Goal: Information Seeking & Learning: Find specific fact

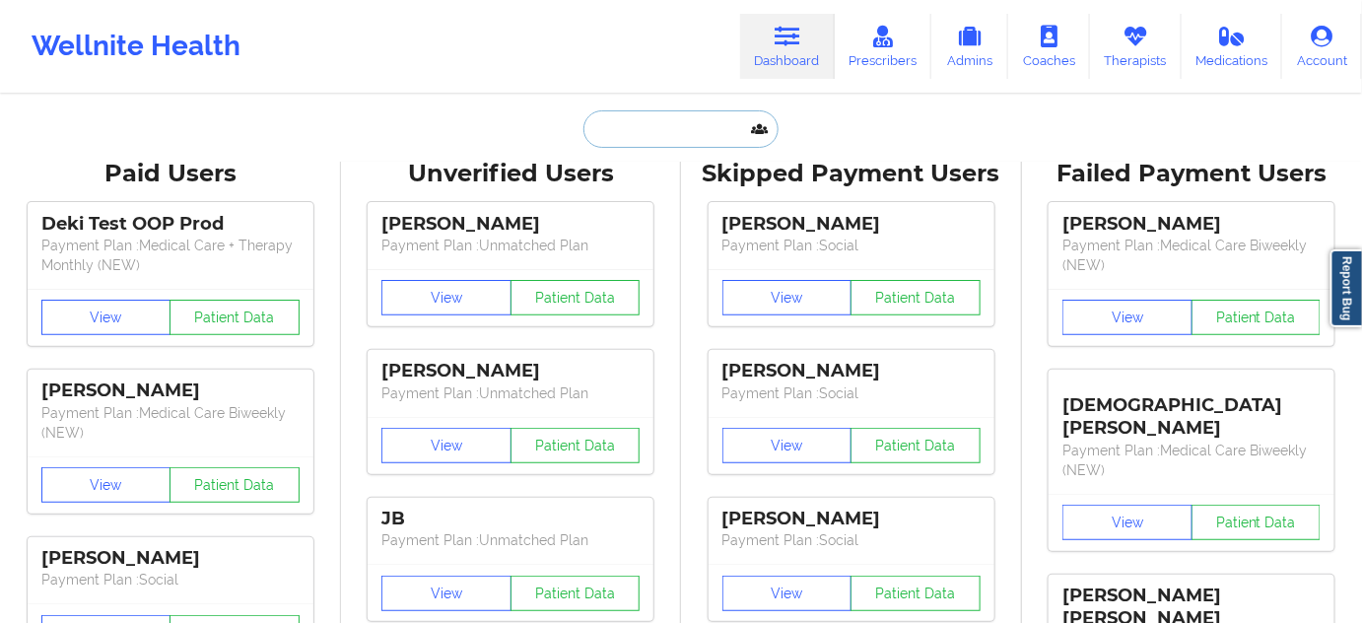
click at [662, 130] on input "text" at bounding box center [680, 128] width 195 height 37
paste input "[PERSON_NAME][EMAIL_ADDRESS][DOMAIN_NAME]"
type input "[PERSON_NAME][EMAIL_ADDRESS][DOMAIN_NAME]"
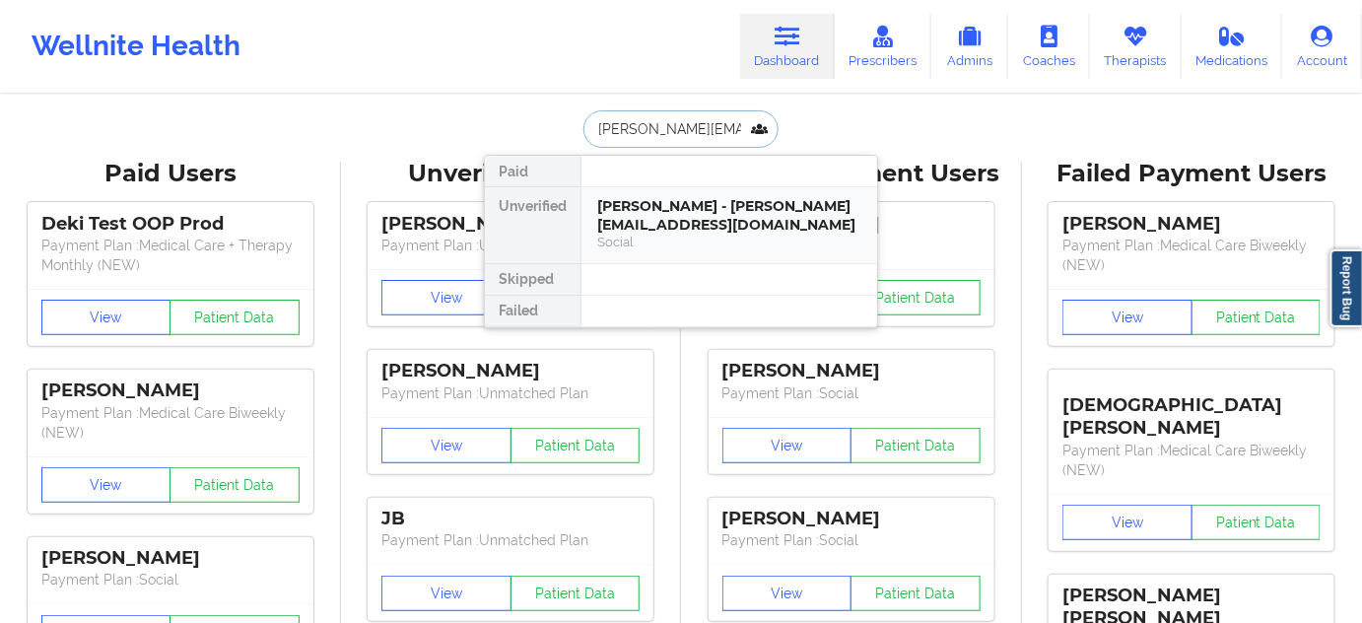
click at [639, 209] on div "[PERSON_NAME] - [PERSON_NAME][EMAIL_ADDRESS][DOMAIN_NAME]" at bounding box center [729, 215] width 264 height 36
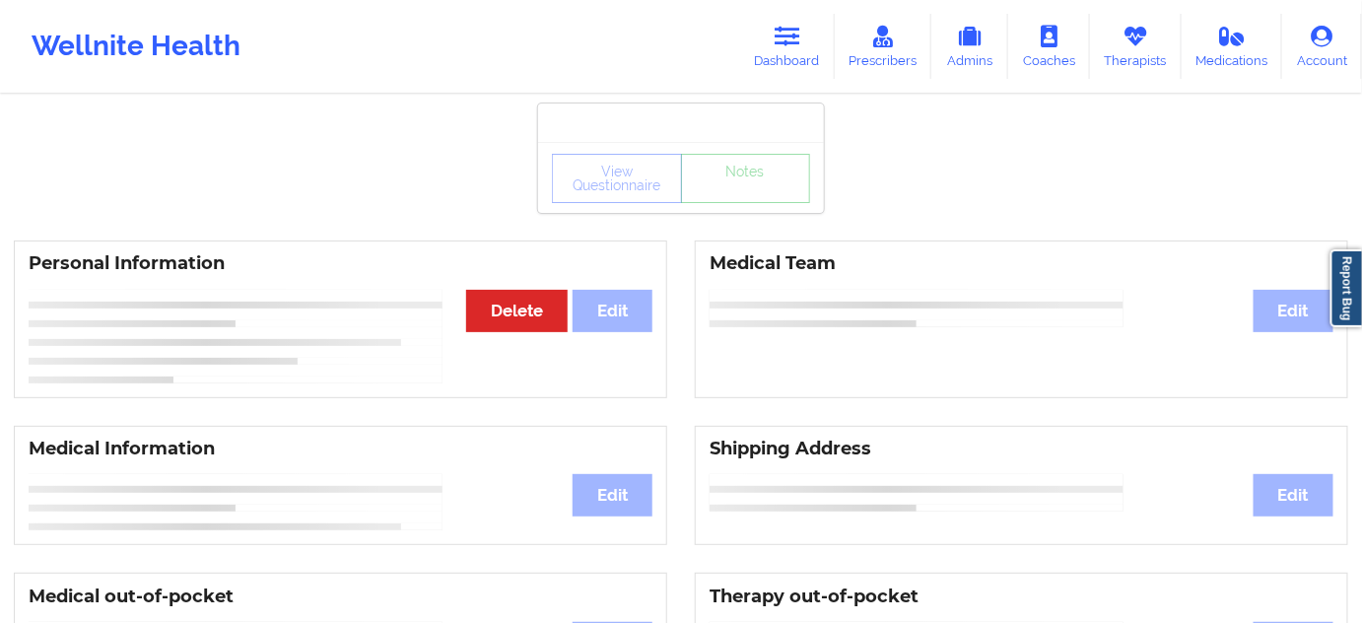
click at [664, 201] on div "View Questionnaire Notes" at bounding box center [681, 178] width 258 height 49
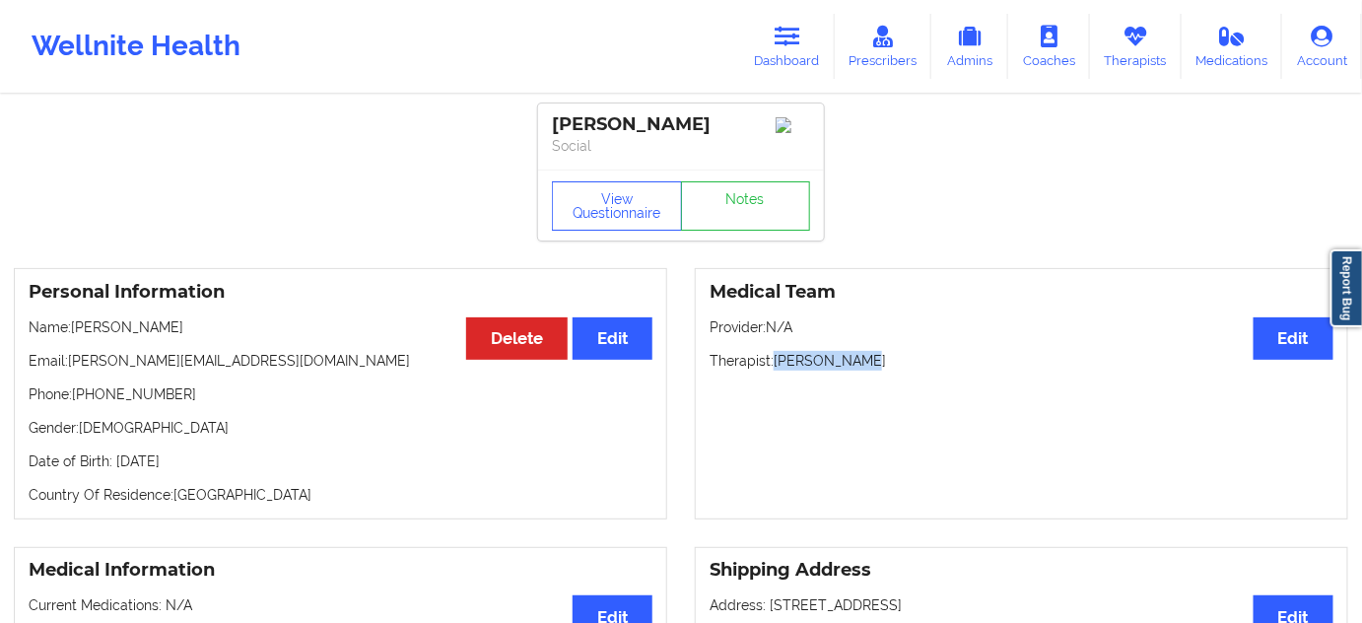
drag, startPoint x: 776, startPoint y: 370, endPoint x: 872, endPoint y: 342, distance: 100.4
click at [877, 359] on p "Therapist: [PERSON_NAME]" at bounding box center [1022, 361] width 624 height 20
copy p "[PERSON_NAME]"
drag, startPoint x: 679, startPoint y: 126, endPoint x: 533, endPoint y: 106, distance: 147.2
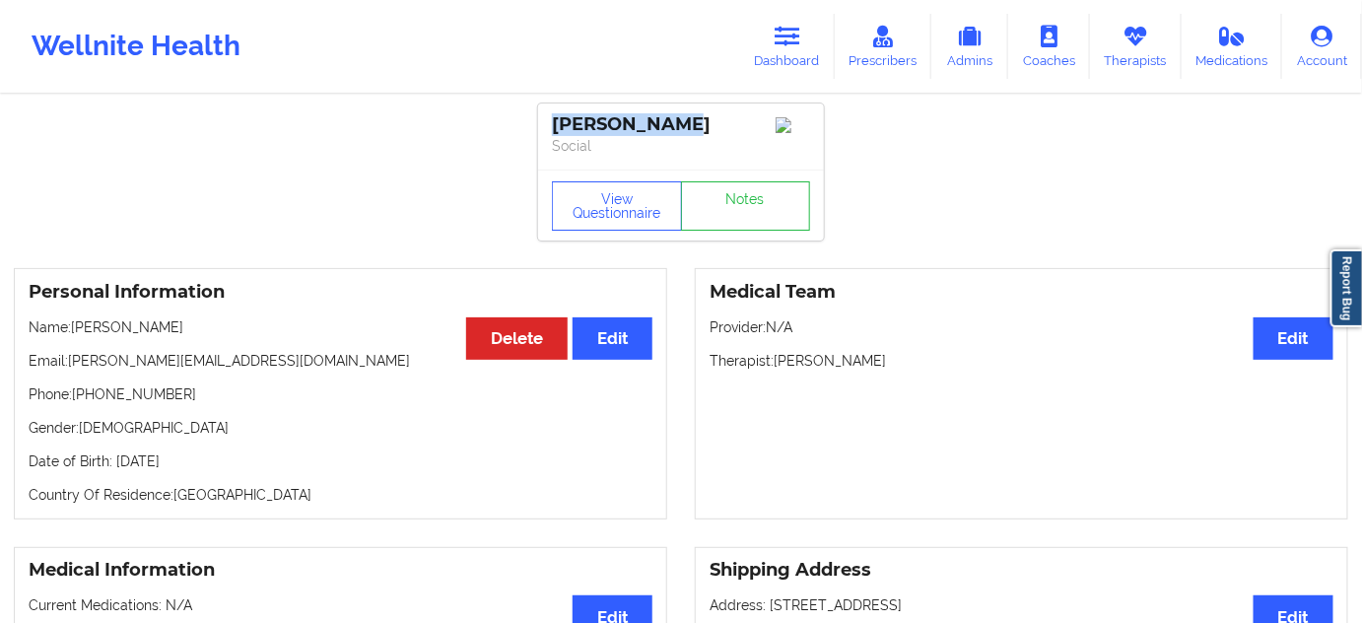
copy div "[PERSON_NAME]"
click at [728, 223] on link "Notes" at bounding box center [746, 205] width 130 height 49
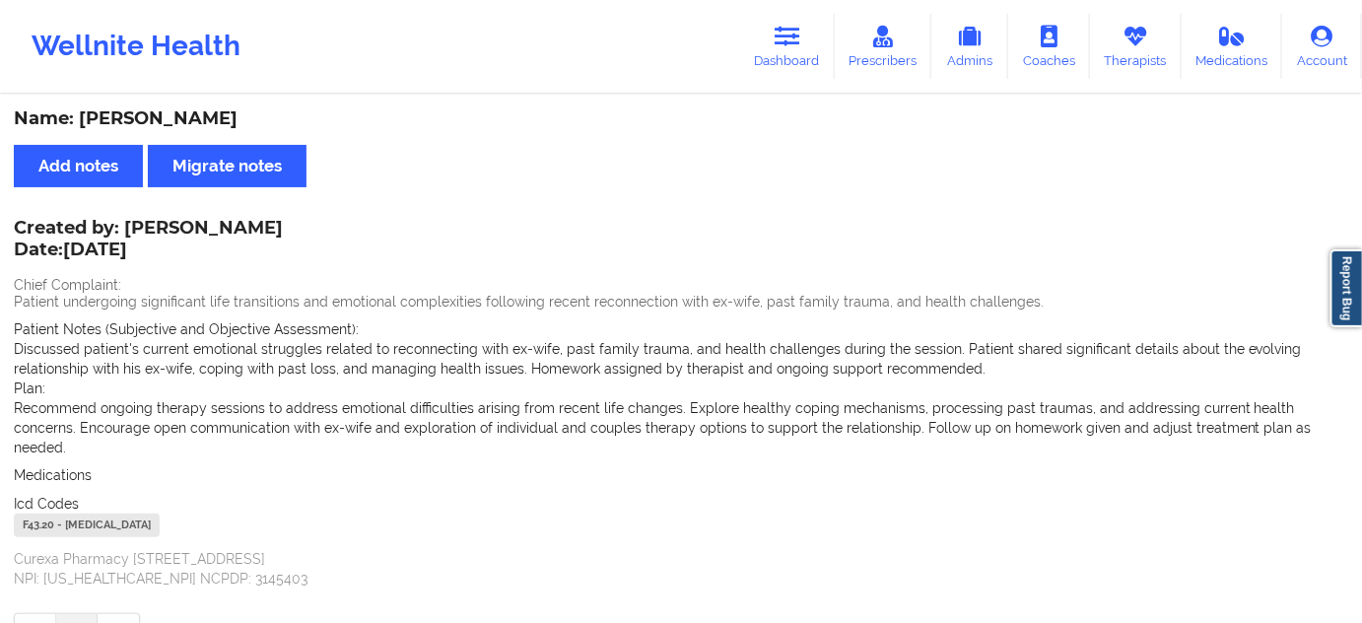
click at [40, 513] on div "F43.20 - [MEDICAL_DATA]" at bounding box center [87, 525] width 146 height 24
copy div "F43.20"
click at [839, 35] on link "Prescribers" at bounding box center [884, 46] width 98 height 65
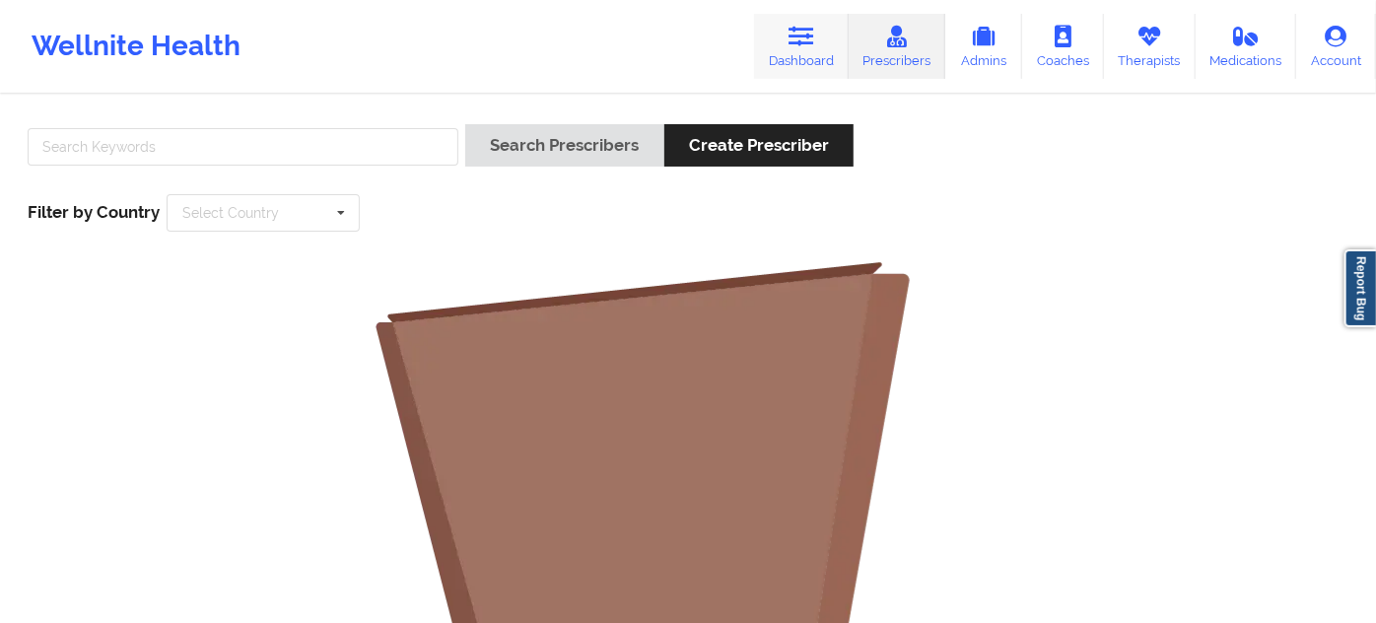
click at [800, 68] on link "Dashboard" at bounding box center [801, 46] width 95 height 65
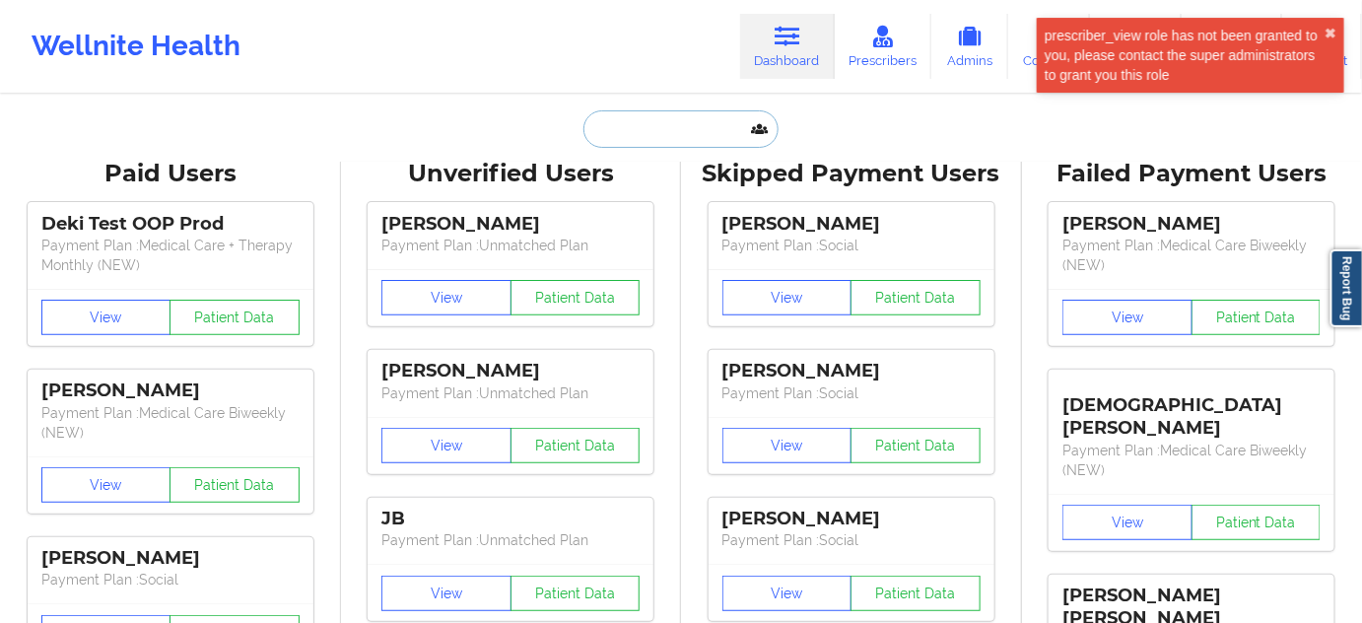
click at [680, 128] on input "text" at bounding box center [680, 128] width 195 height 37
paste input "[EMAIL_ADDRESS][DOMAIN_NAME]"
type input "[EMAIL_ADDRESS][DOMAIN_NAME]"
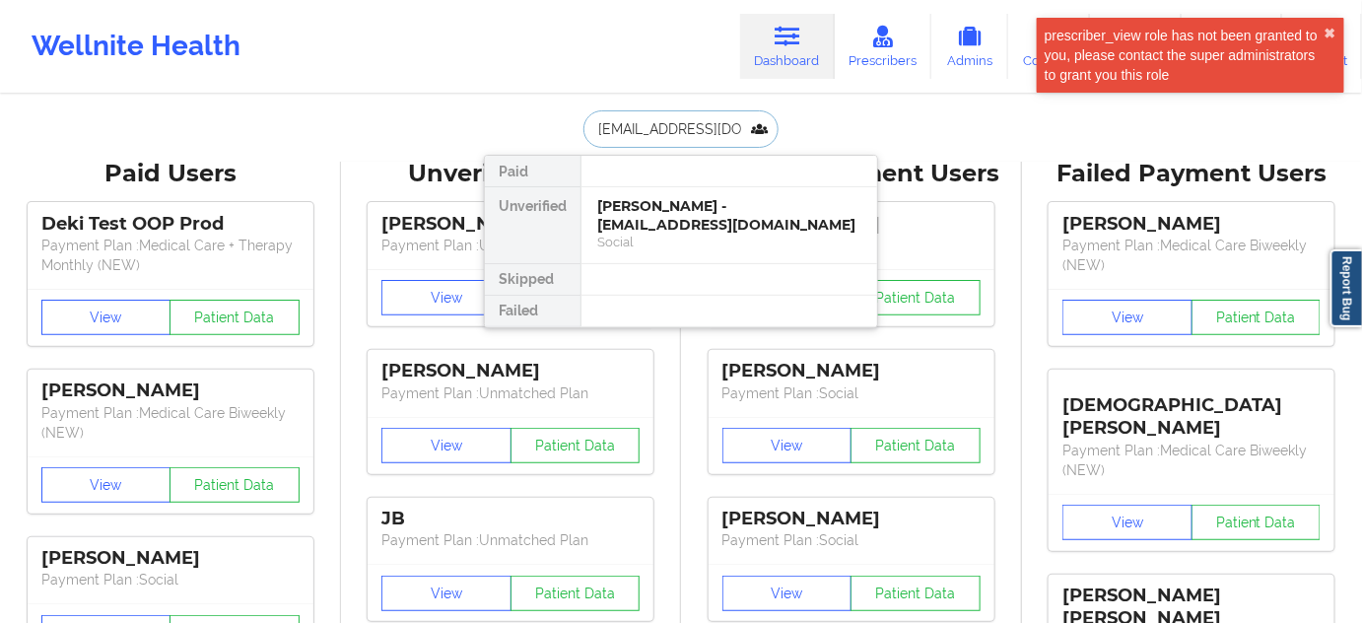
click at [663, 212] on div "[PERSON_NAME] - [EMAIL_ADDRESS][DOMAIN_NAME]" at bounding box center [729, 215] width 264 height 36
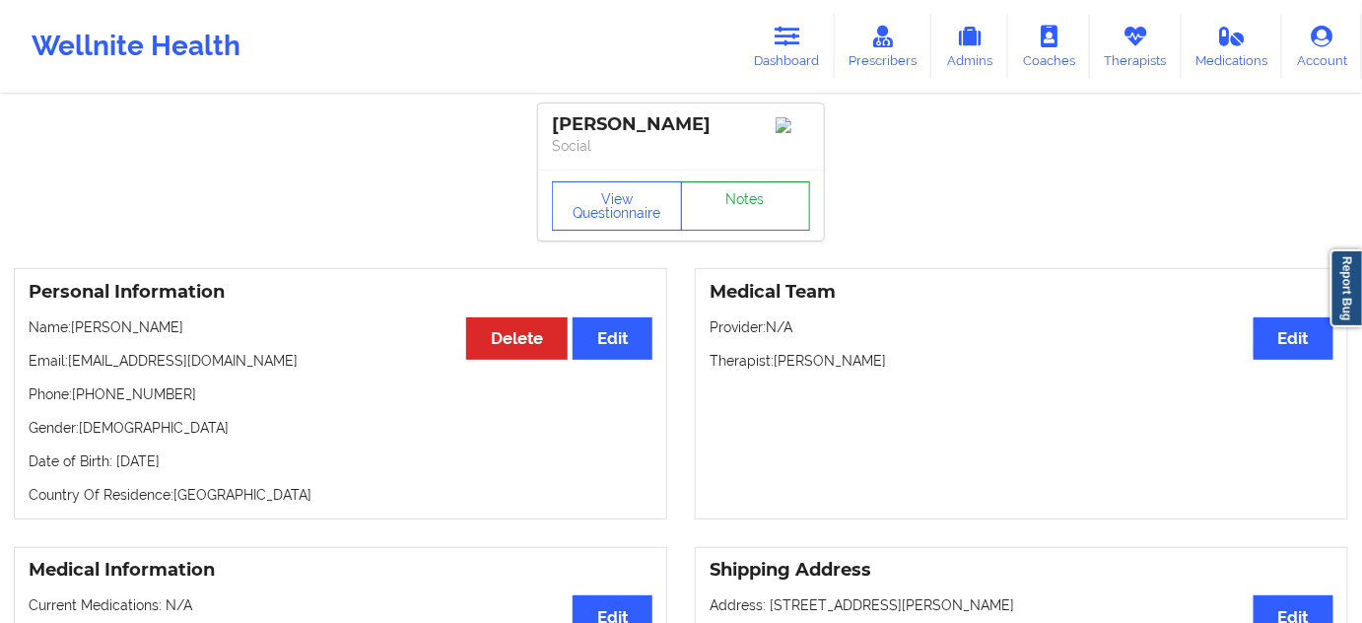
click at [775, 221] on link "Notes" at bounding box center [746, 205] width 130 height 49
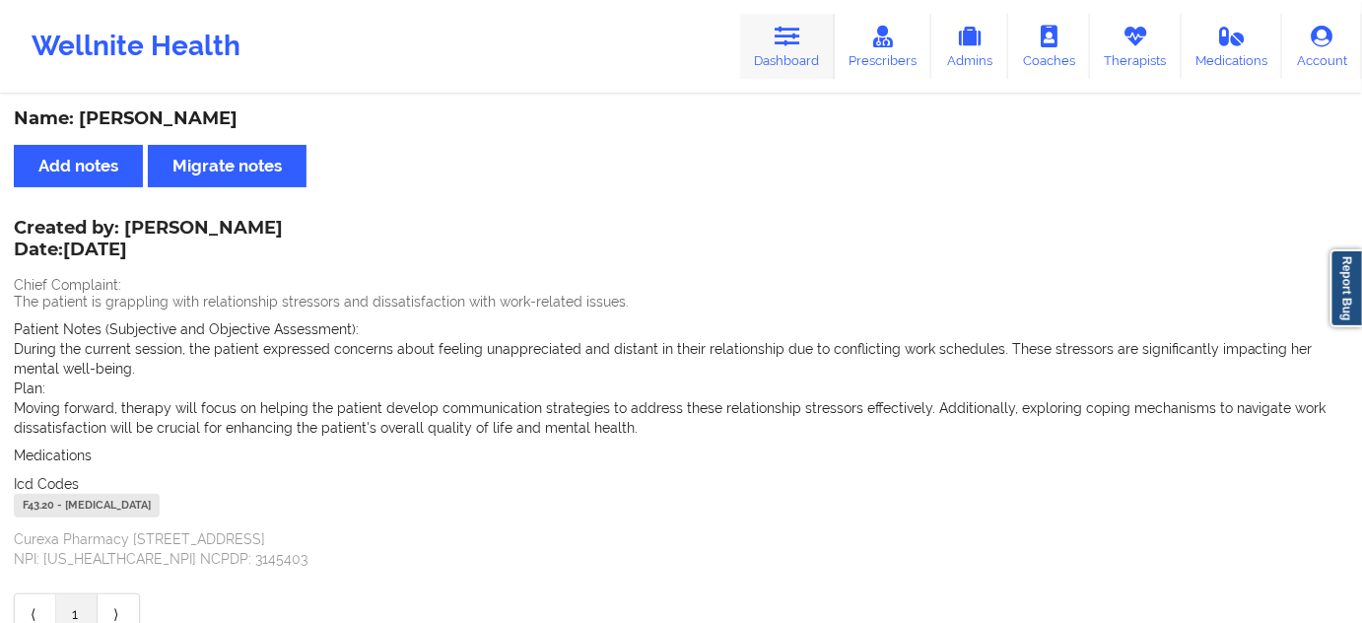
click at [793, 35] on icon at bounding box center [788, 37] width 26 height 22
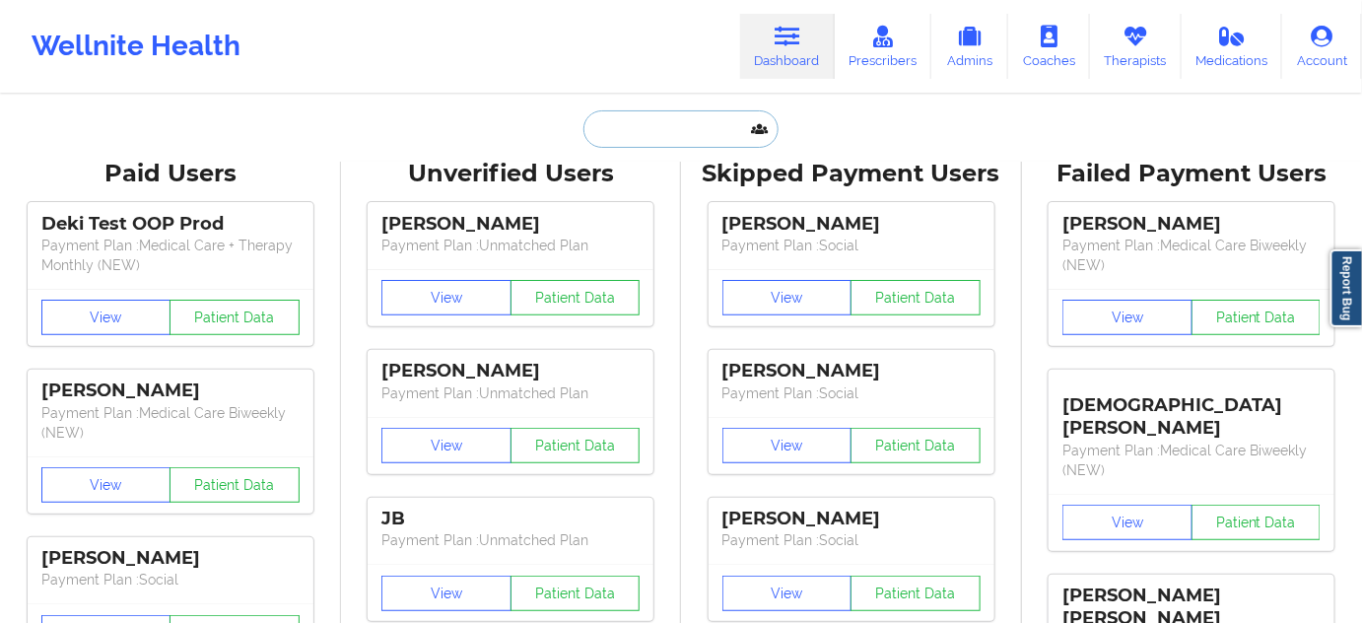
click at [696, 126] on input "text" at bounding box center [680, 128] width 195 height 37
type input "s"
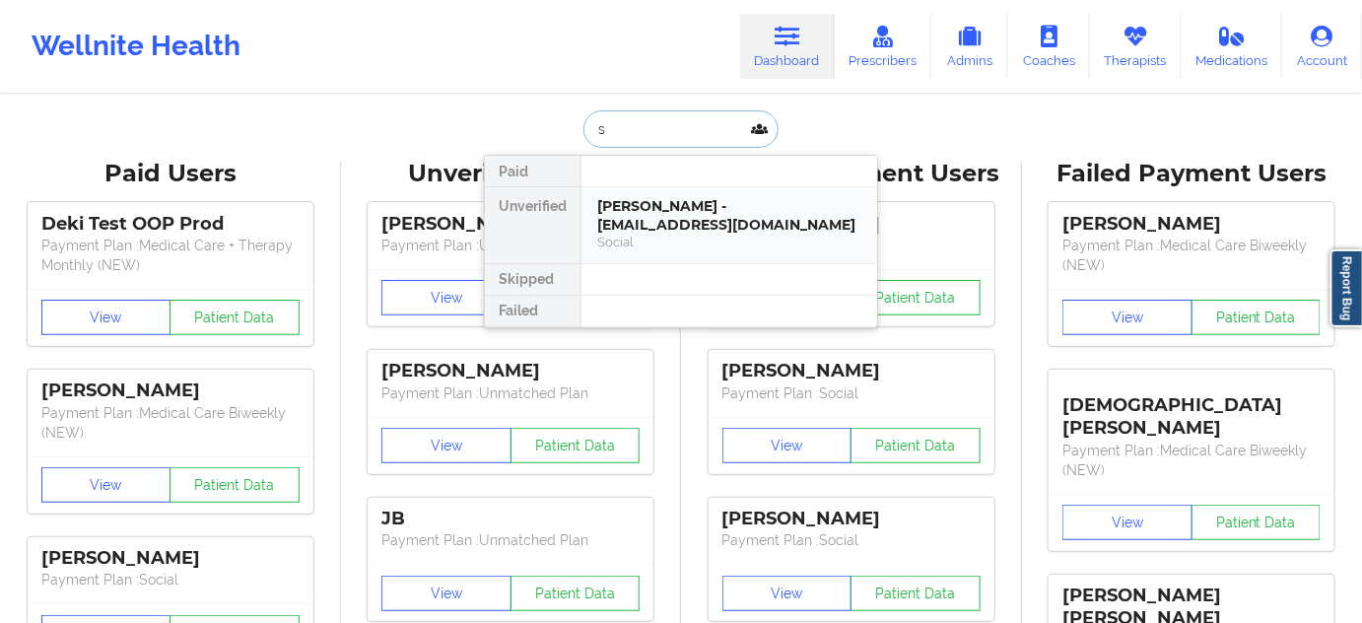
click at [679, 203] on div "[PERSON_NAME] - [EMAIL_ADDRESS][DOMAIN_NAME]" at bounding box center [729, 215] width 264 height 36
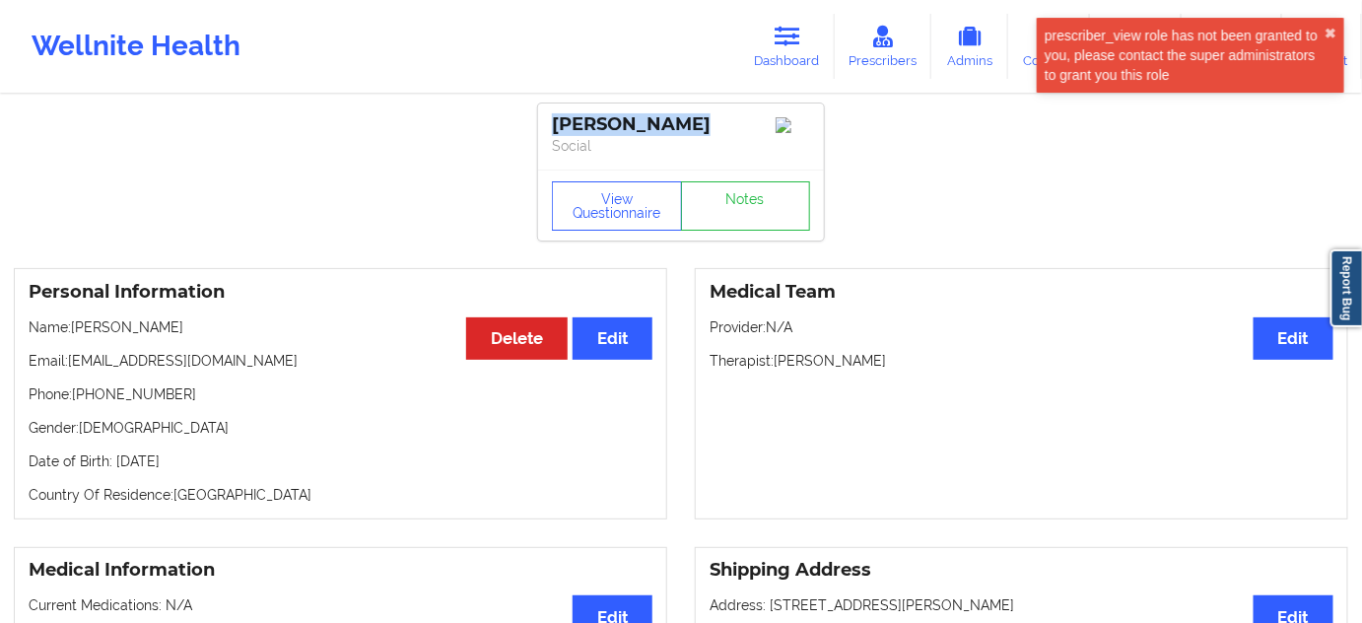
drag, startPoint x: 680, startPoint y: 121, endPoint x: 536, endPoint y: 122, distance: 143.9
copy div "[PERSON_NAME]"
drag, startPoint x: 778, startPoint y: 367, endPoint x: 893, endPoint y: 374, distance: 115.6
click at [885, 371] on p "Therapist: [PERSON_NAME]" at bounding box center [1022, 361] width 624 height 20
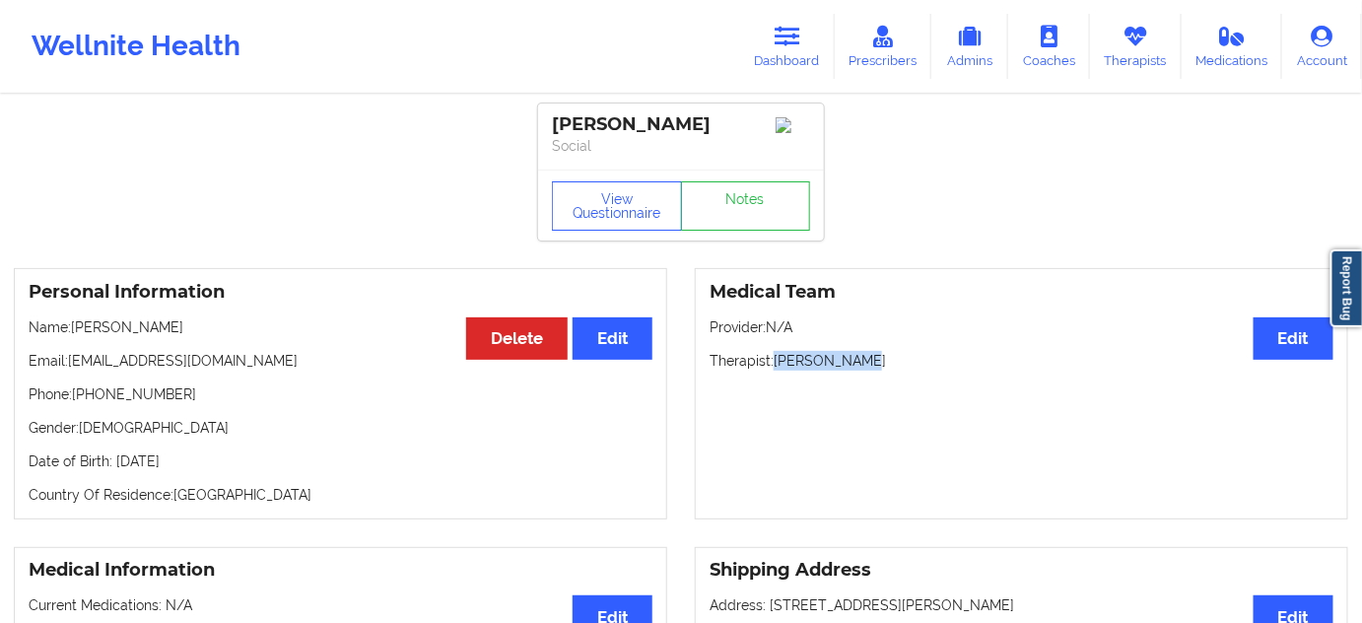
copy p "[PERSON_NAME]"
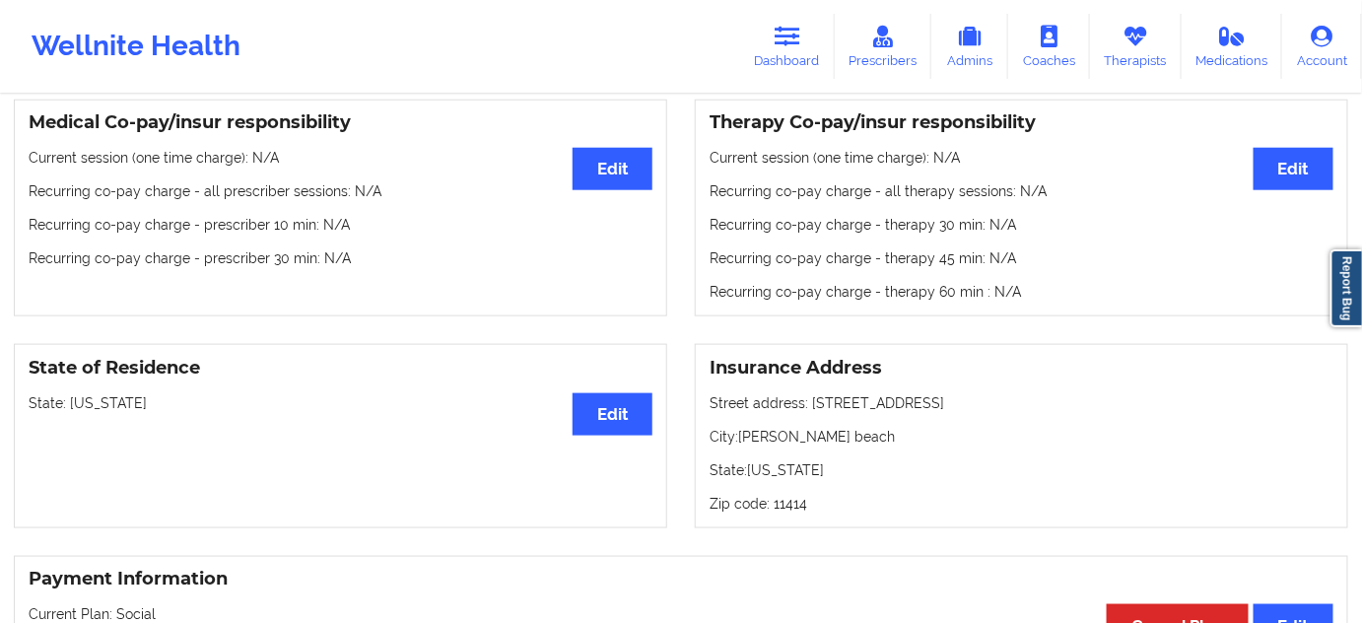
scroll to position [596, 0]
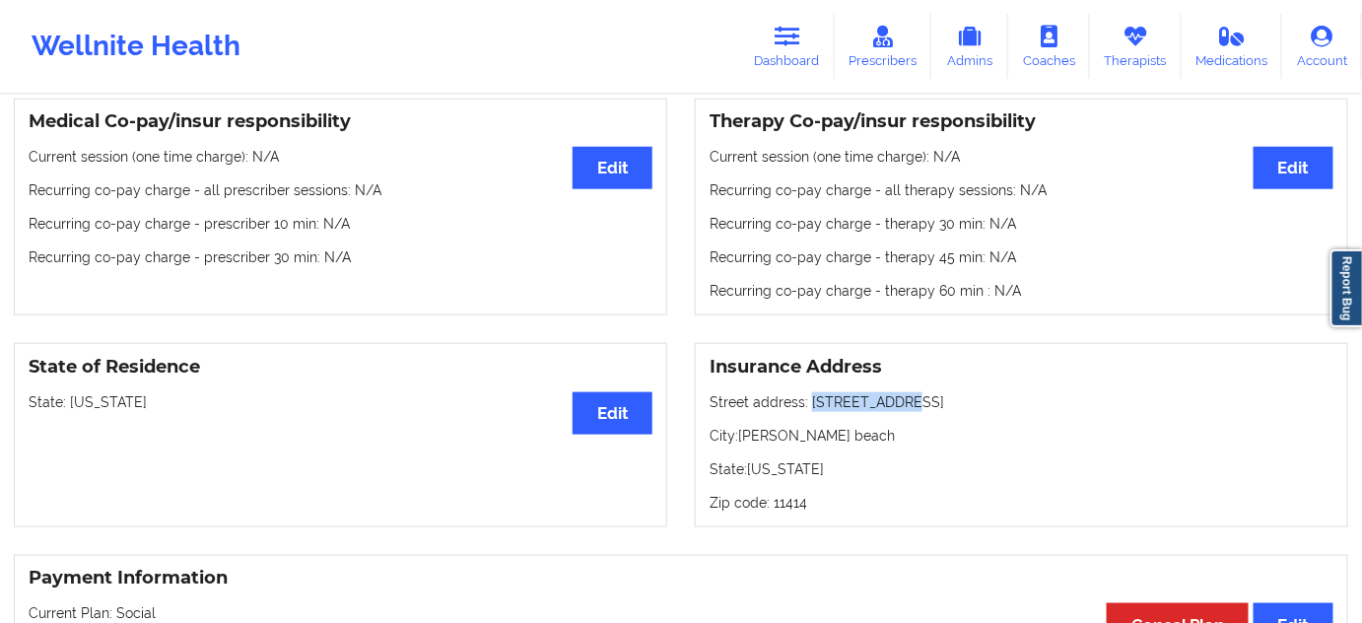
drag, startPoint x: 806, startPoint y: 409, endPoint x: 918, endPoint y: 394, distance: 113.3
click at [918, 394] on div "Insurance Address Street address: [STREET_ADDRESS][PERSON_NAME][US_STATE] Zip c…" at bounding box center [1021, 435] width 653 height 184
copy p "[STREET_ADDRESS]"
drag, startPoint x: 742, startPoint y: 443, endPoint x: 859, endPoint y: 428, distance: 118.3
click at [859, 428] on div "Insurance Address Street address: [STREET_ADDRESS][PERSON_NAME][US_STATE] Zip c…" at bounding box center [1021, 435] width 653 height 184
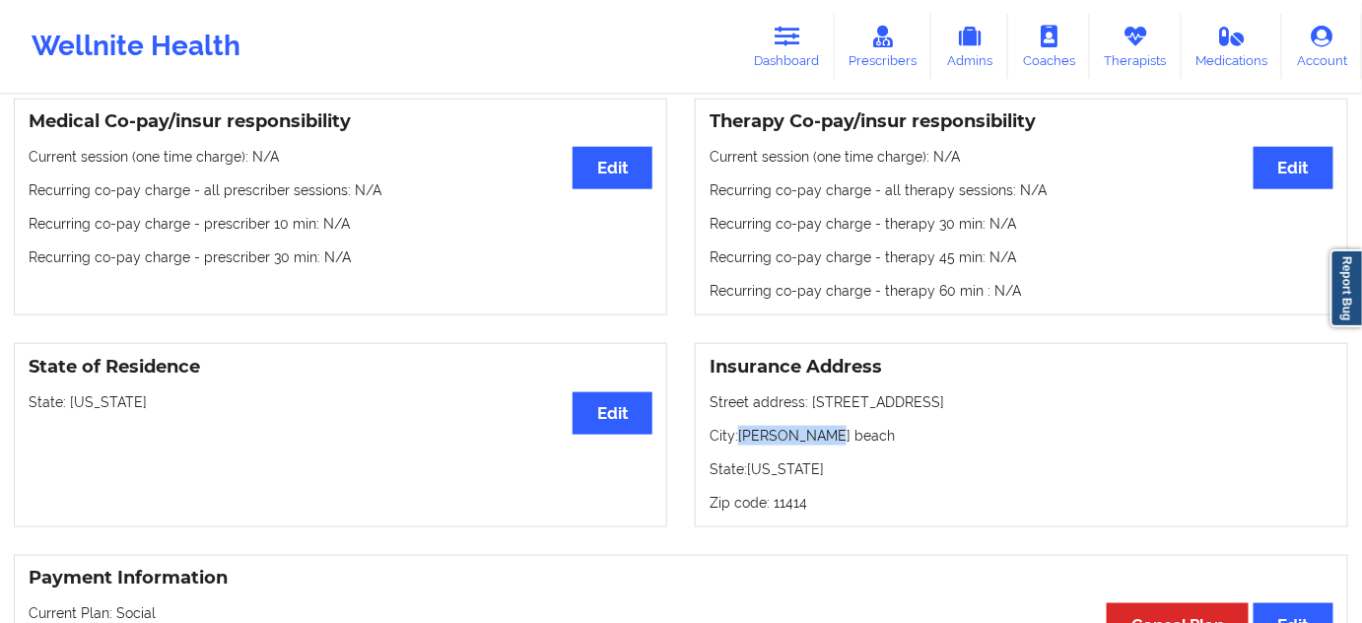
copy p "[PERSON_NAME] beach"
click at [790, 494] on div "Insurance Address Street address: [STREET_ADDRESS][PERSON_NAME][US_STATE] Zip c…" at bounding box center [1021, 435] width 653 height 184
copy p "11414"
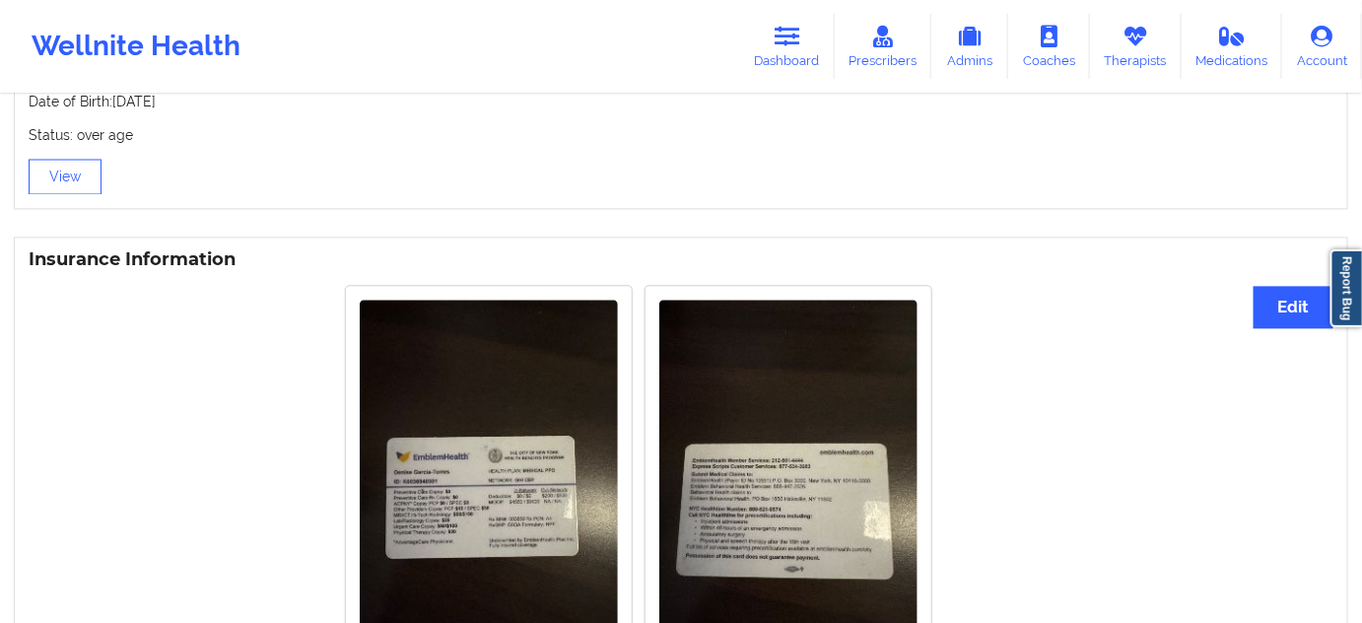
scroll to position [1374, 0]
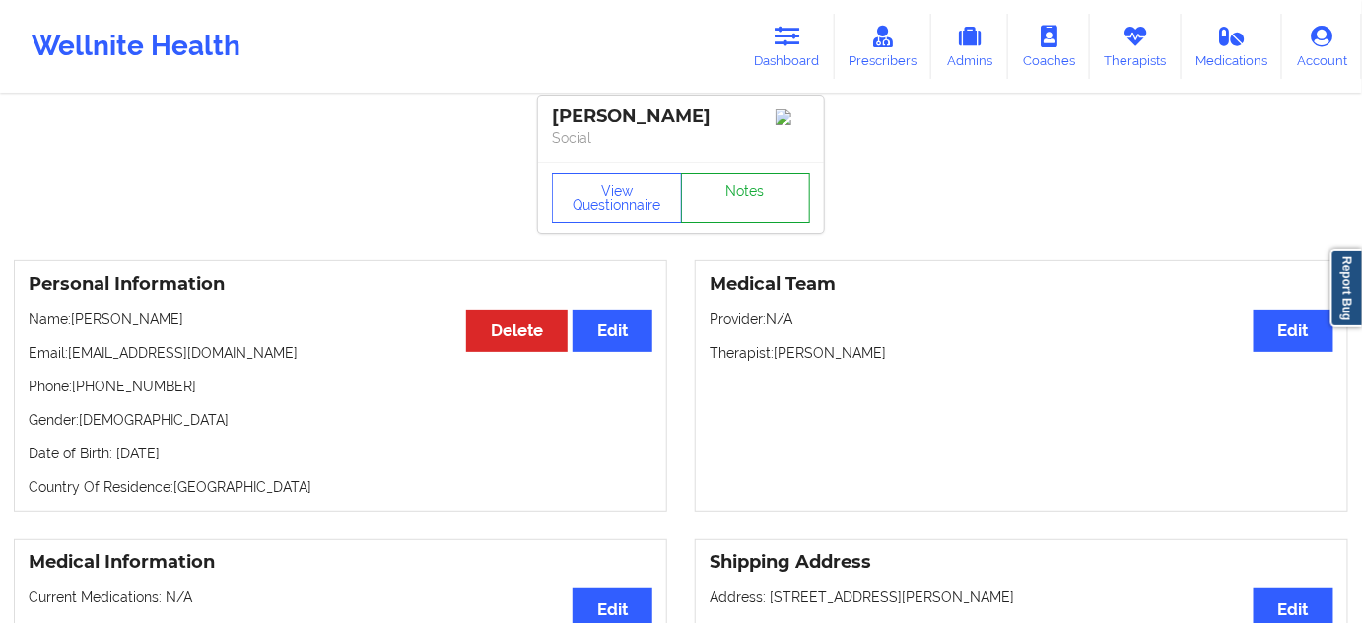
click at [770, 212] on link "Notes" at bounding box center [746, 197] width 130 height 49
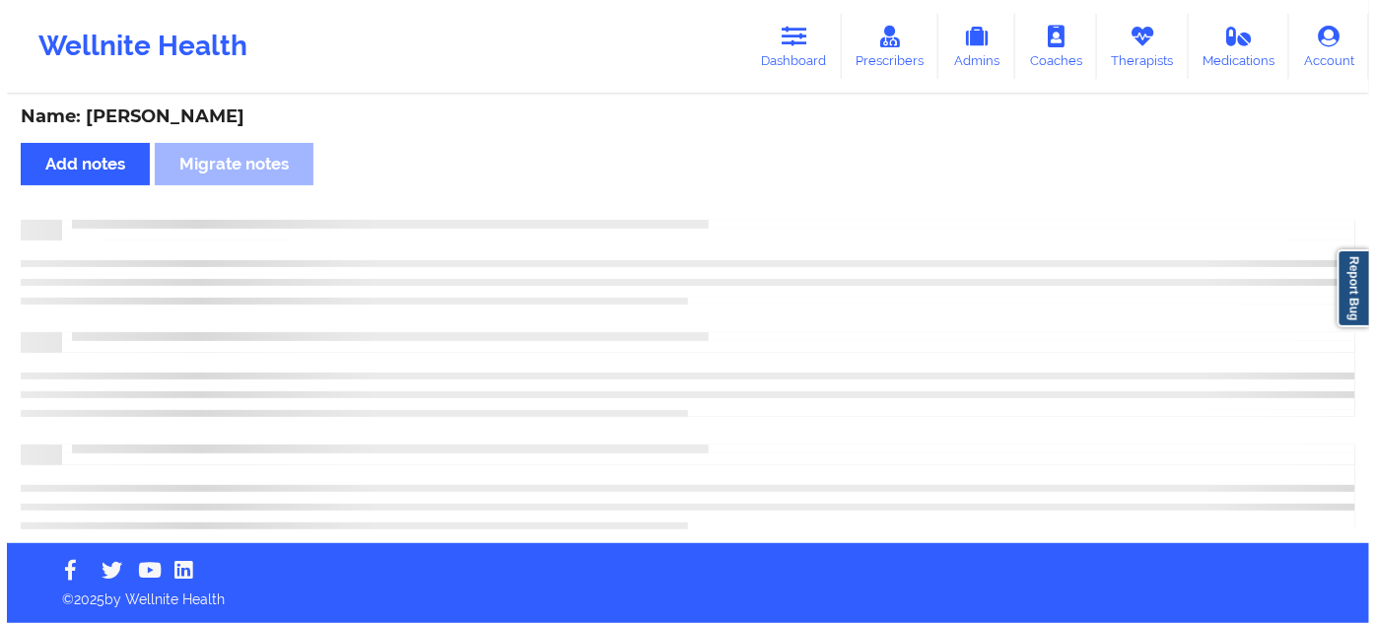
scroll to position [8, 0]
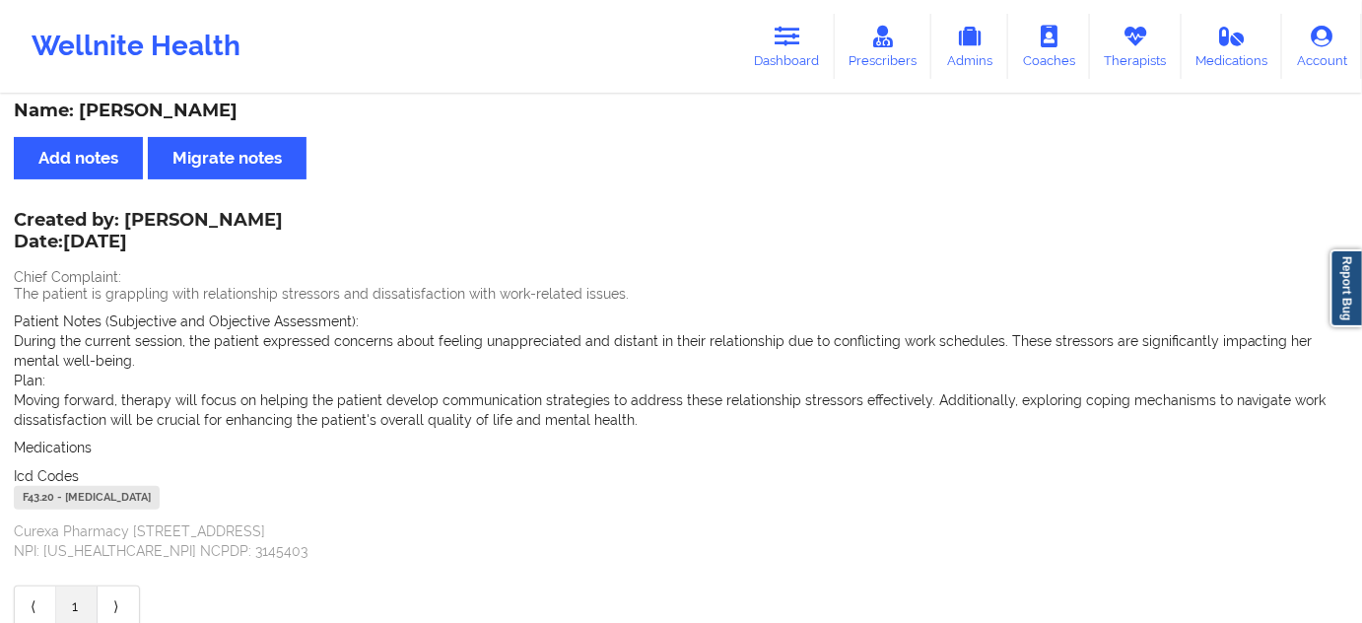
click at [28, 501] on div "F43.20 - [MEDICAL_DATA]" at bounding box center [87, 498] width 146 height 24
copy div "F43.20"
click at [820, 59] on link "Dashboard" at bounding box center [787, 46] width 95 height 65
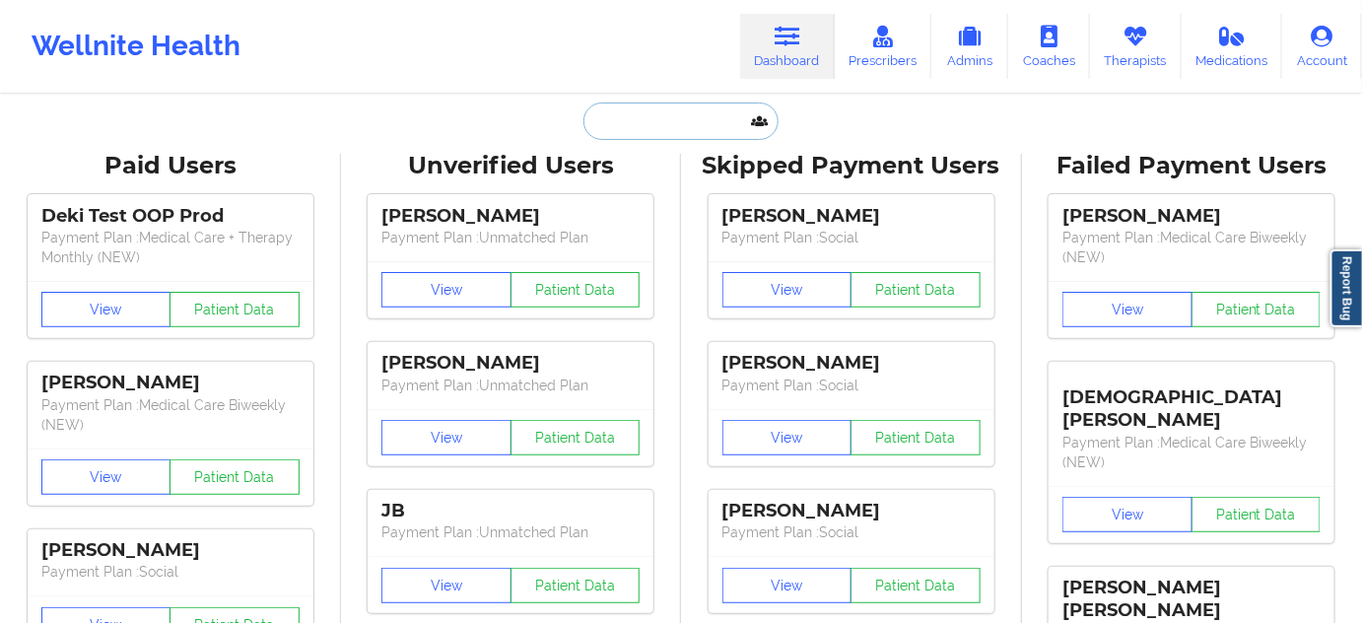
click at [684, 129] on input "text" at bounding box center [680, 120] width 195 height 37
type input "d"
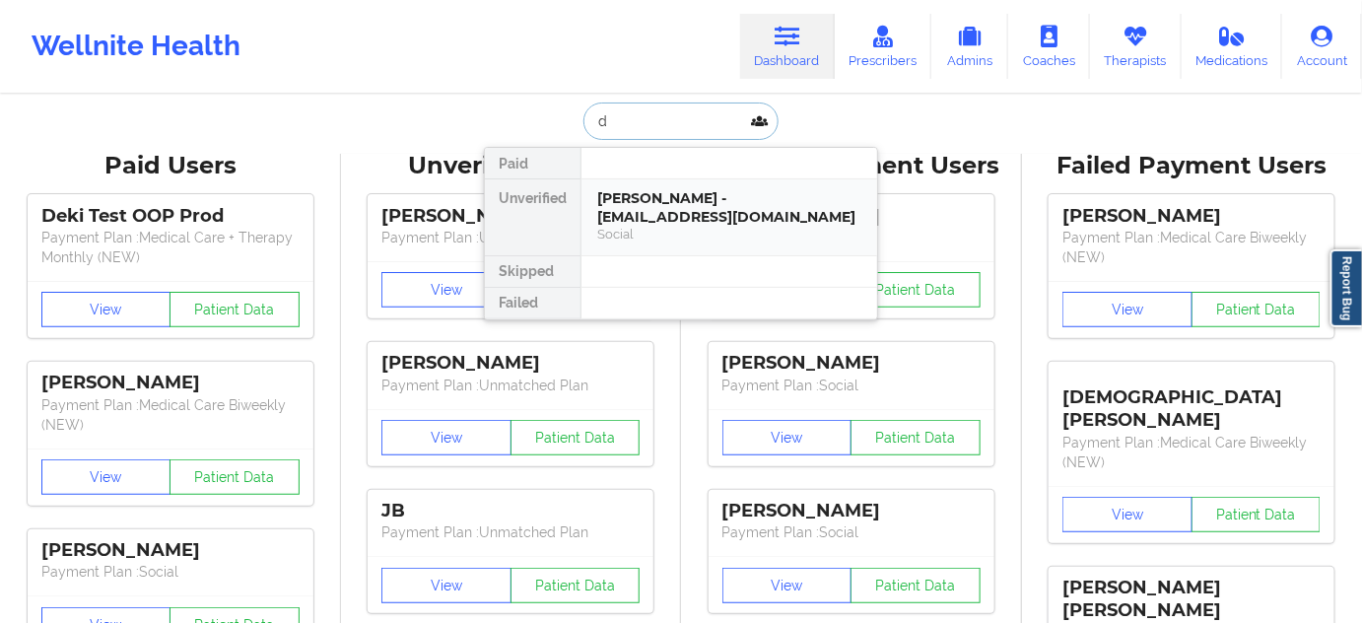
click at [677, 226] on div "Social" at bounding box center [729, 234] width 264 height 17
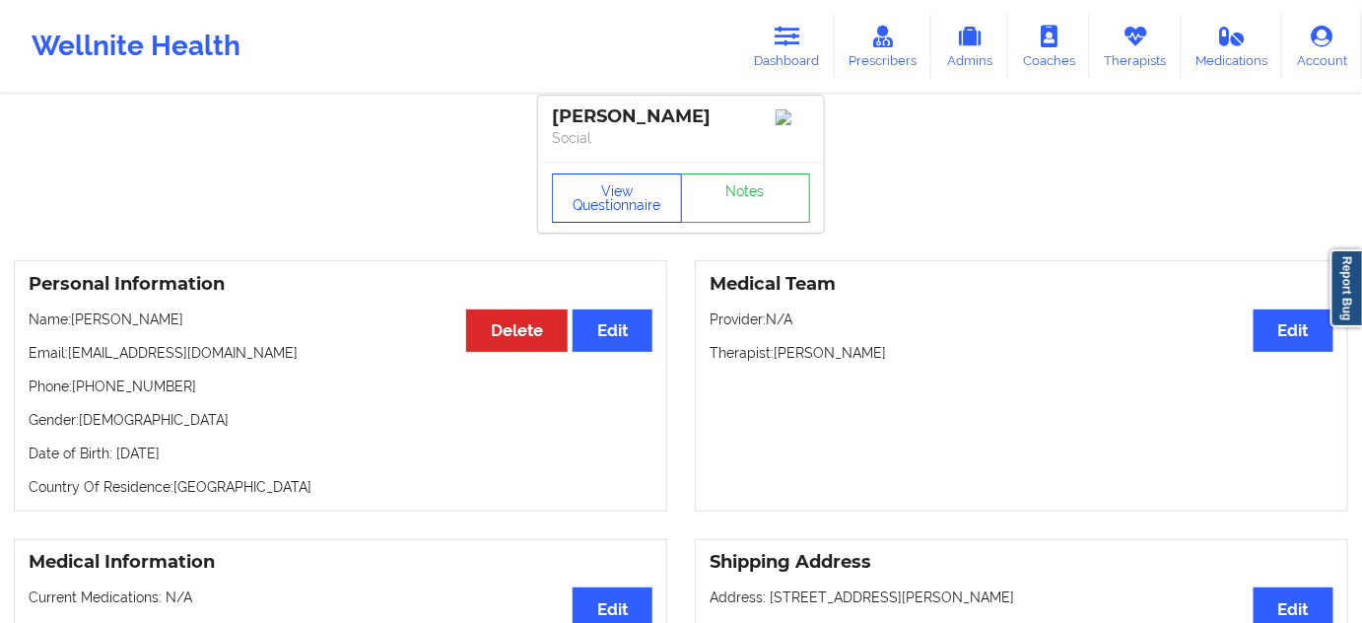
click at [617, 198] on button "View Questionnaire" at bounding box center [617, 197] width 130 height 49
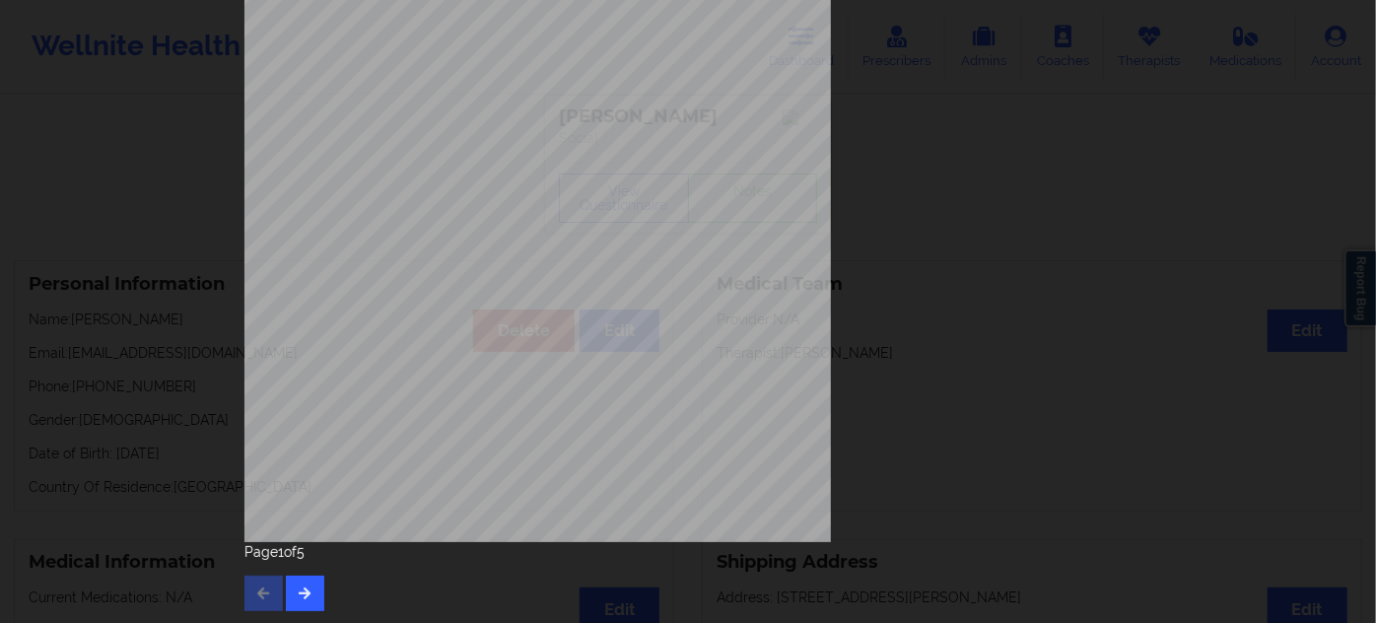
scroll to position [317, 0]
click at [309, 598] on button "button" at bounding box center [305, 591] width 38 height 35
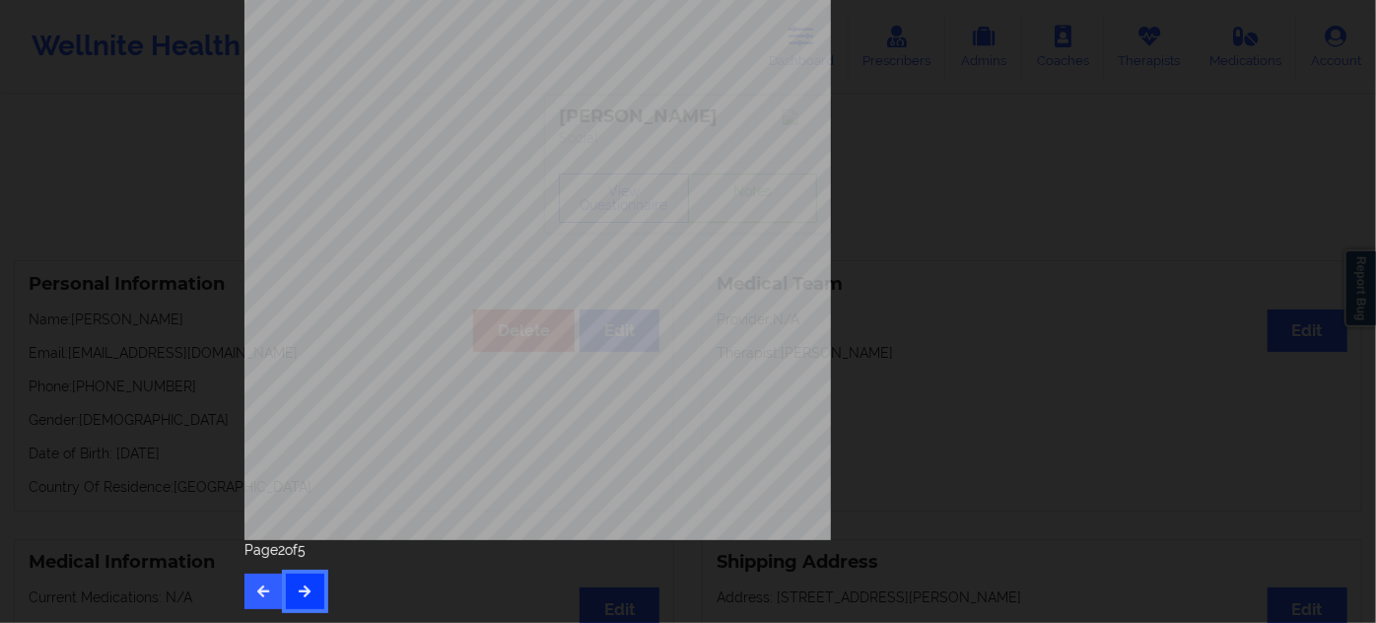
click at [310, 595] on button "button" at bounding box center [305, 591] width 38 height 35
click at [315, 590] on button "button" at bounding box center [305, 591] width 38 height 35
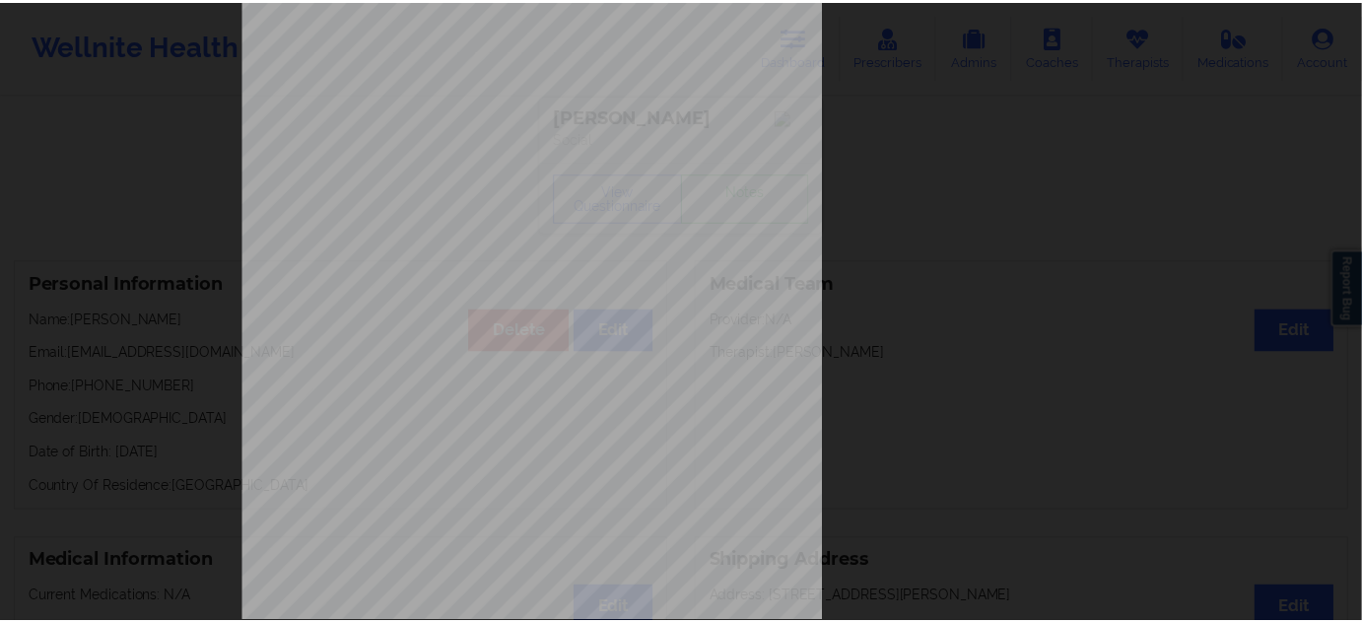
scroll to position [18, 0]
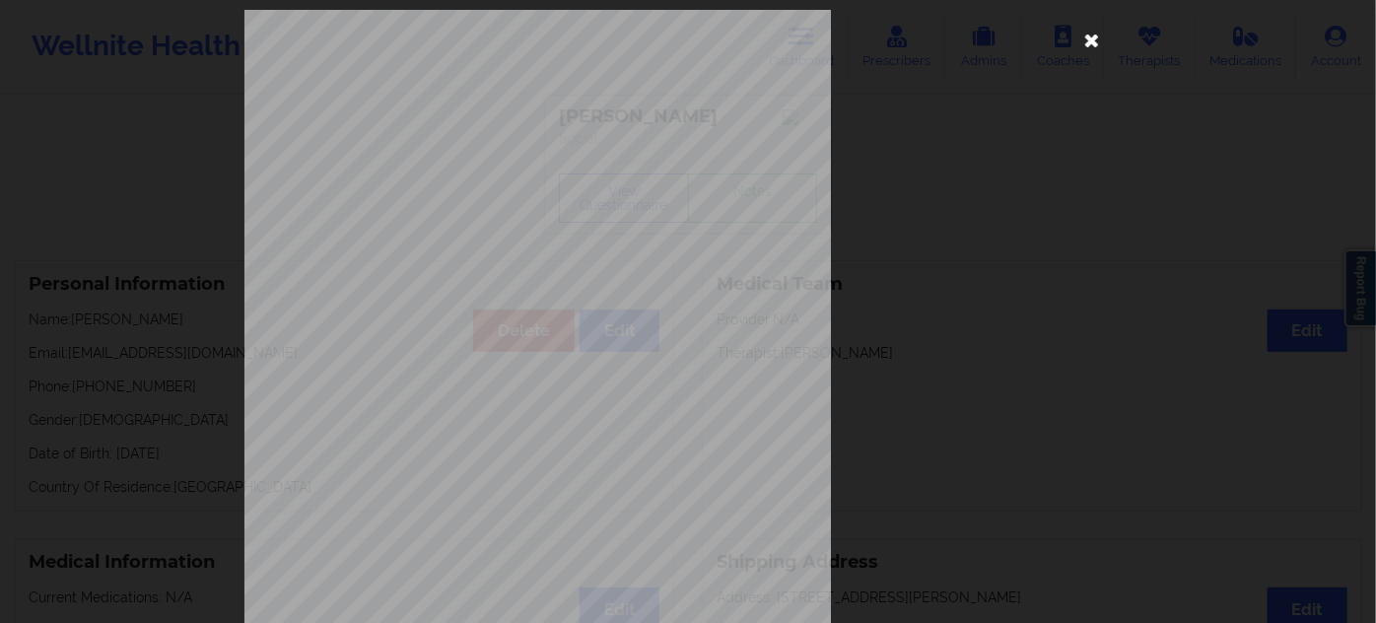
click at [1083, 46] on icon at bounding box center [1092, 40] width 32 height 32
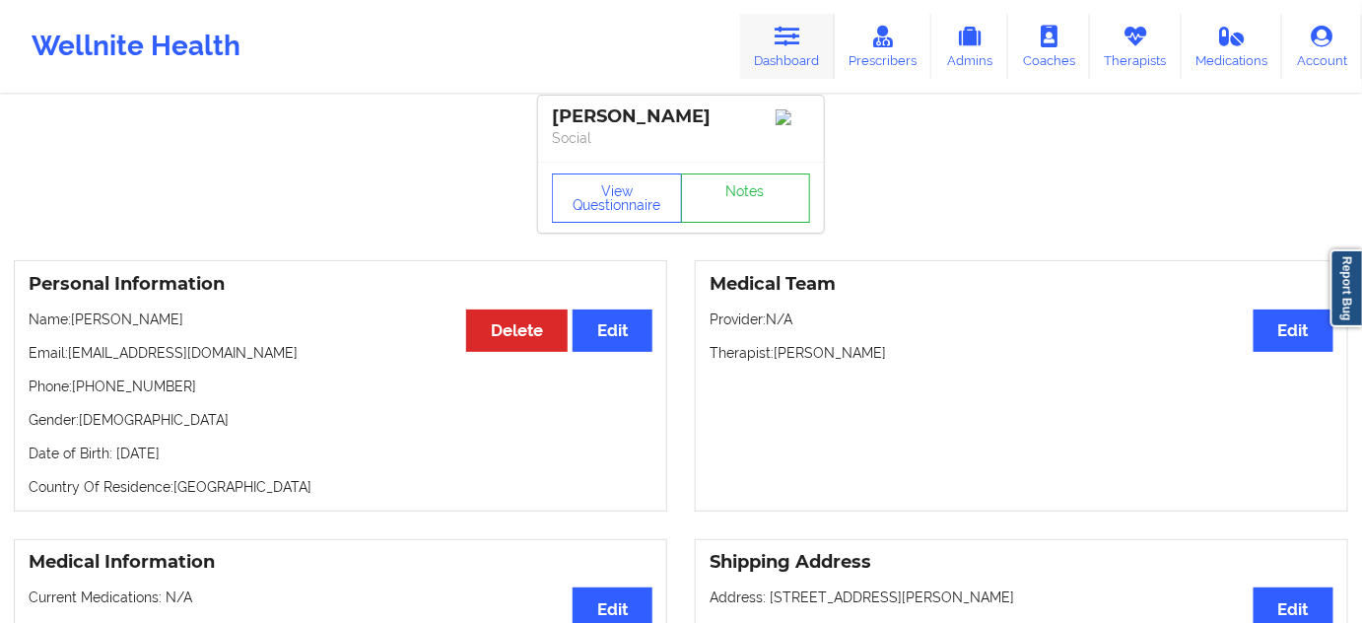
click at [808, 37] on link "Dashboard" at bounding box center [787, 46] width 95 height 65
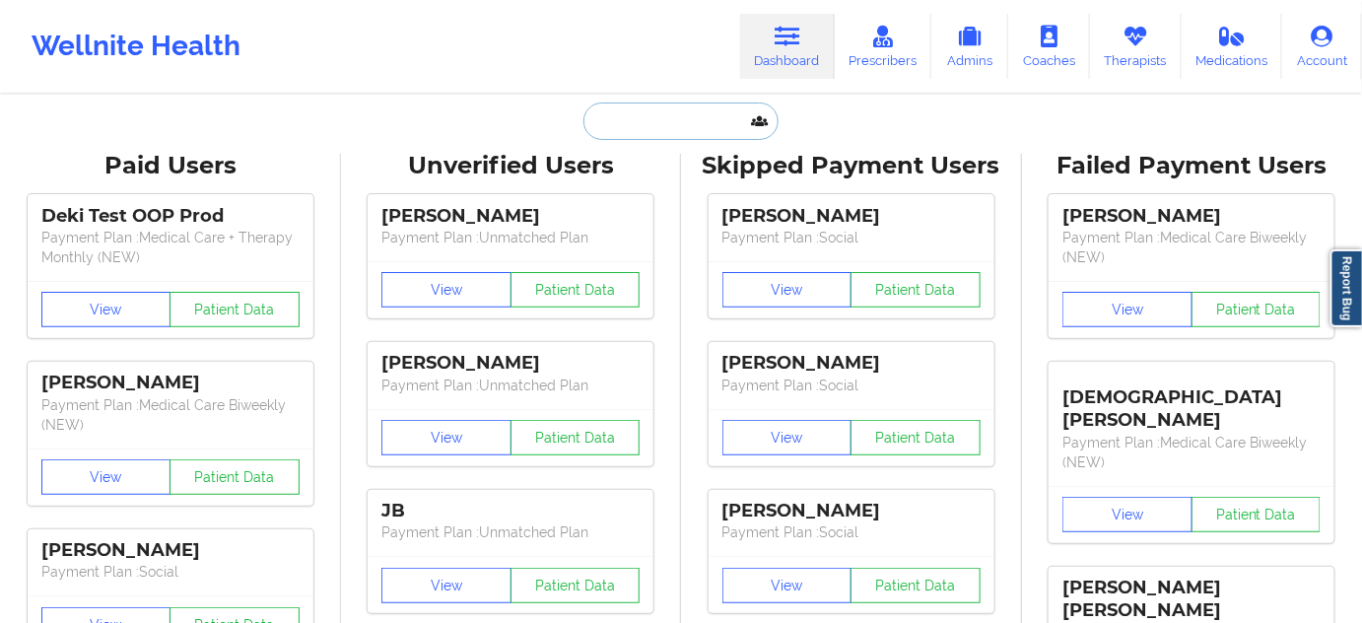
click at [682, 122] on input "text" at bounding box center [680, 120] width 195 height 37
paste input "[PERSON_NAME]"
type input "[PERSON_NAME]"
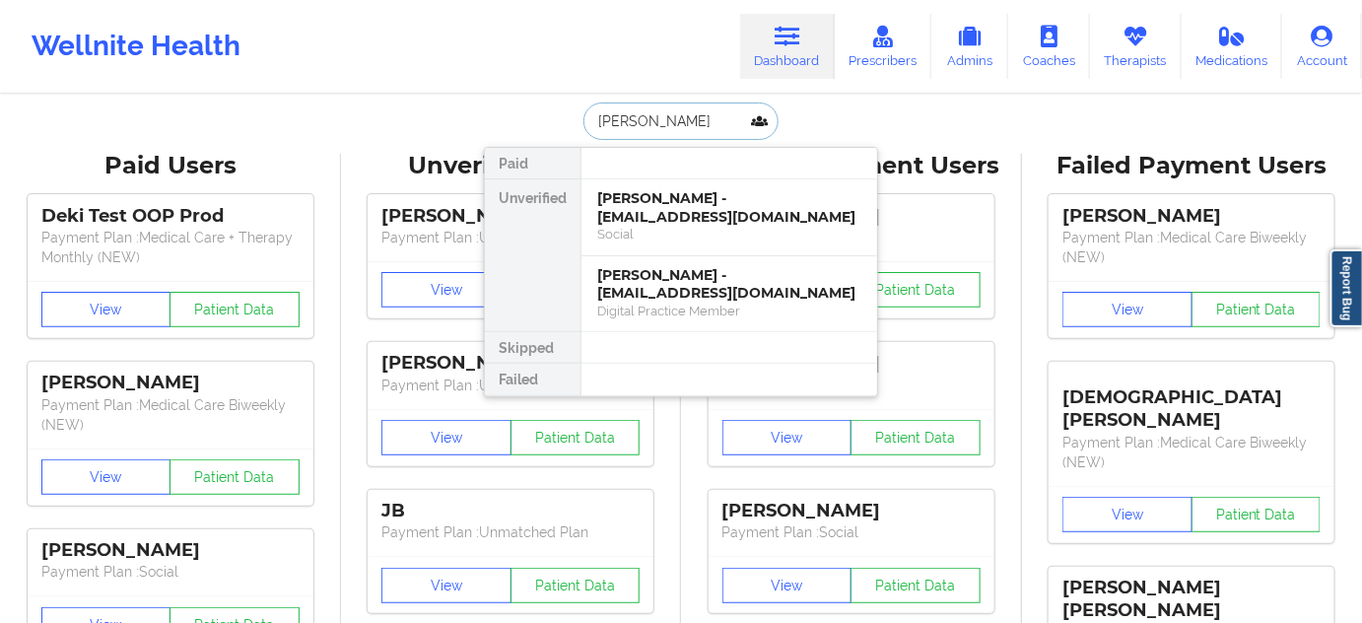
click at [672, 207] on div "[PERSON_NAME] - [EMAIL_ADDRESS][DOMAIN_NAME]" at bounding box center [729, 207] width 264 height 36
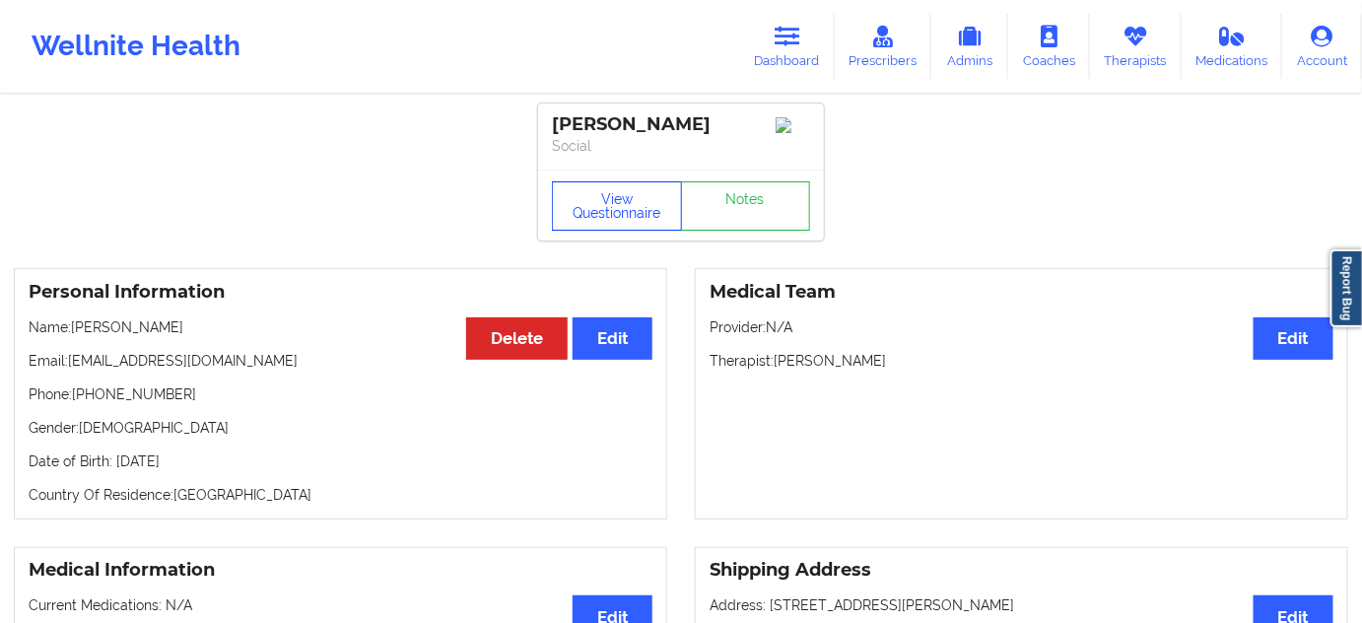
click at [628, 214] on button "View Questionnaire" at bounding box center [617, 205] width 130 height 49
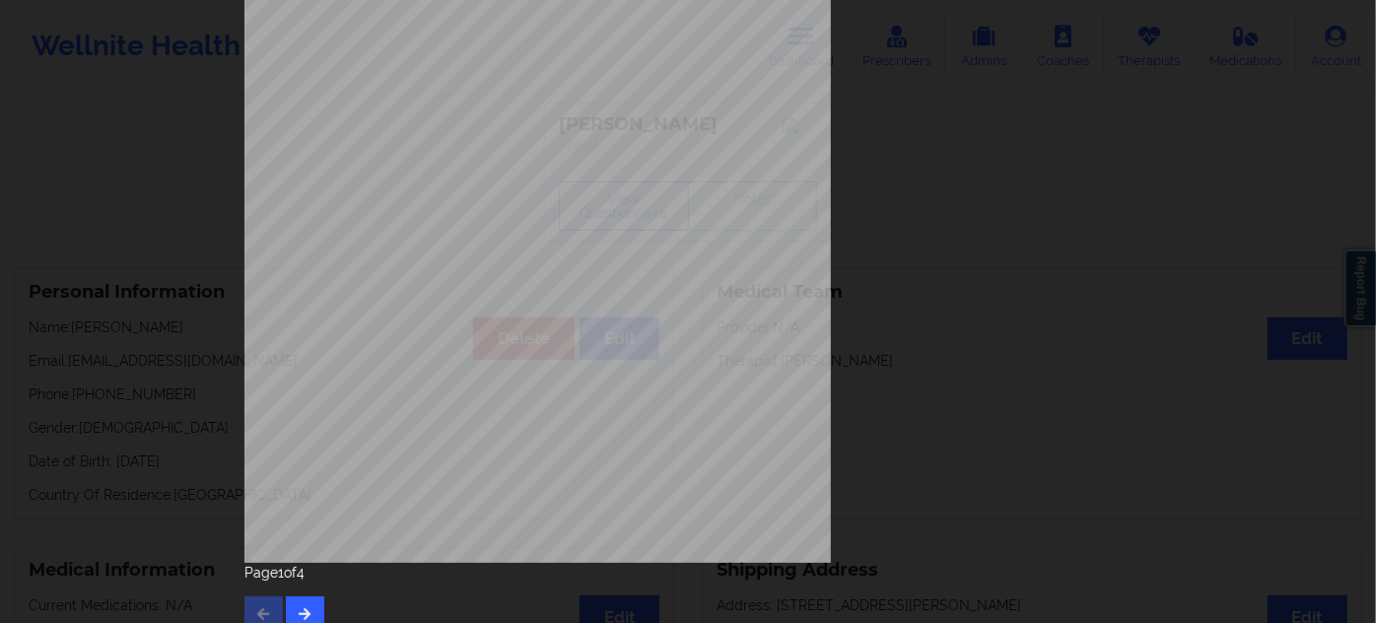
scroll to position [317, 0]
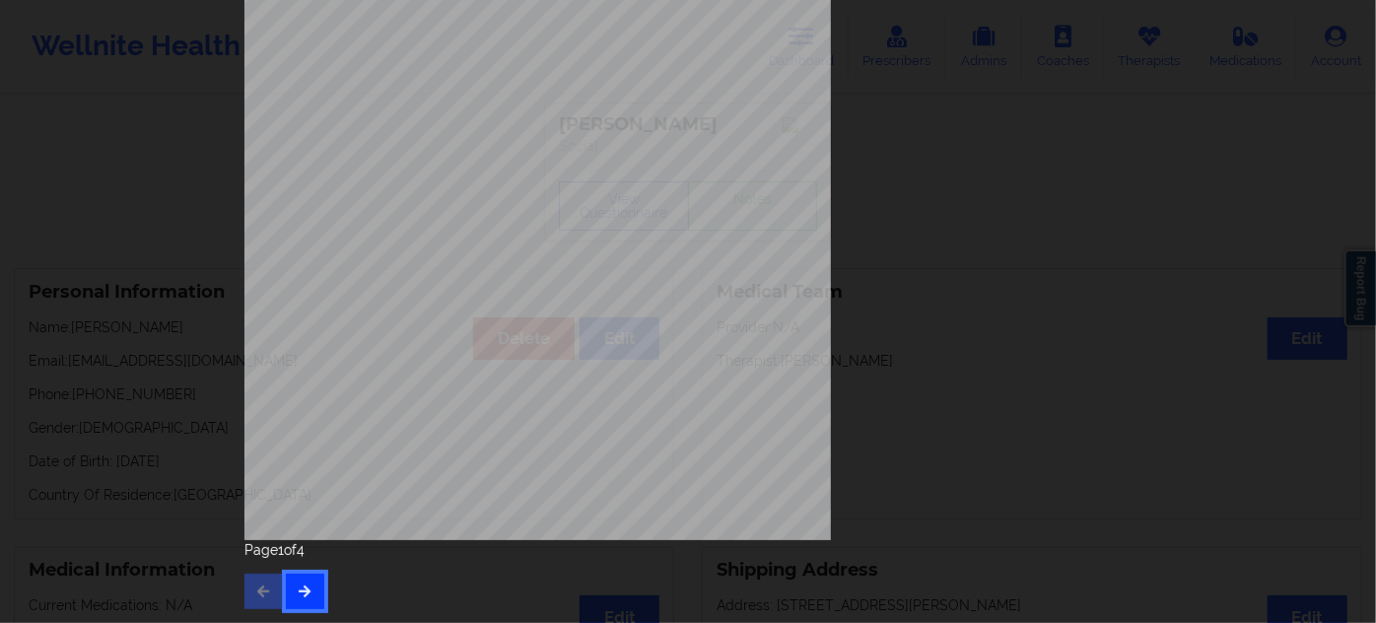
click at [307, 605] on button "button" at bounding box center [305, 591] width 38 height 35
click at [302, 592] on icon "button" at bounding box center [305, 590] width 17 height 12
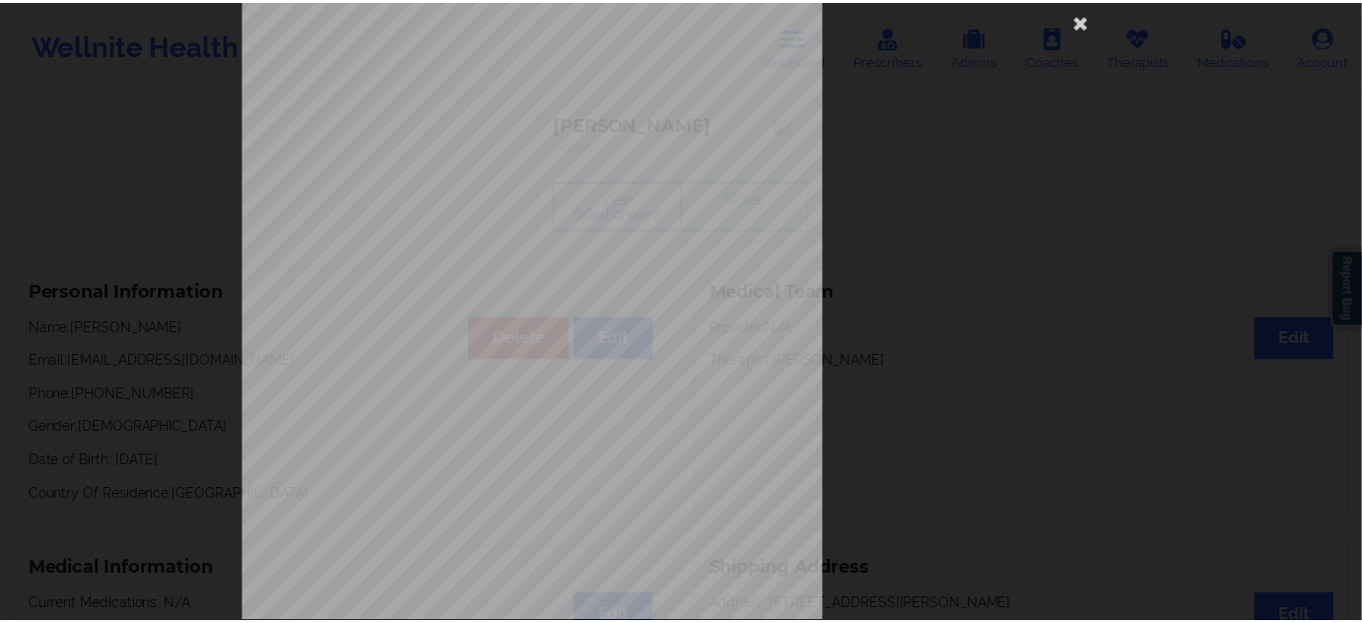
scroll to position [0, 0]
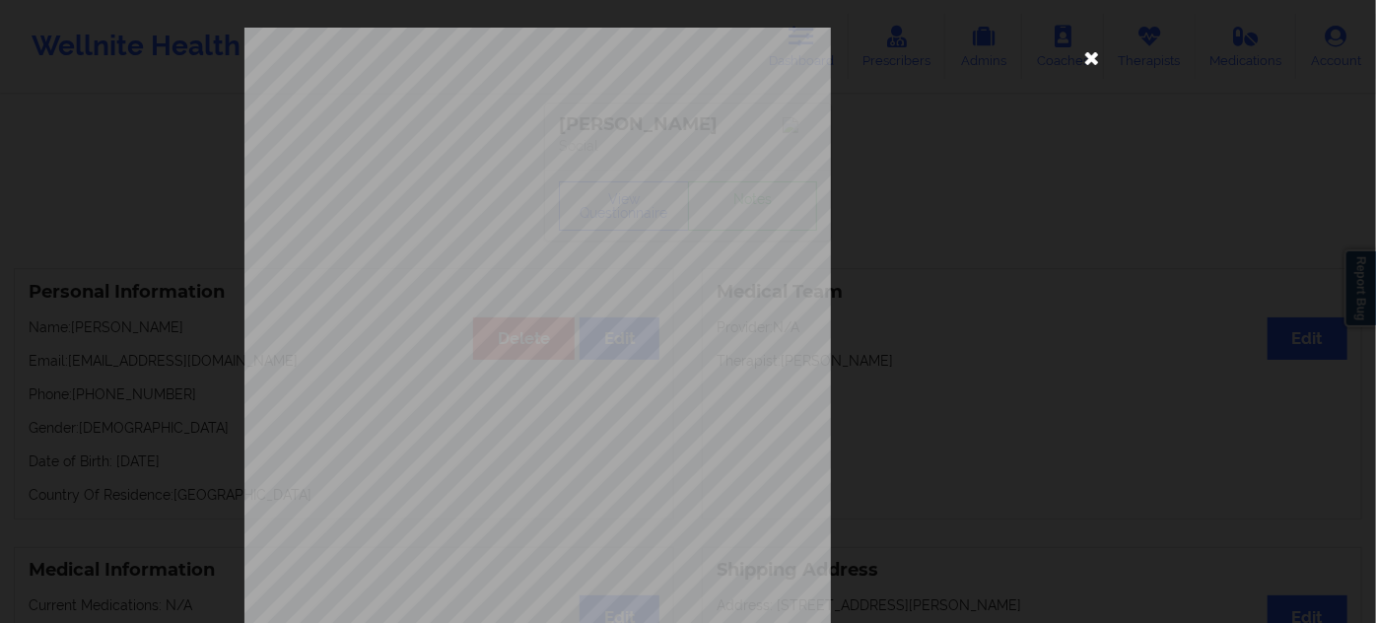
click at [1095, 66] on icon at bounding box center [1092, 57] width 32 height 32
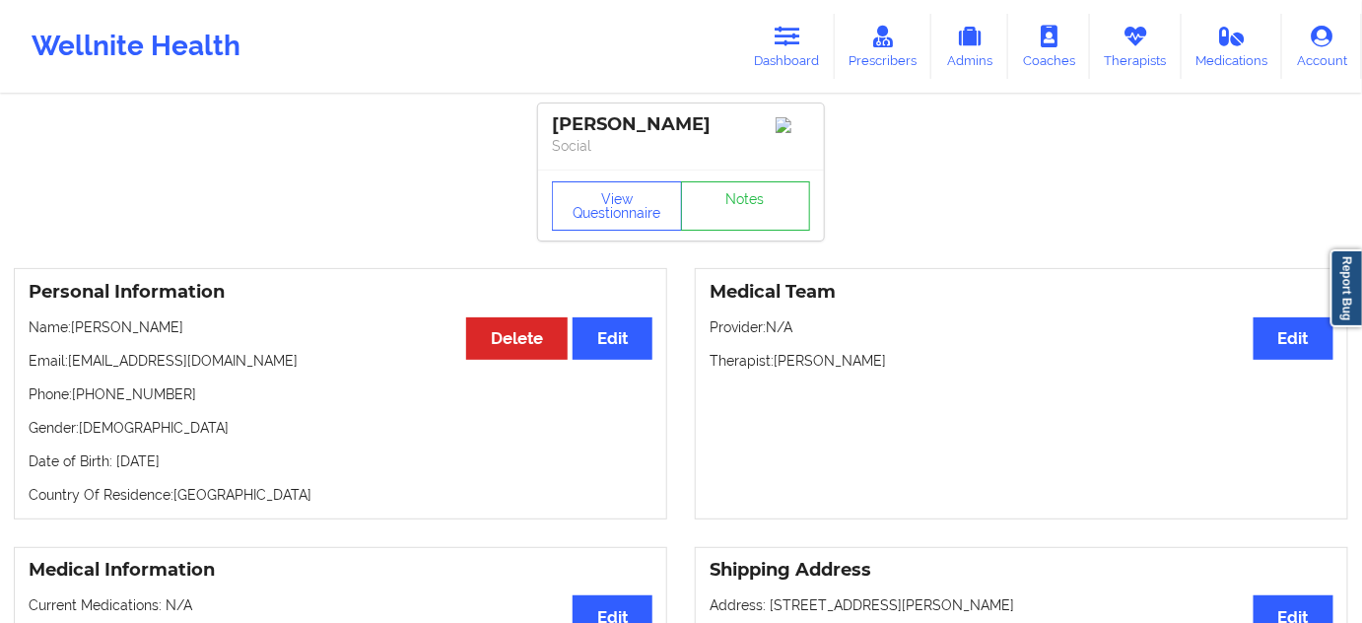
drag, startPoint x: 741, startPoint y: 121, endPoint x: 541, endPoint y: 130, distance: 200.2
click at [541, 130] on div "[PERSON_NAME] Social" at bounding box center [681, 136] width 286 height 66
copy div "[PERSON_NAME]"
drag, startPoint x: 72, startPoint y: 368, endPoint x: 318, endPoint y: 353, distance: 246.8
click at [313, 352] on div "Personal Information Edit Delete Name: [PERSON_NAME] Email: [EMAIL_ADDRESS][DOM…" at bounding box center [340, 393] width 653 height 251
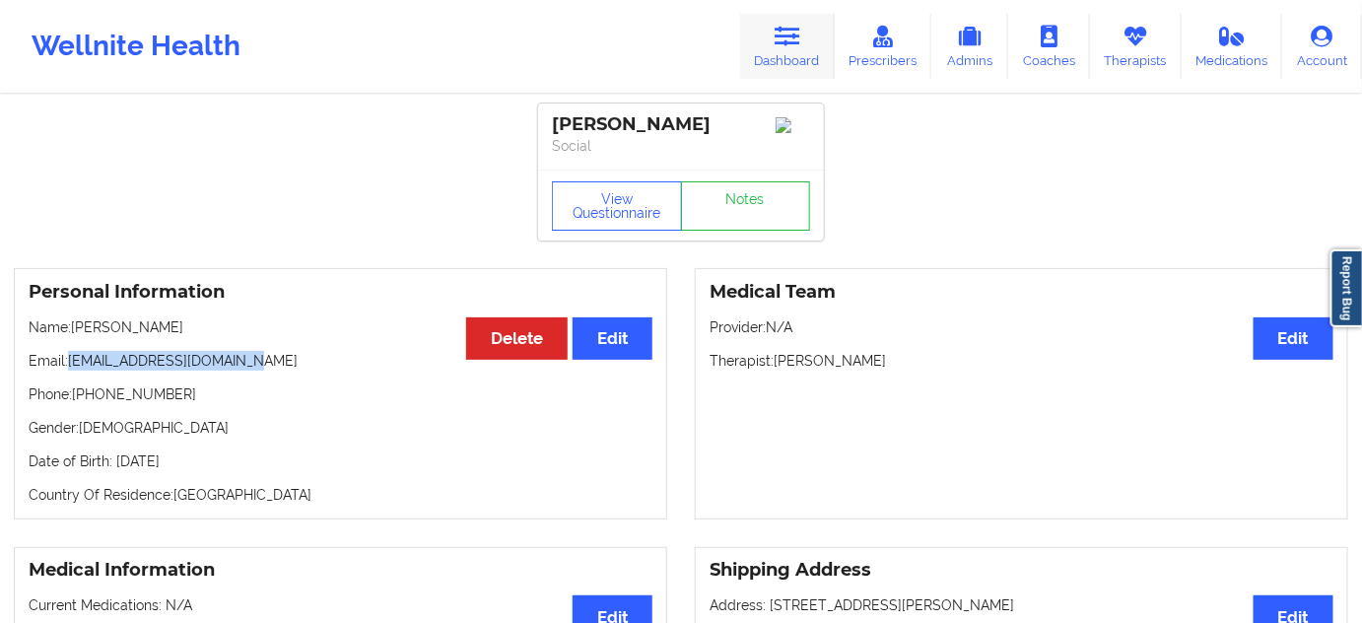
click at [779, 54] on link "Dashboard" at bounding box center [787, 46] width 95 height 65
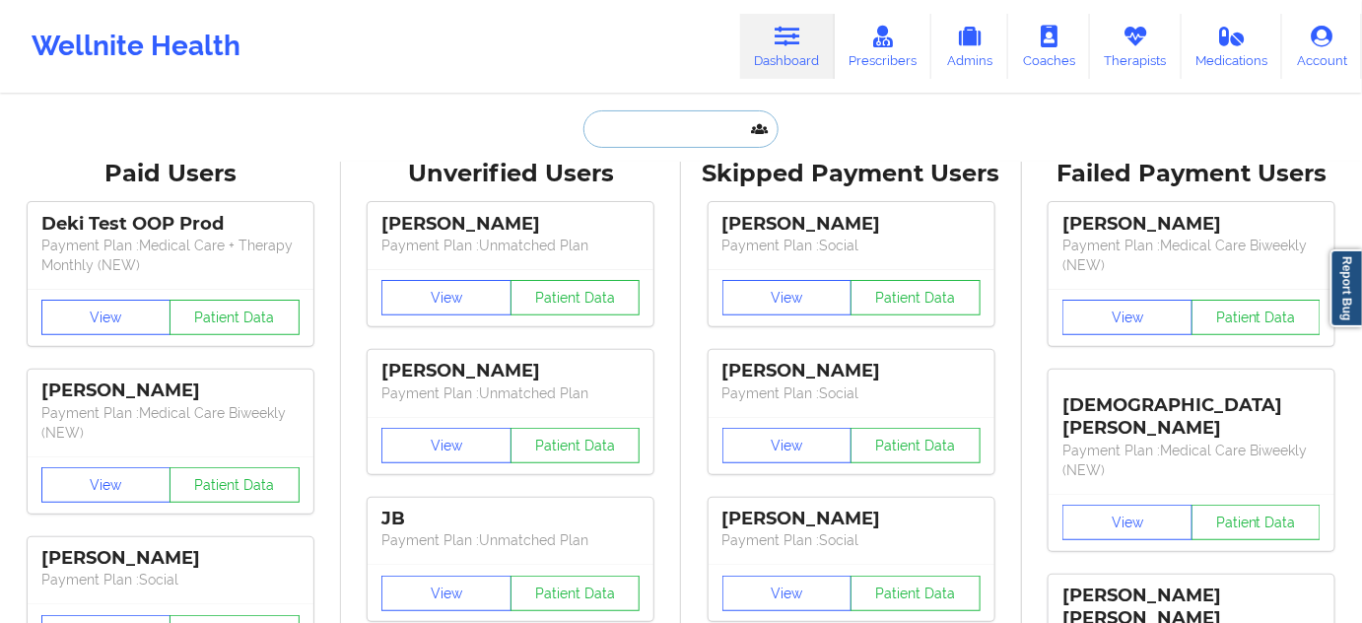
click at [686, 126] on input "text" at bounding box center [680, 128] width 195 height 37
paste input "[EMAIL_ADDRESS][DOMAIN_NAME]"
type input "[EMAIL_ADDRESS][DOMAIN_NAME]"
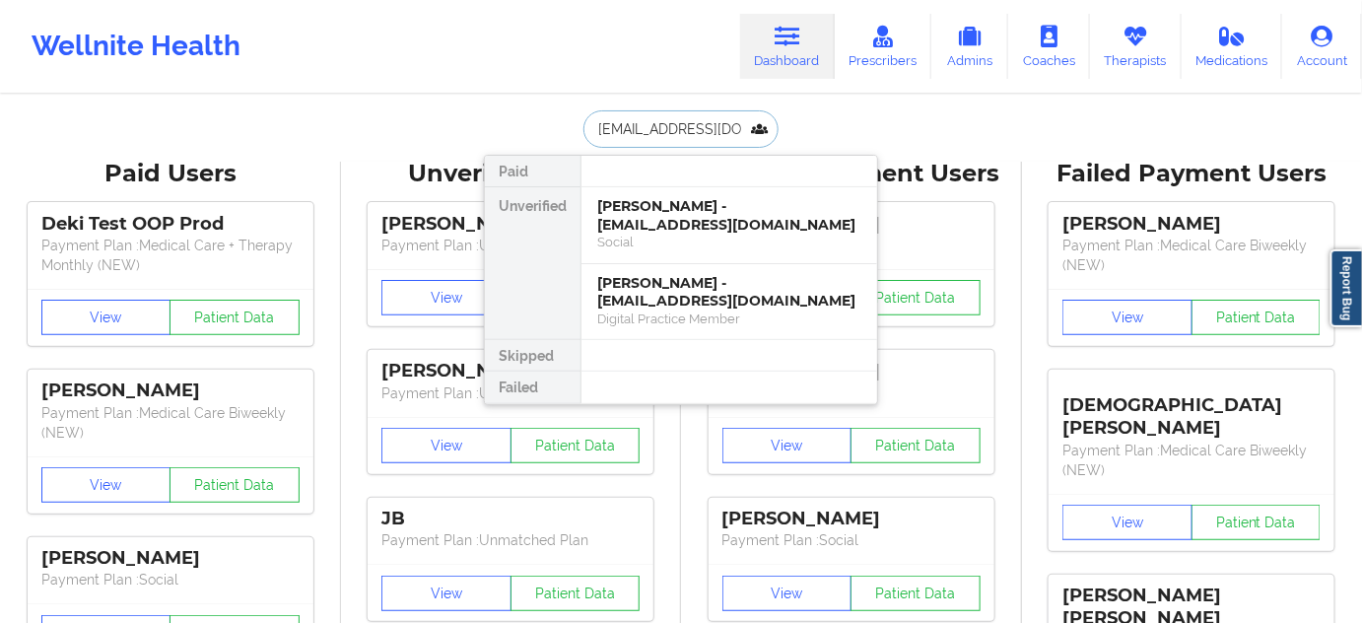
scroll to position [0, 18]
click at [688, 208] on div "[PERSON_NAME] - [EMAIL_ADDRESS][DOMAIN_NAME]" at bounding box center [729, 215] width 264 height 36
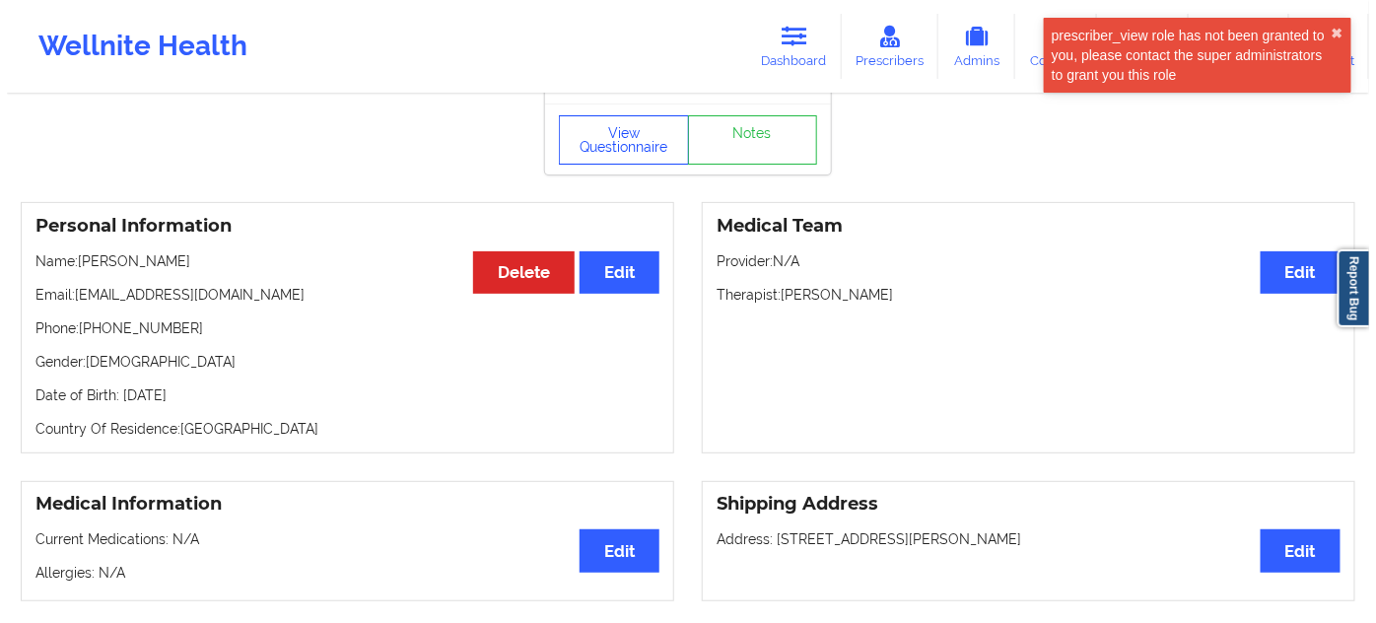
scroll to position [62, 0]
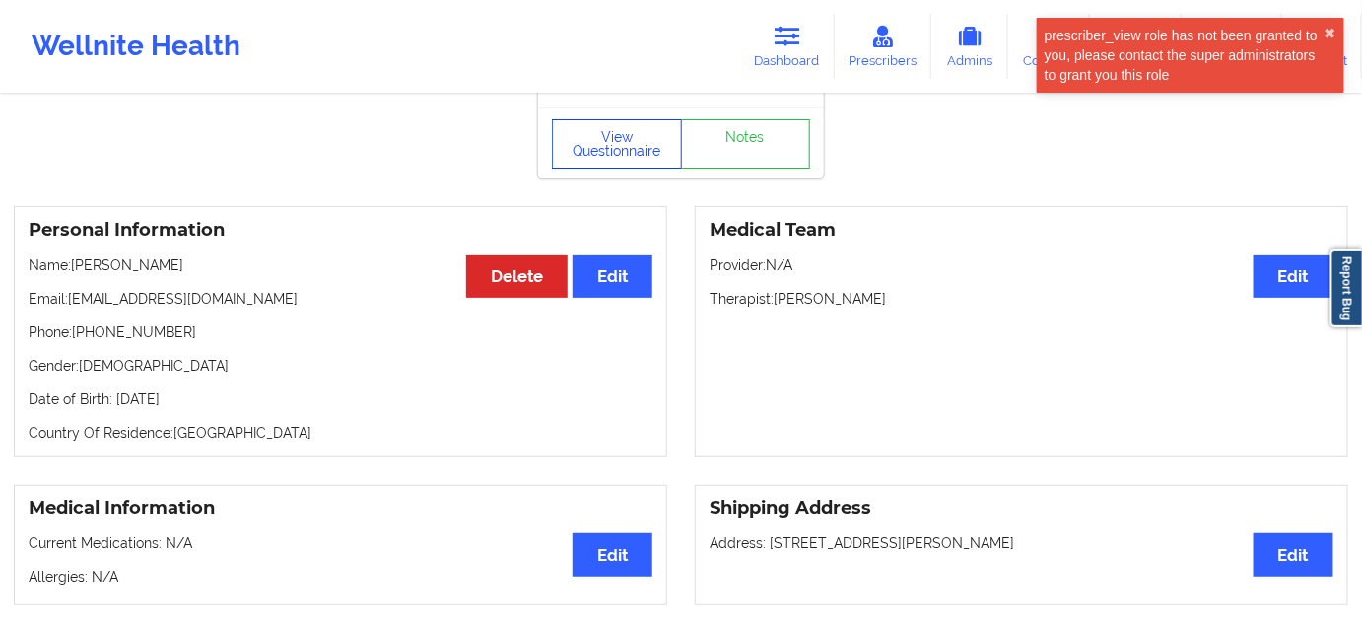
click at [617, 155] on button "View Questionnaire" at bounding box center [617, 143] width 130 height 49
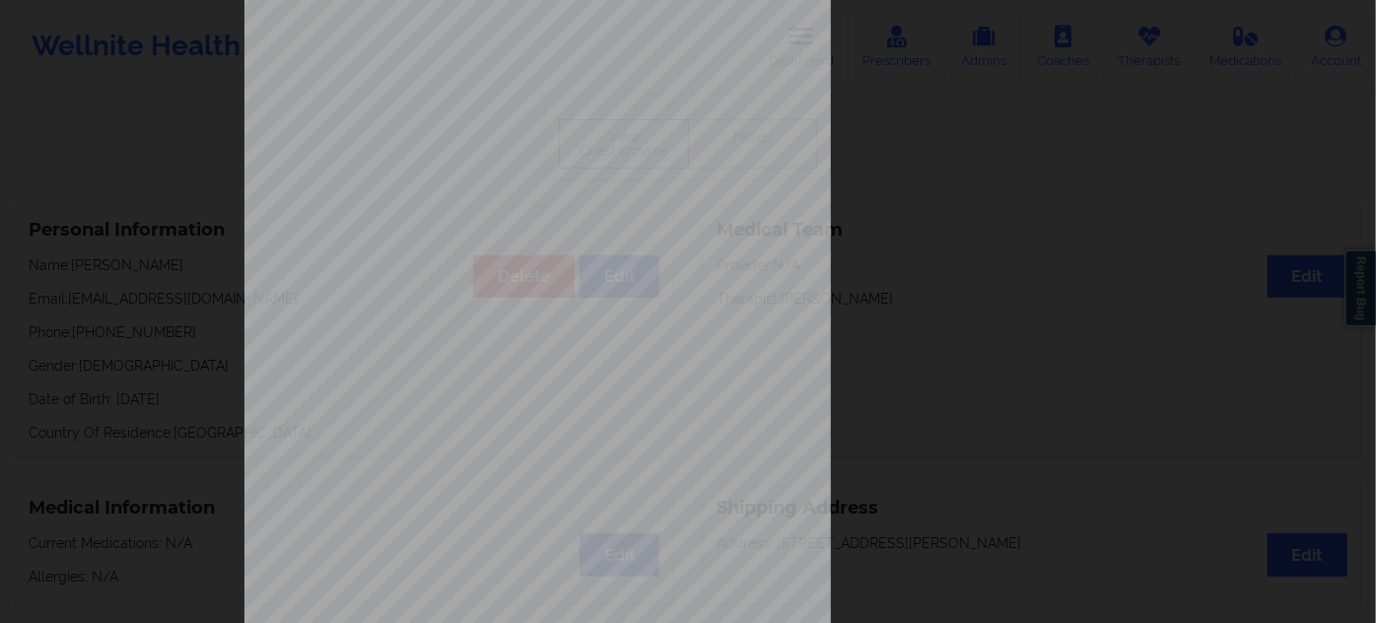
scroll to position [317, 0]
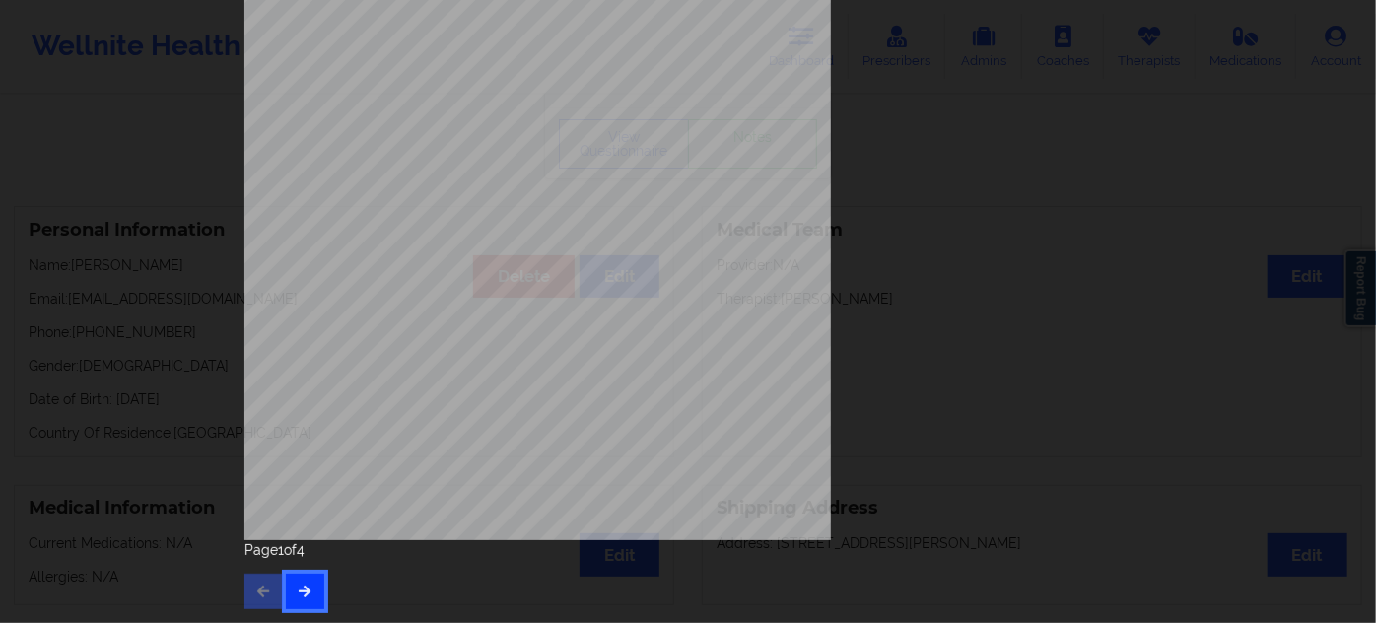
click at [310, 591] on button "button" at bounding box center [305, 591] width 38 height 35
click at [305, 593] on icon "button" at bounding box center [305, 590] width 17 height 12
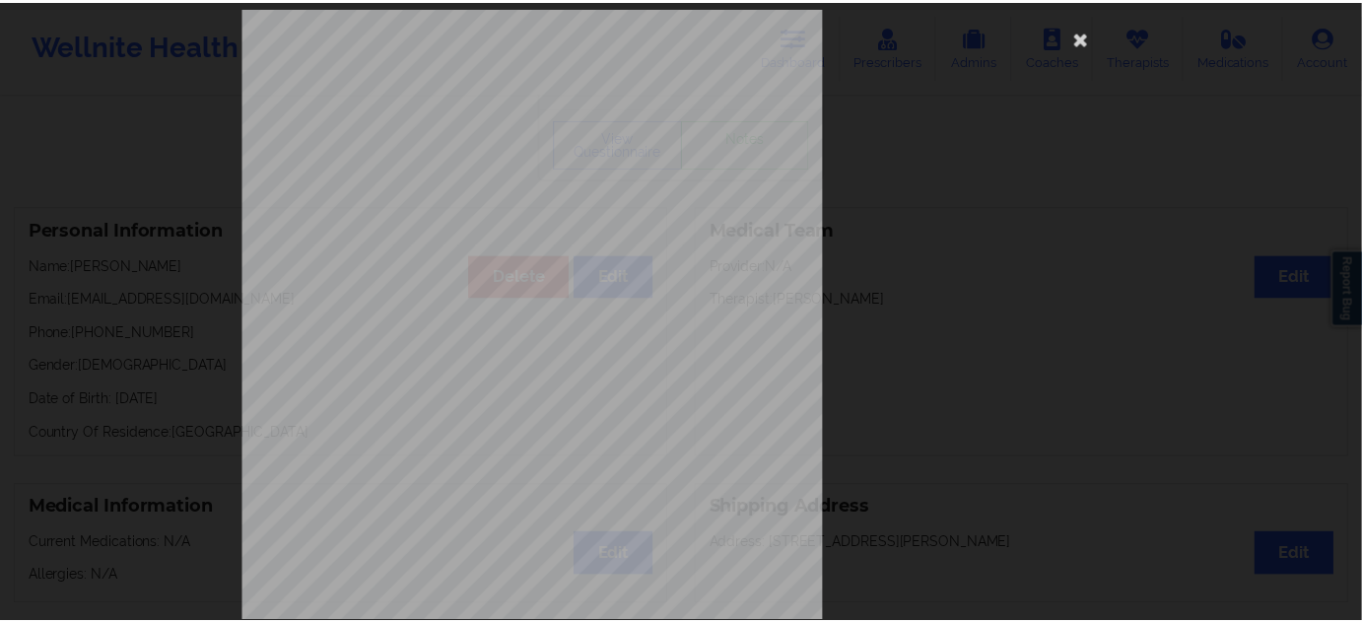
scroll to position [0, 0]
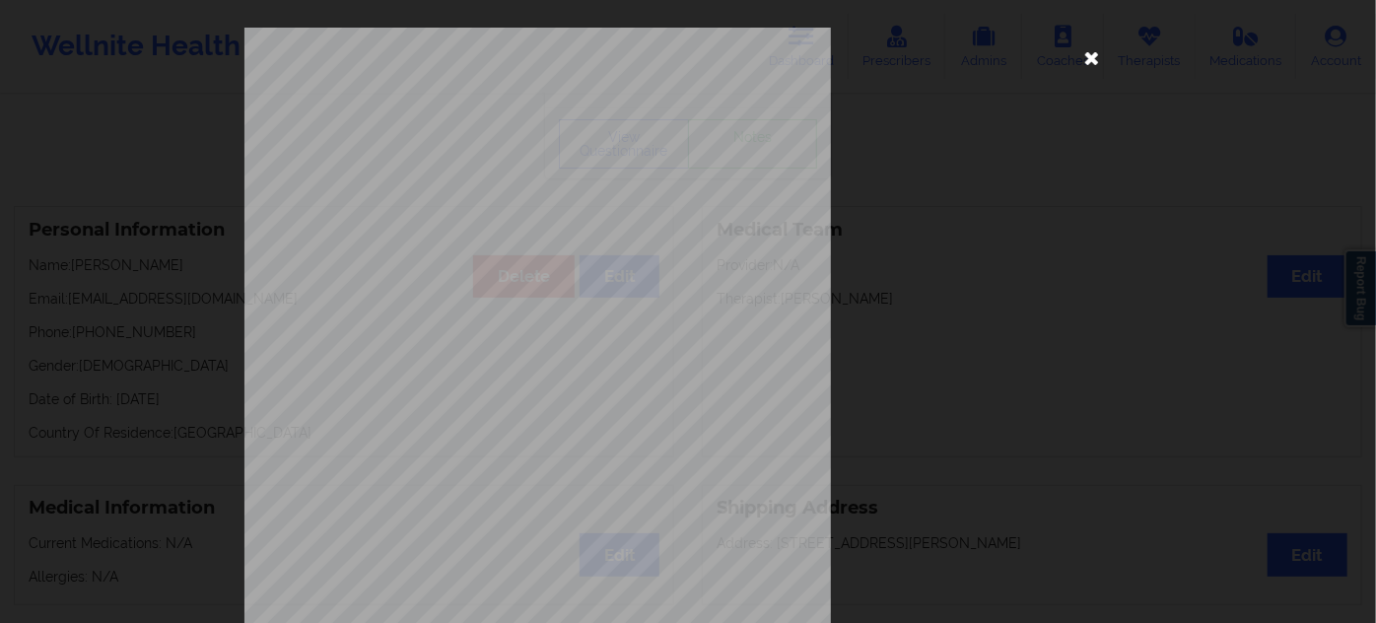
click at [1081, 54] on icon at bounding box center [1092, 57] width 32 height 32
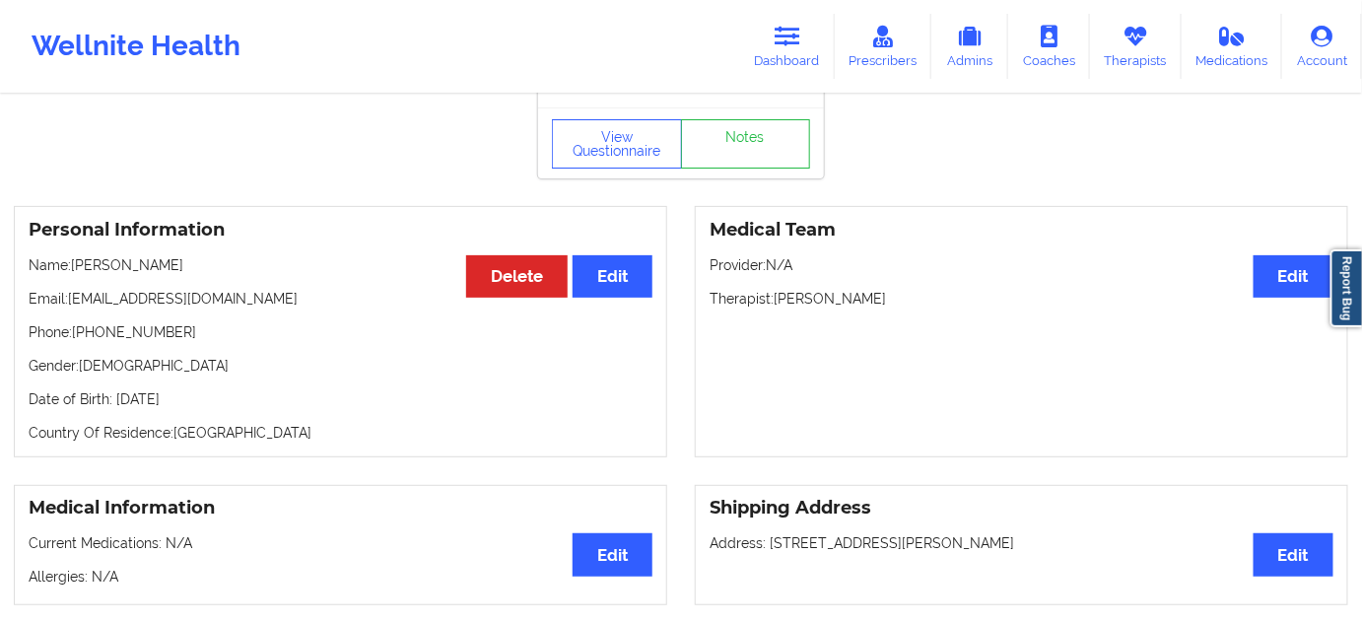
drag, startPoint x: 798, startPoint y: 41, endPoint x: 726, endPoint y: 85, distance: 84.0
click at [798, 41] on icon at bounding box center [788, 37] width 26 height 22
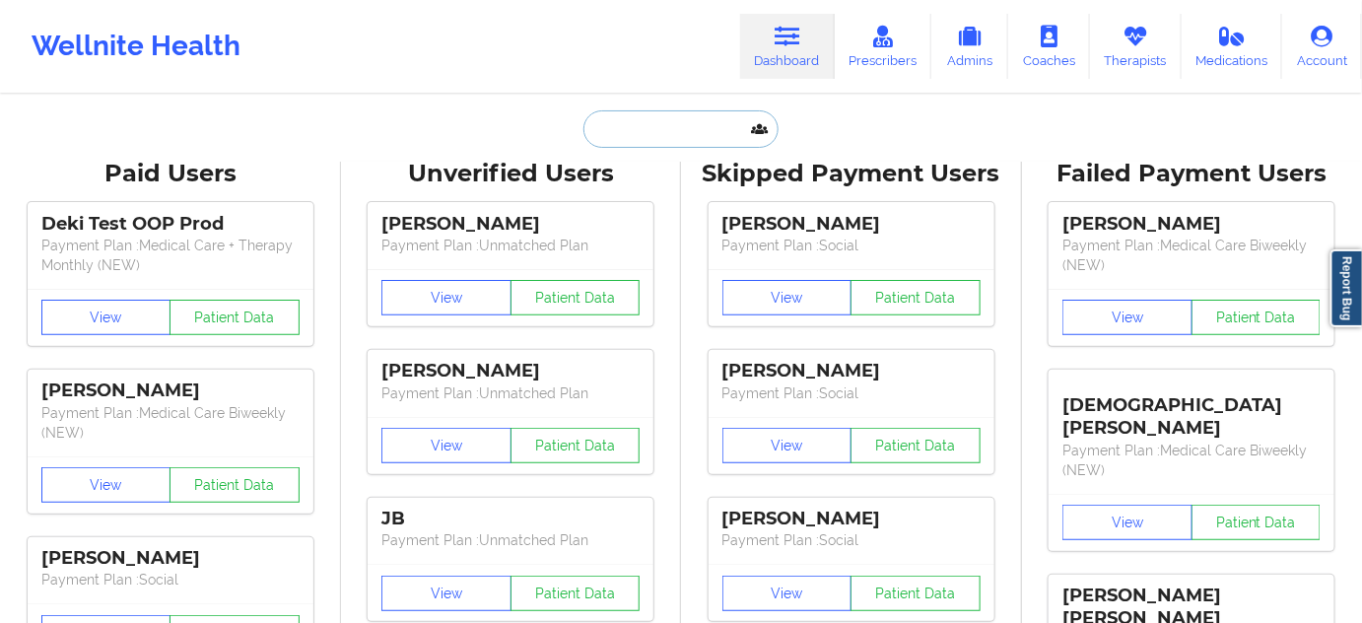
click at [683, 120] on input "text" at bounding box center [680, 128] width 195 height 37
paste input "[EMAIL_ADDRESS][DOMAIN_NAME]"
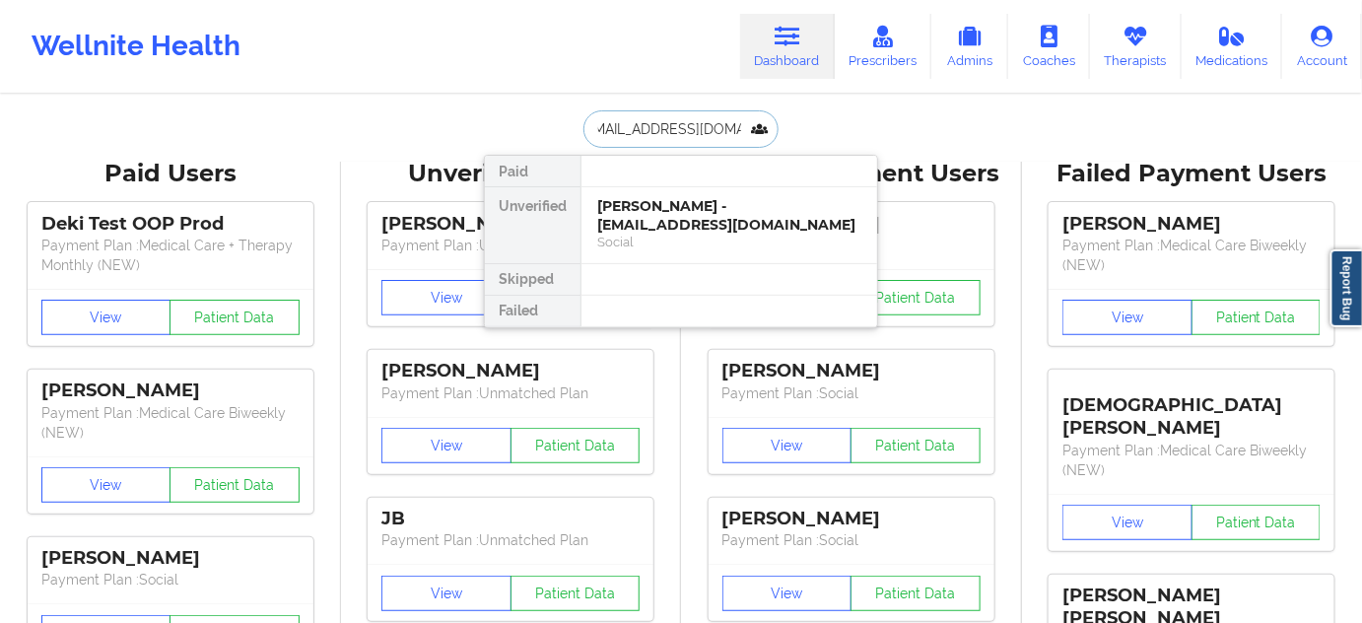
drag, startPoint x: 743, startPoint y: 201, endPoint x: 576, endPoint y: 196, distance: 166.6
click at [575, 196] on div "Unverified [PERSON_NAME] - [EMAIL_ADDRESS][DOMAIN_NAME] Social" at bounding box center [681, 225] width 392 height 77
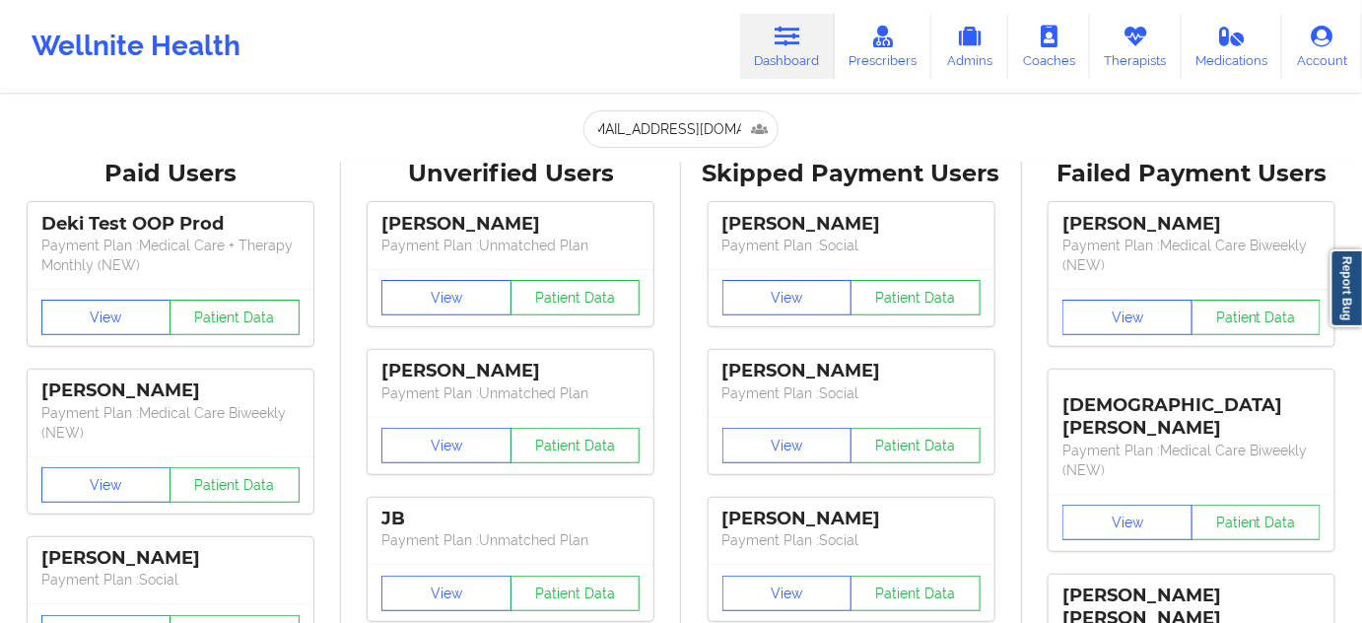
scroll to position [0, 0]
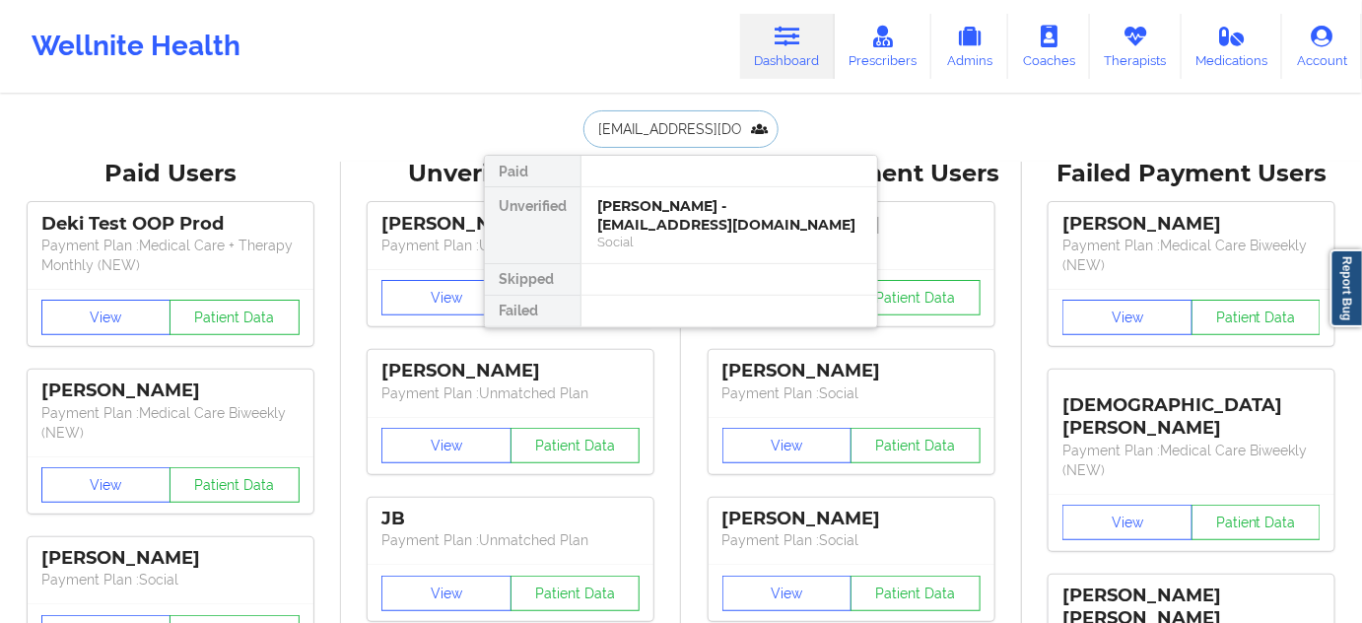
click at [723, 127] on input "[EMAIL_ADDRESS][DOMAIN_NAME]" at bounding box center [680, 128] width 195 height 37
paste input "[PERSON_NAME]"
type input "[PERSON_NAME]"
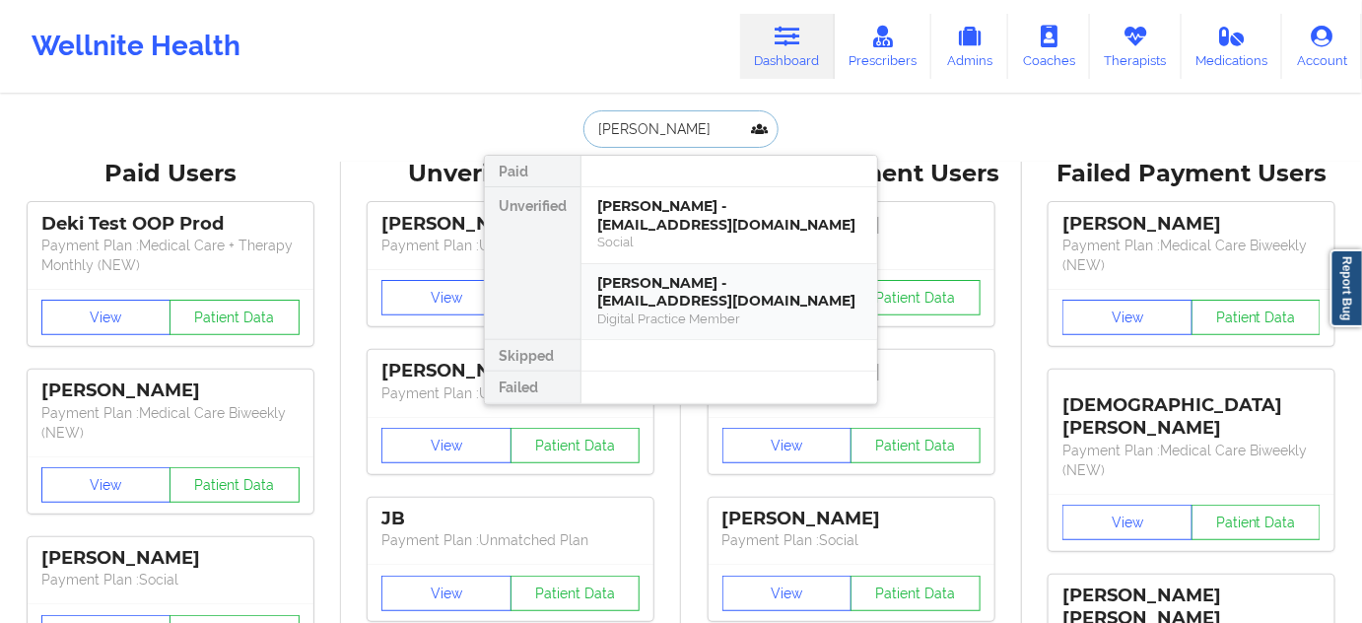
click at [687, 280] on div "[PERSON_NAME] - [EMAIL_ADDRESS][DOMAIN_NAME]" at bounding box center [729, 292] width 264 height 36
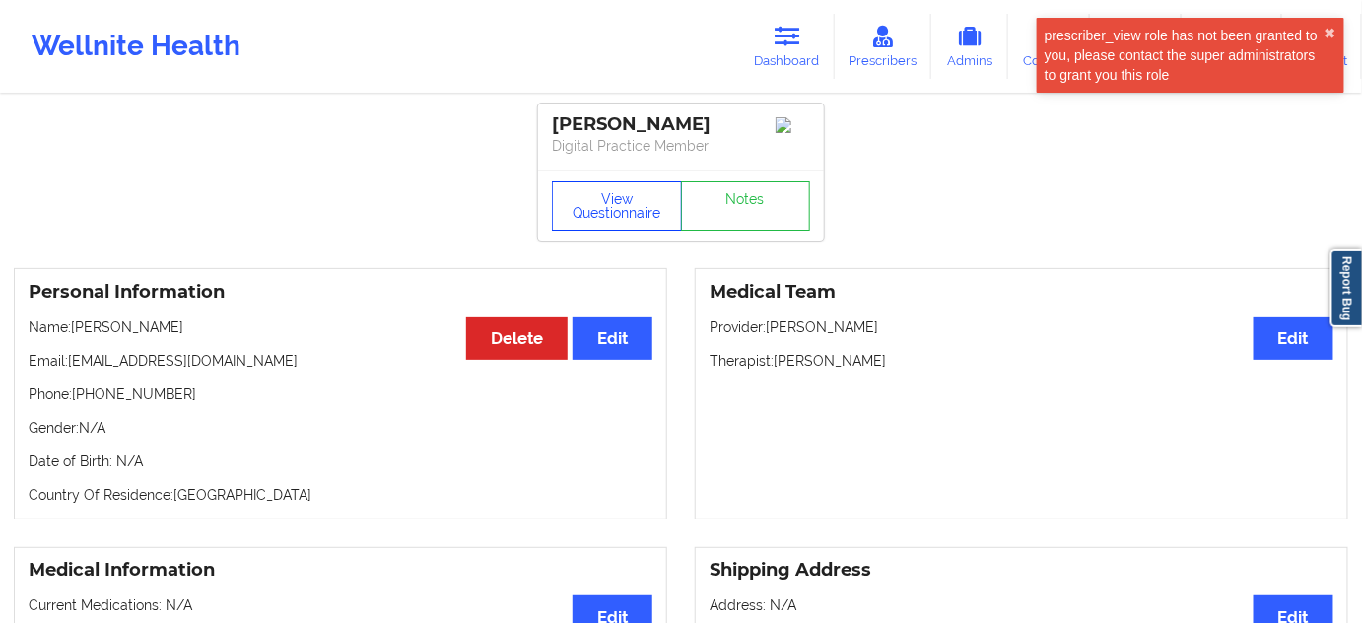
click at [641, 210] on button "View Questionnaire" at bounding box center [617, 205] width 130 height 49
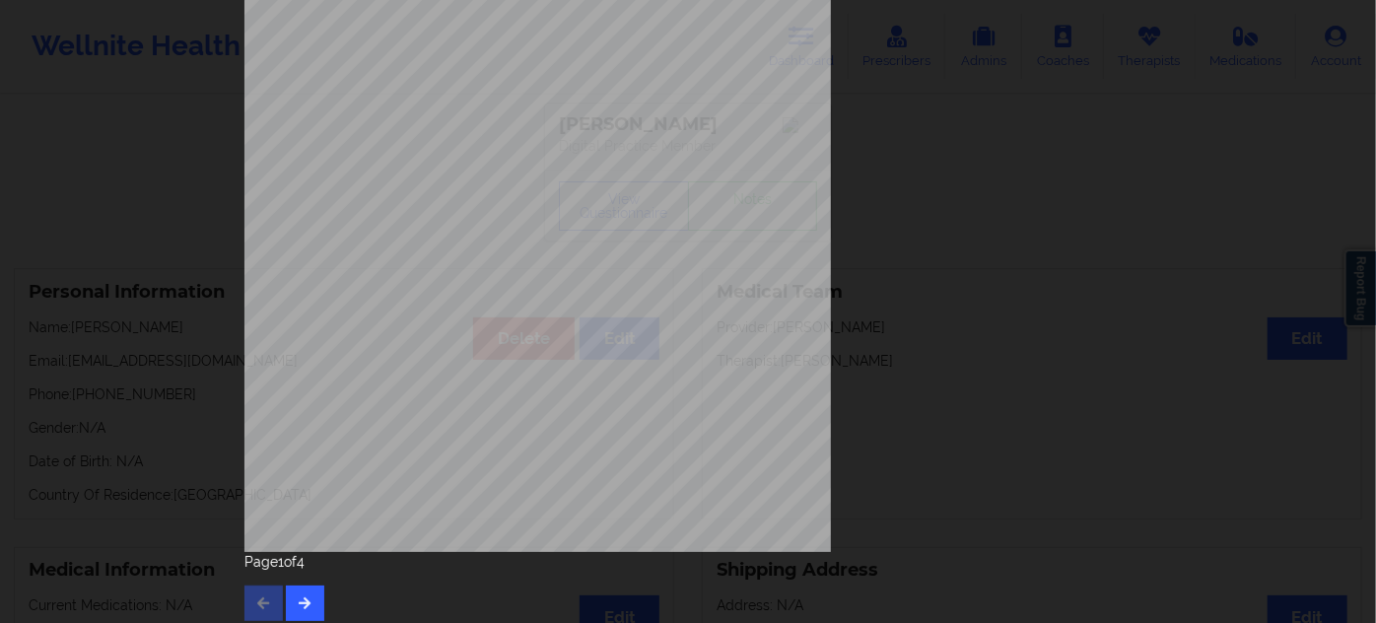
scroll to position [317, 0]
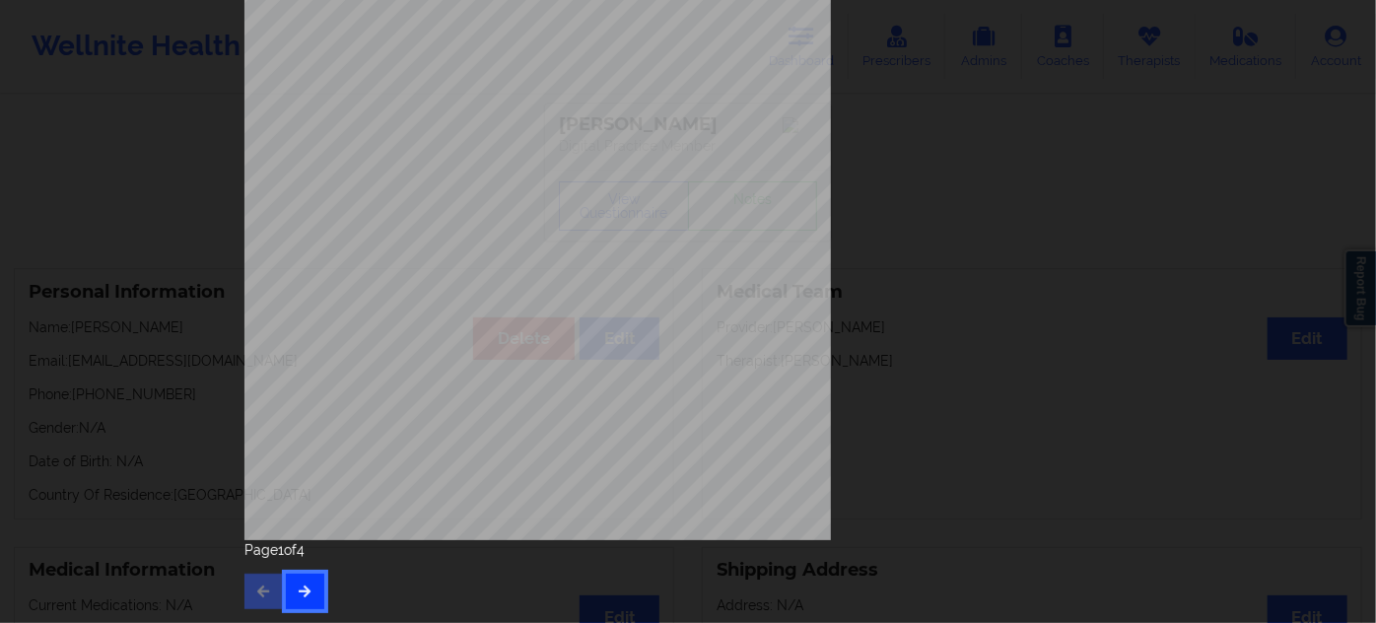
click at [307, 594] on icon "button" at bounding box center [305, 590] width 17 height 12
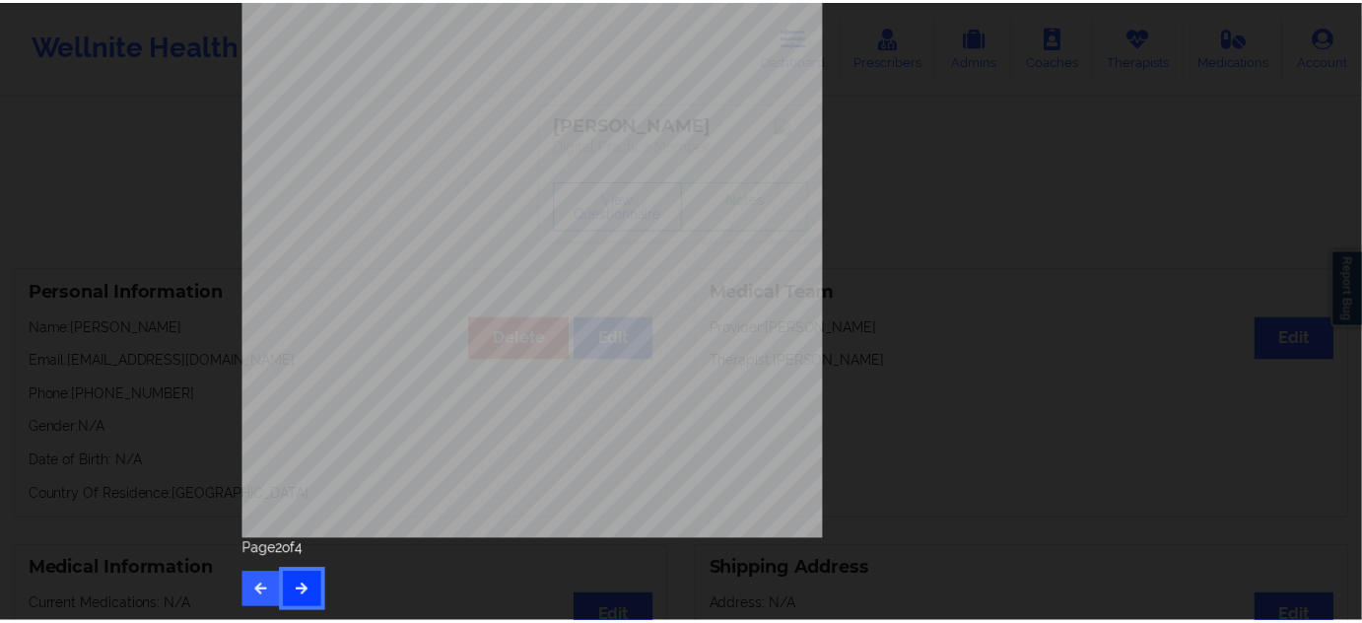
scroll to position [0, 0]
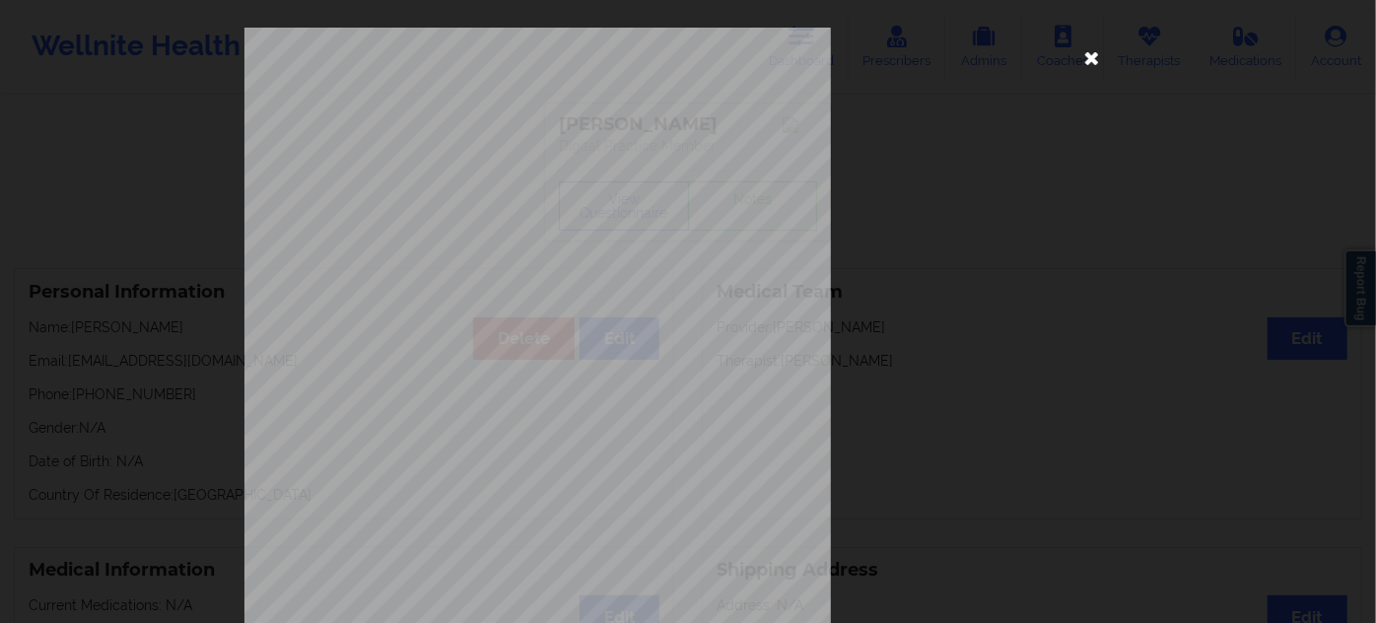
click at [1092, 62] on icon at bounding box center [1092, 57] width 32 height 32
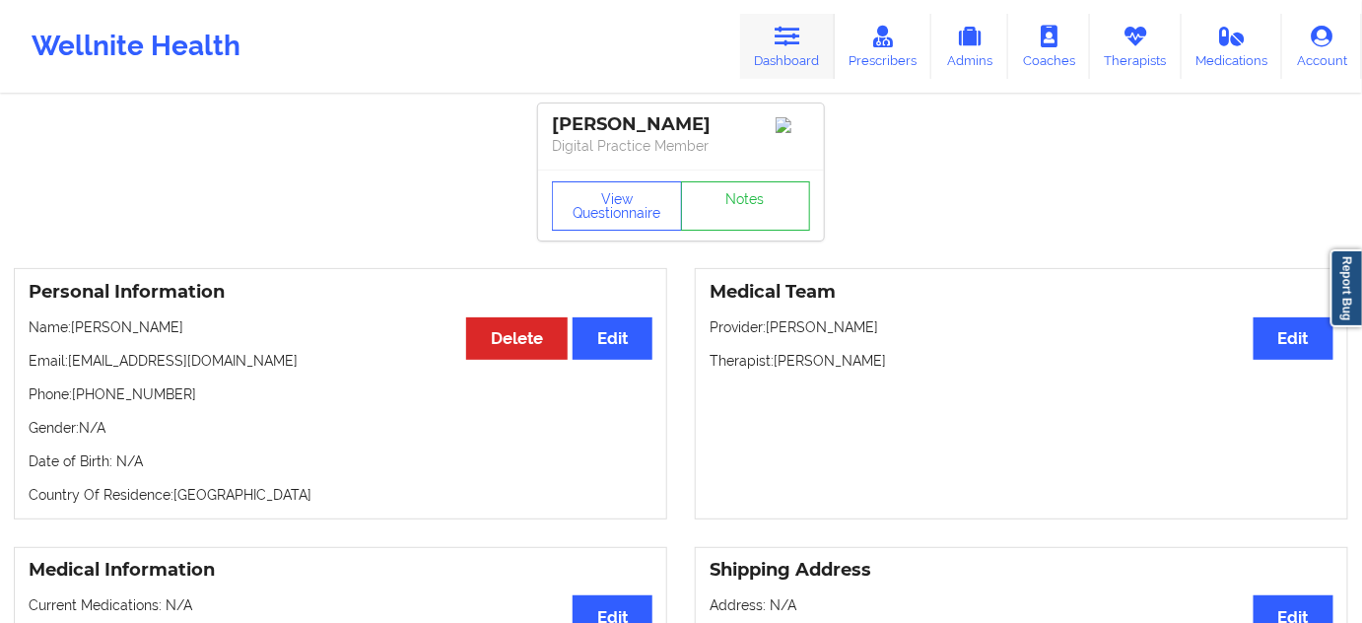
click at [801, 69] on link "Dashboard" at bounding box center [787, 46] width 95 height 65
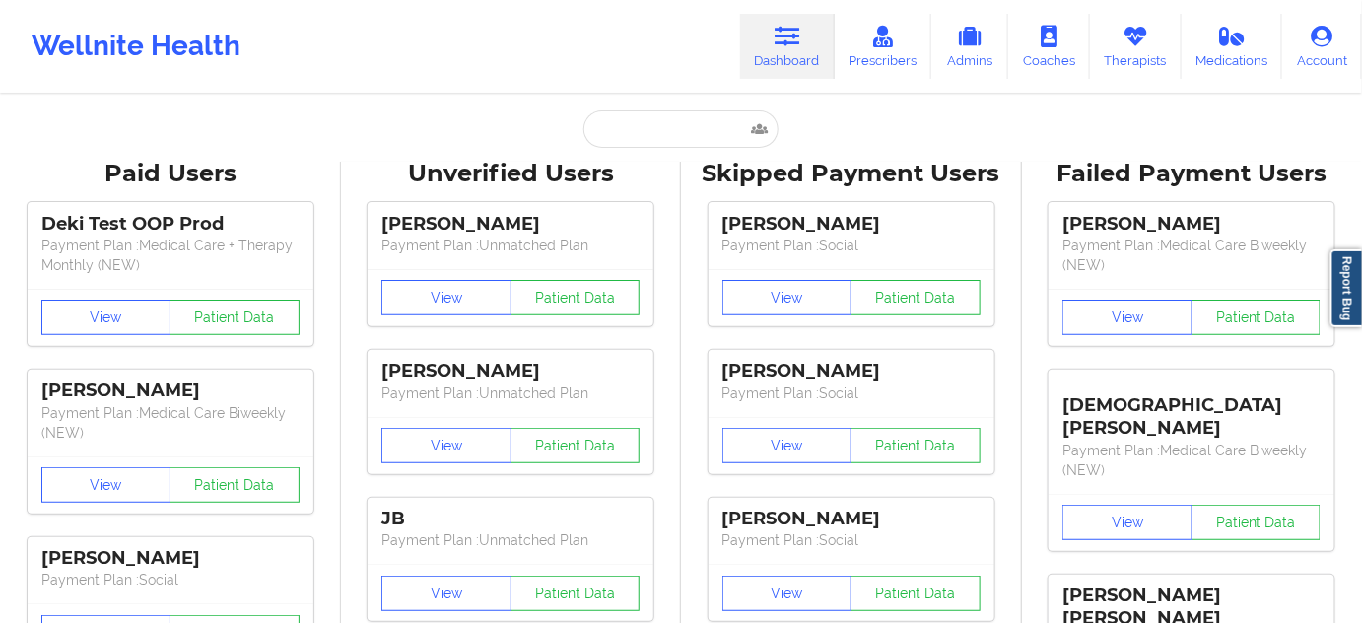
click at [682, 126] on input "text" at bounding box center [680, 128] width 195 height 37
paste input "[PERSON_NAME]"
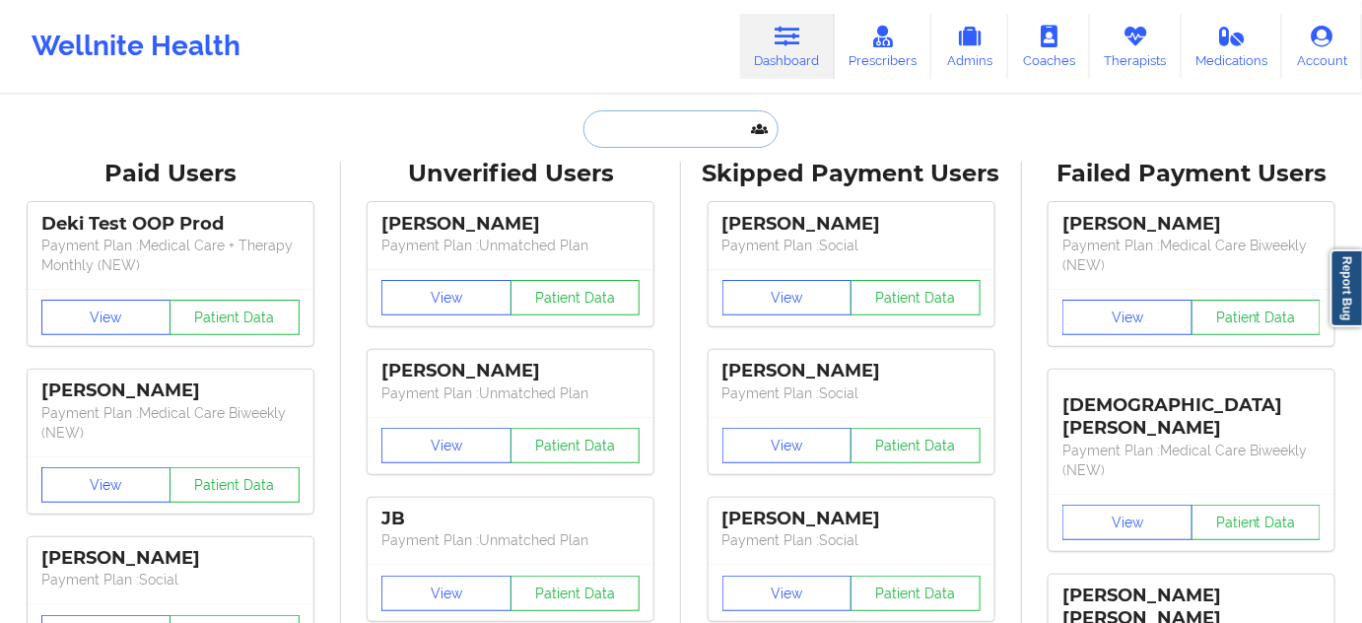
type input "[PERSON_NAME]"
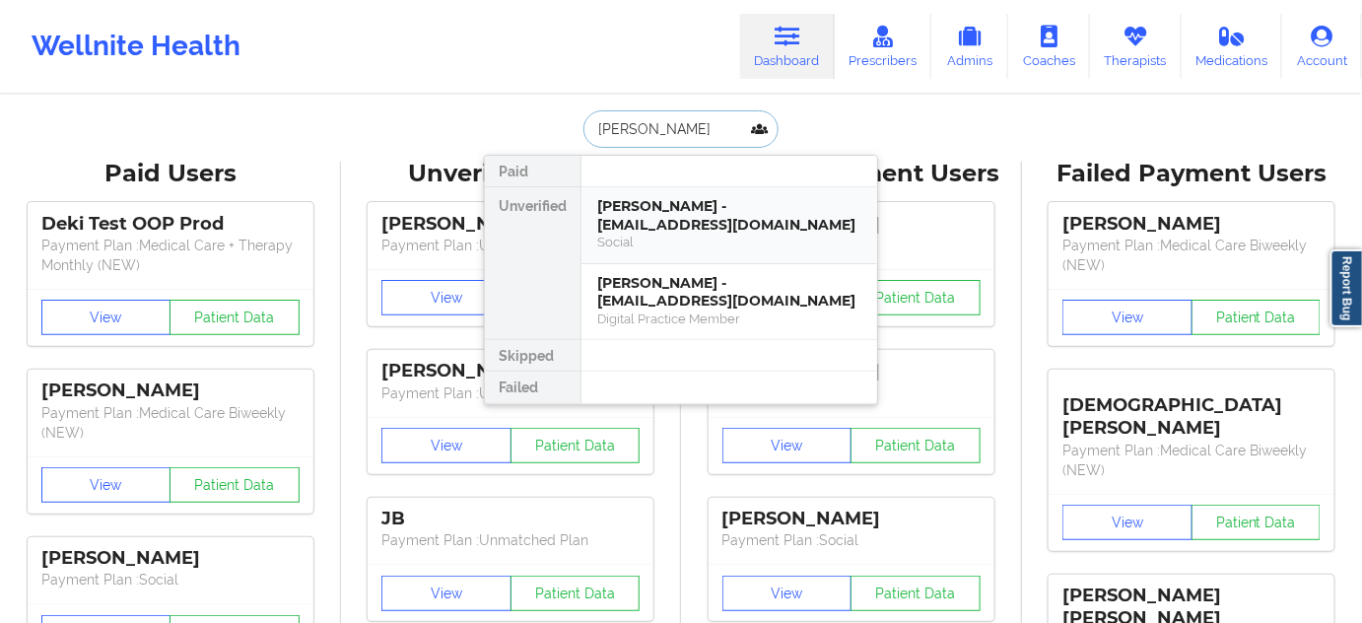
click at [678, 209] on div "[PERSON_NAME] - [EMAIL_ADDRESS][DOMAIN_NAME]" at bounding box center [729, 215] width 264 height 36
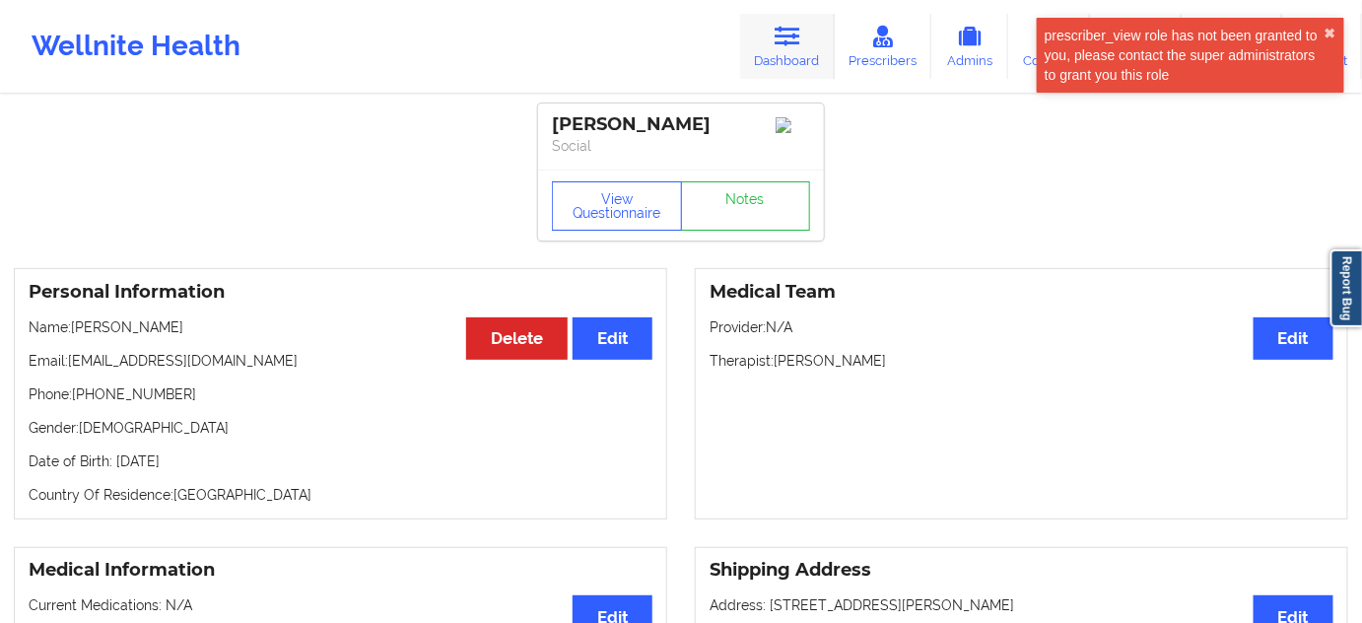
click at [785, 53] on link "Dashboard" at bounding box center [787, 46] width 95 height 65
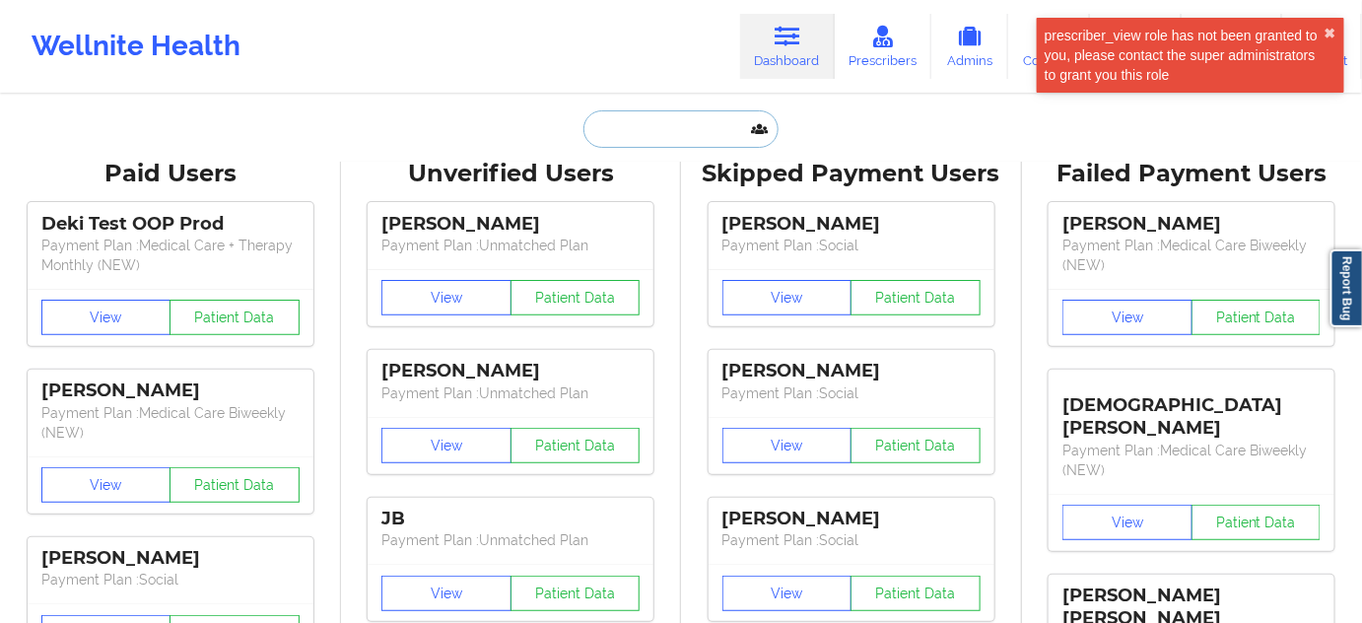
click at [677, 126] on input "text" at bounding box center [680, 128] width 195 height 37
paste input "[PERSON_NAME]"
type input "[PERSON_NAME]"
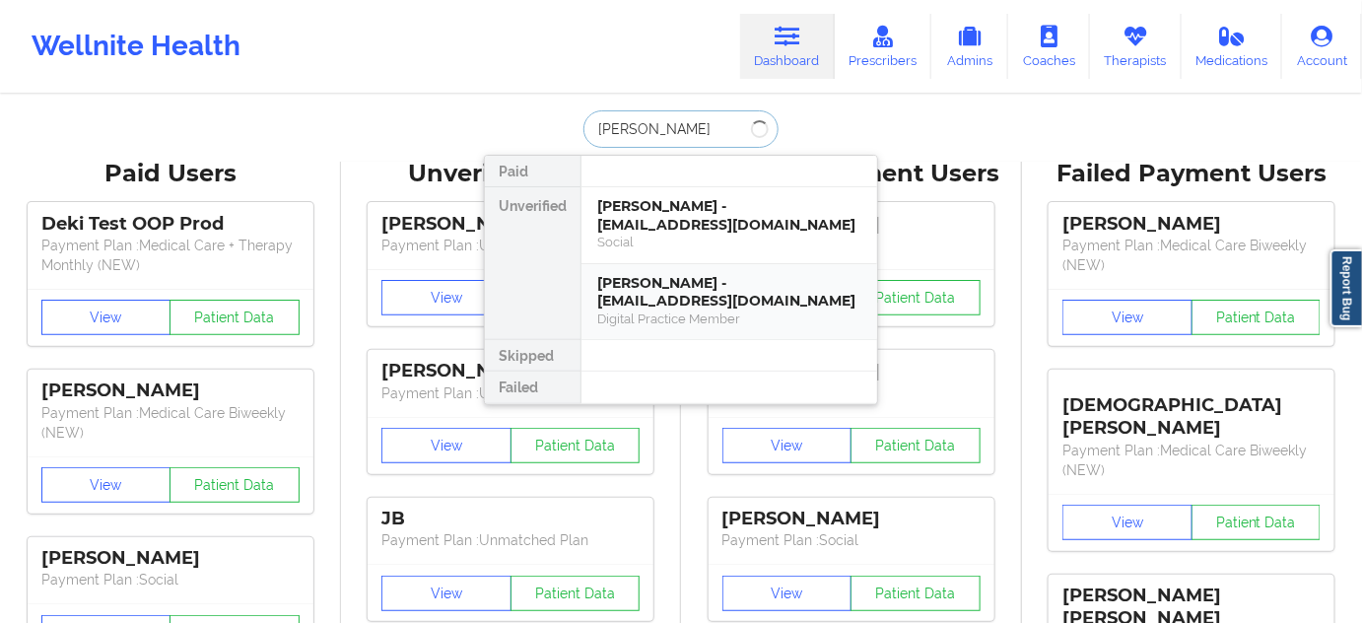
click at [672, 286] on div "[PERSON_NAME] - [EMAIL_ADDRESS][DOMAIN_NAME]" at bounding box center [729, 292] width 264 height 36
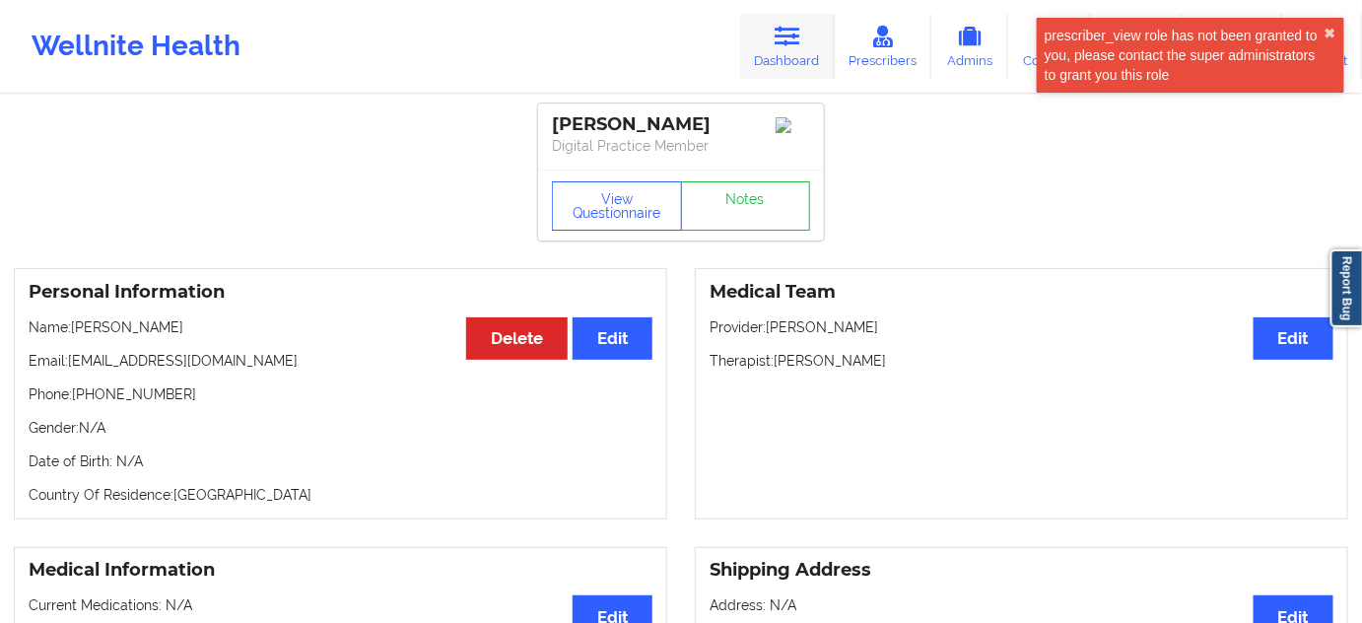
click at [774, 63] on link "Dashboard" at bounding box center [787, 46] width 95 height 65
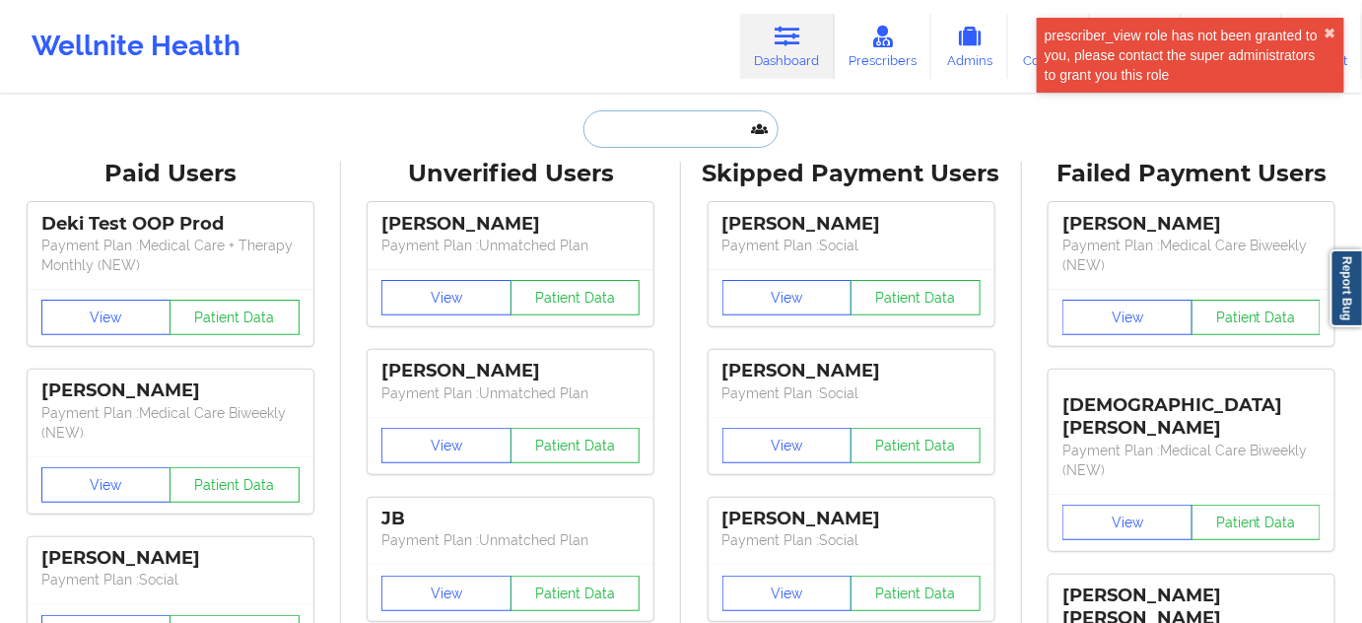
click at [700, 110] on input "text" at bounding box center [680, 128] width 195 height 37
paste input "[PERSON_NAME]"
type input "[PERSON_NAME]"
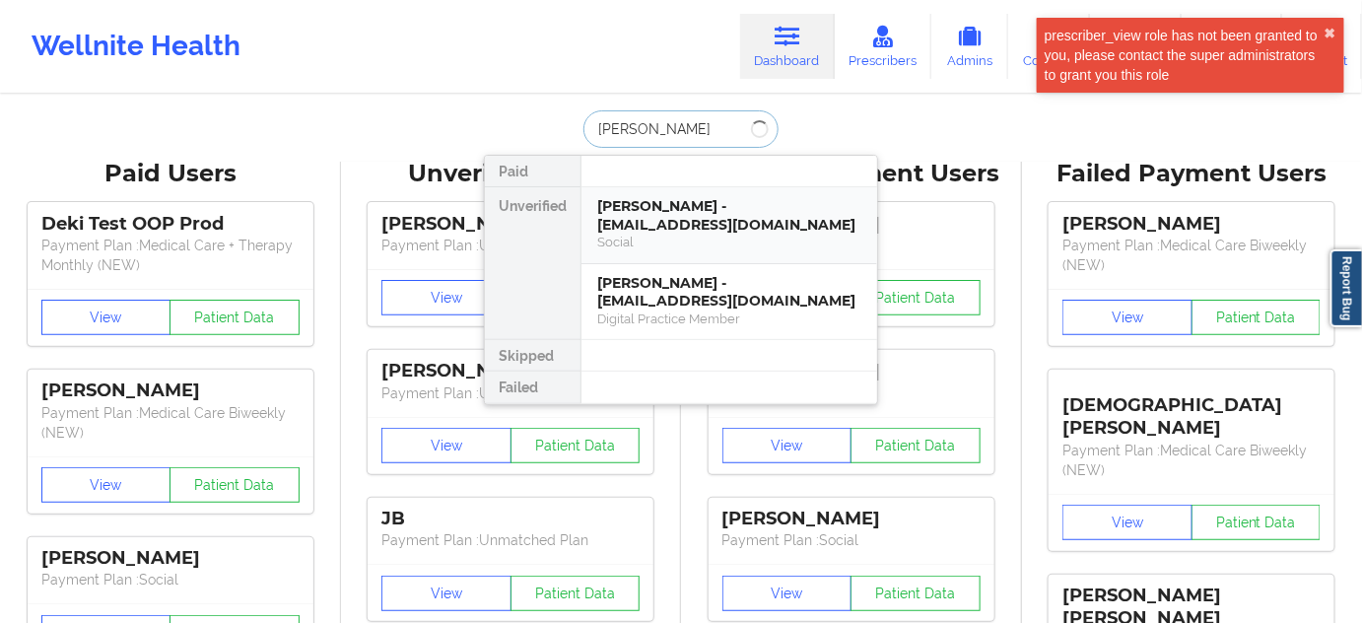
click at [670, 228] on div "[PERSON_NAME] - [EMAIL_ADDRESS][DOMAIN_NAME]" at bounding box center [729, 215] width 264 height 36
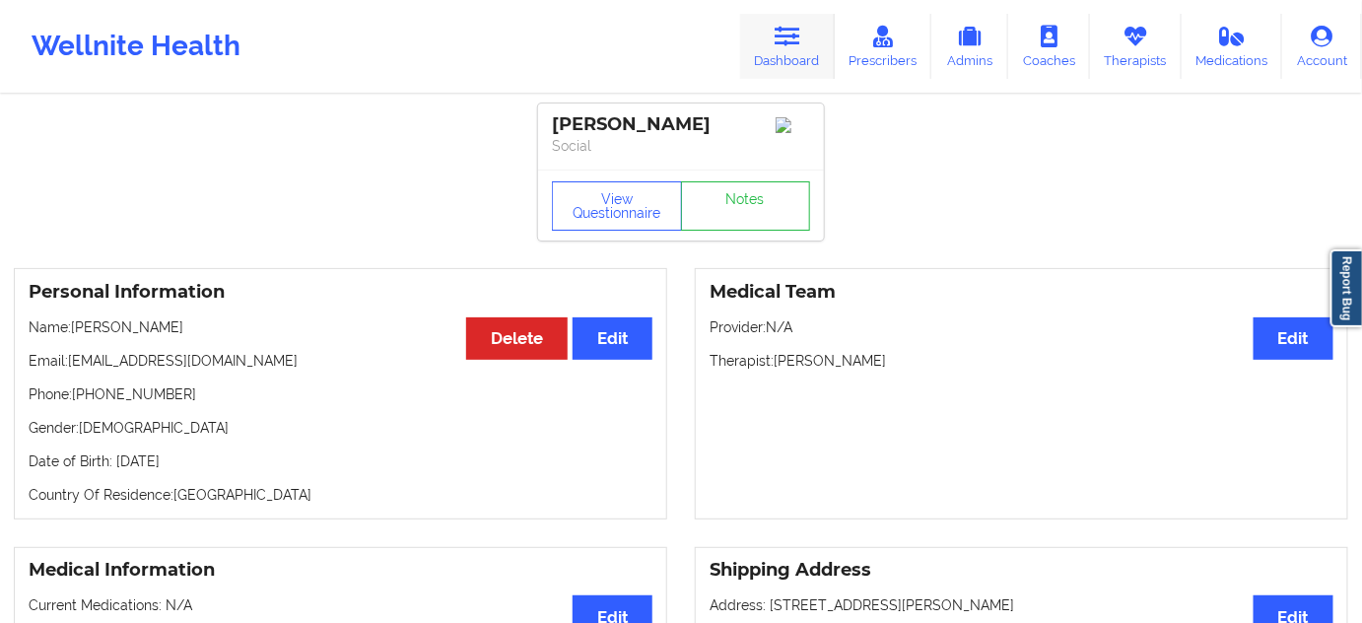
click at [782, 65] on link "Dashboard" at bounding box center [787, 46] width 95 height 65
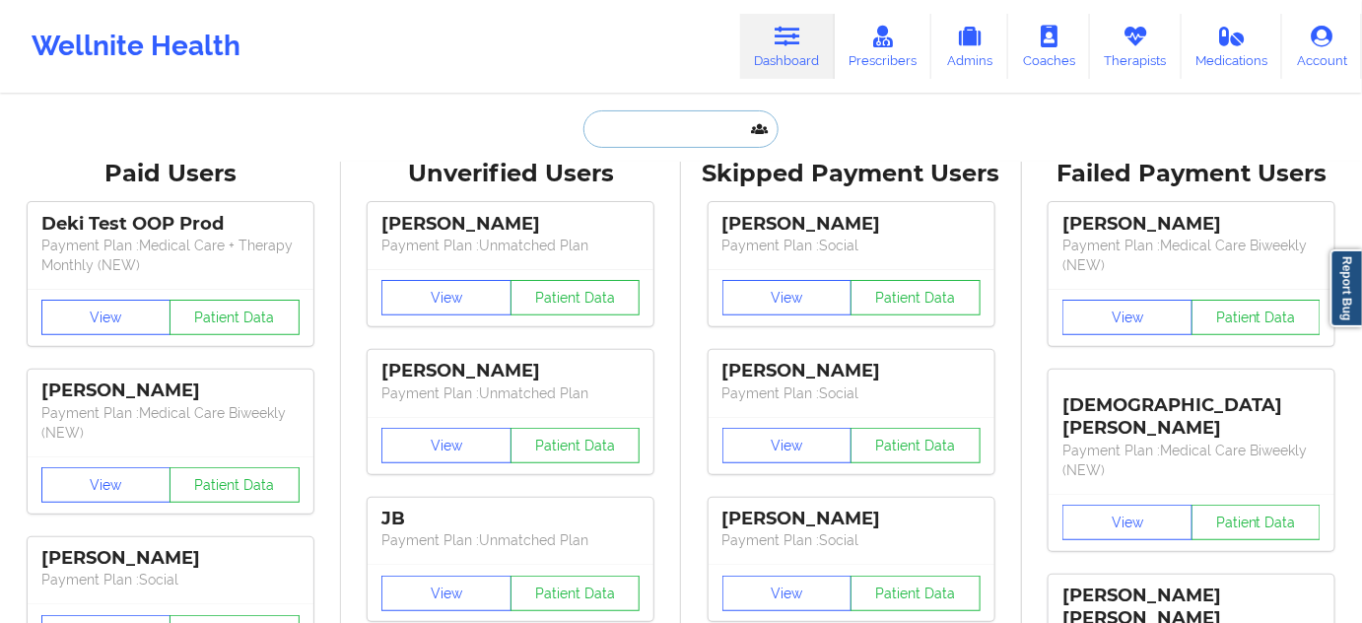
click at [733, 133] on input "text" at bounding box center [680, 128] width 195 height 37
paste input "[PERSON_NAME]"
type input "[PERSON_NAME]"
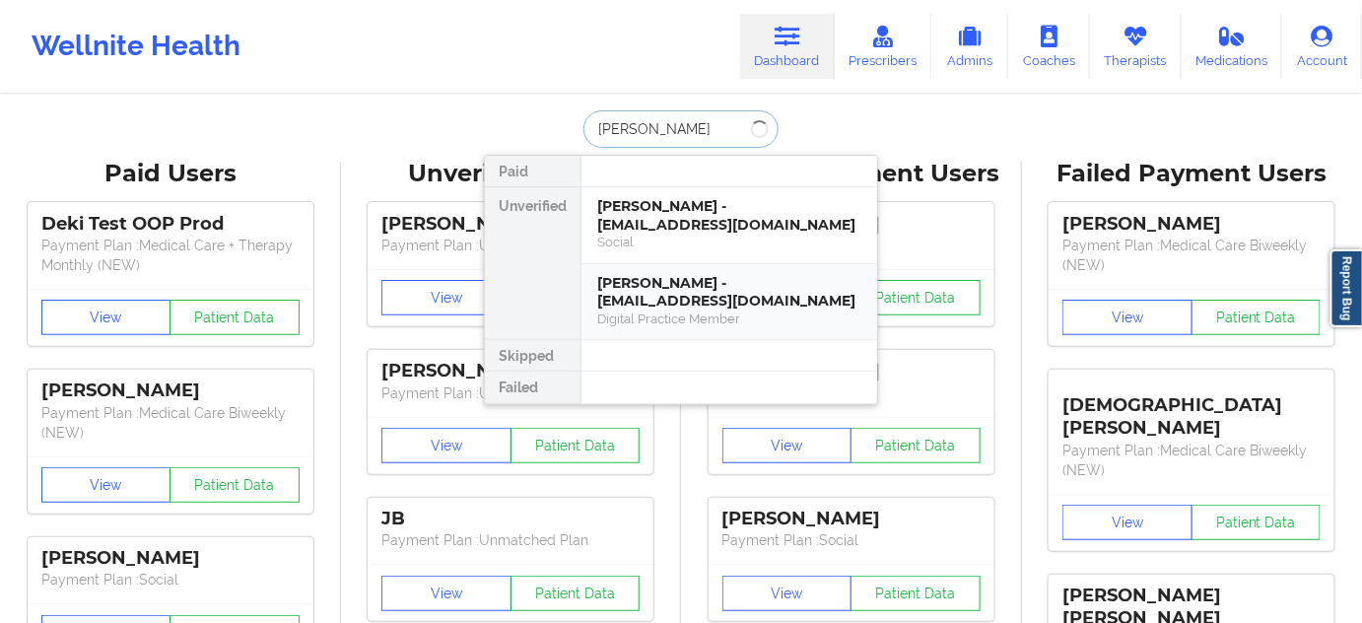
click at [686, 279] on div "[PERSON_NAME] - [EMAIL_ADDRESS][DOMAIN_NAME]" at bounding box center [729, 292] width 264 height 36
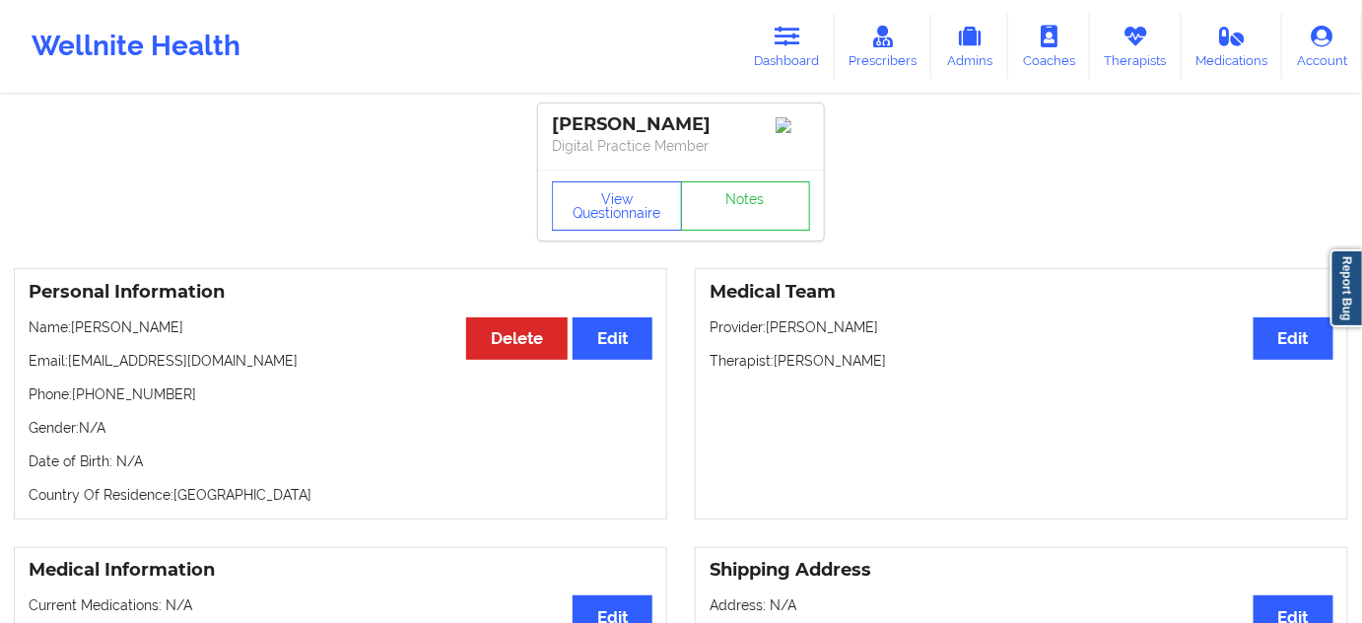
drag, startPoint x: 791, startPoint y: 24, endPoint x: 771, endPoint y: 83, distance: 62.6
click at [791, 24] on link "Dashboard" at bounding box center [787, 46] width 95 height 65
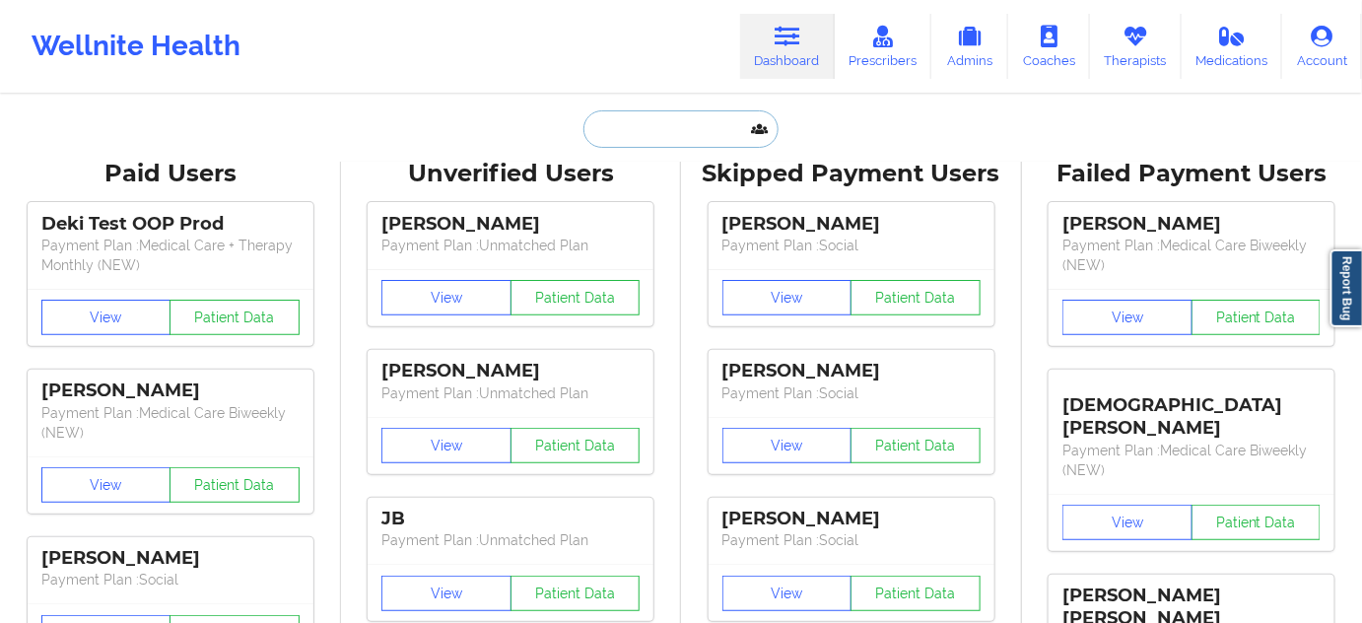
click at [698, 121] on input "text" at bounding box center [680, 128] width 195 height 37
paste input "[EMAIL_ADDRESS][DOMAIN_NAME]"
type input "[EMAIL_ADDRESS][DOMAIN_NAME]"
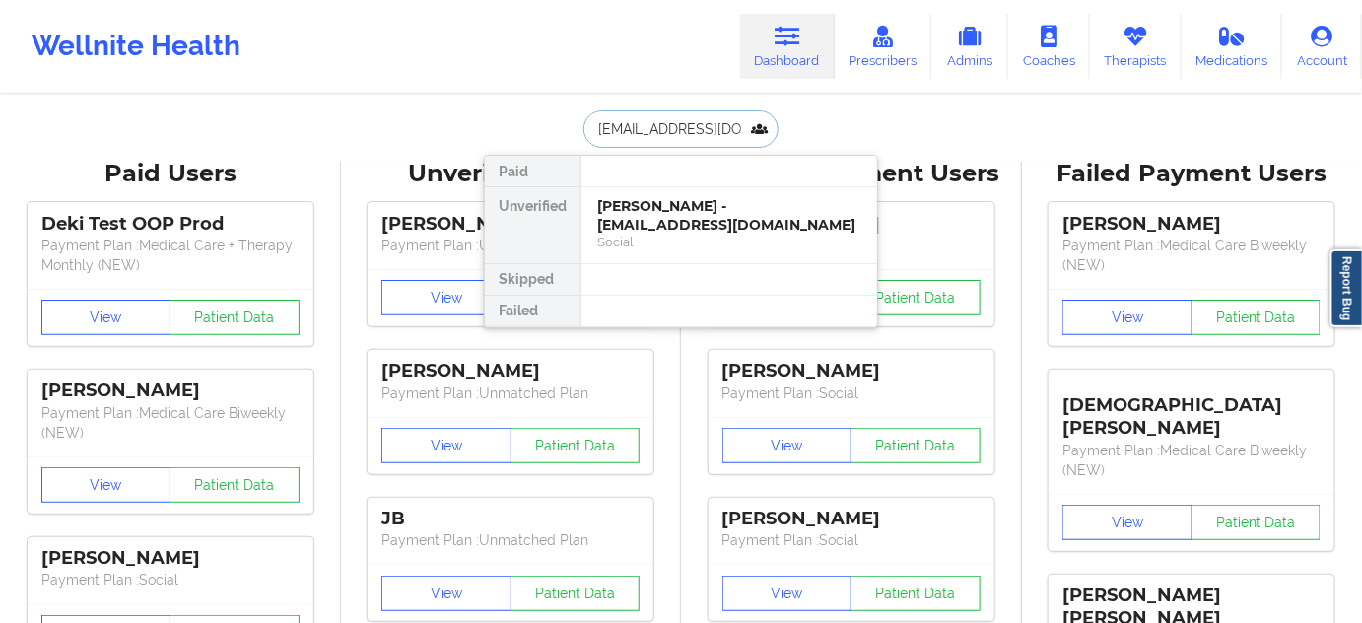
click at [676, 206] on div "[PERSON_NAME] - [EMAIL_ADDRESS][DOMAIN_NAME]" at bounding box center [729, 215] width 264 height 36
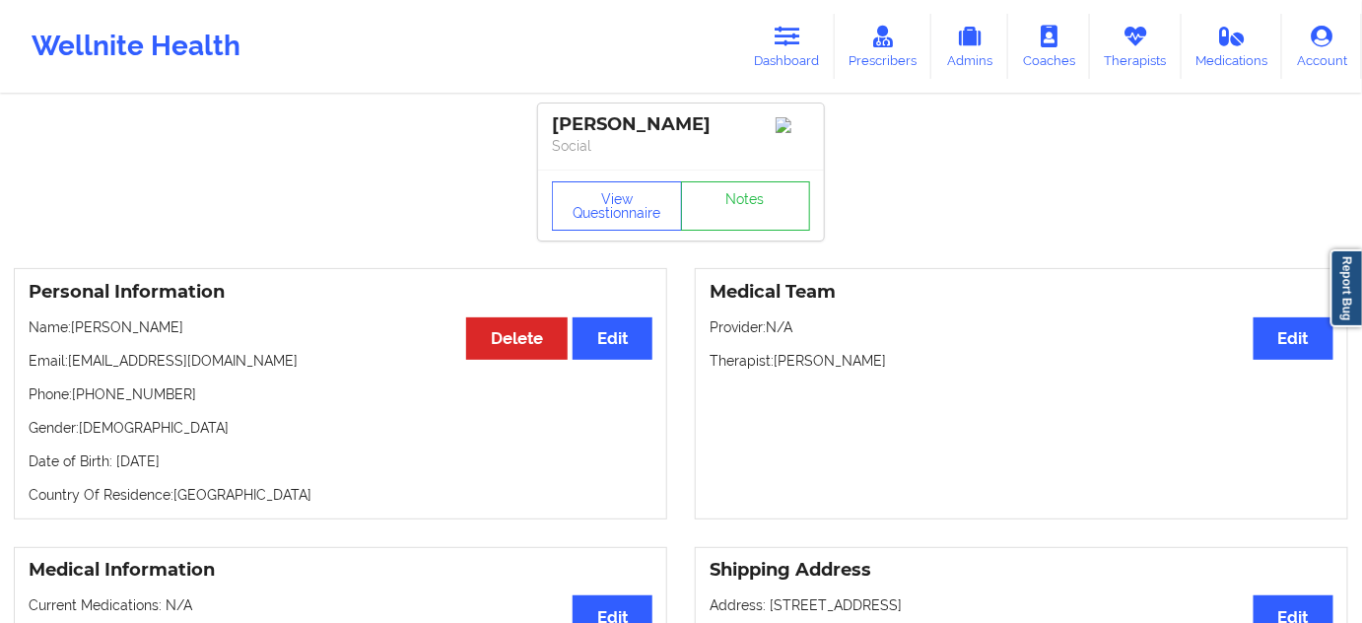
click at [140, 396] on p "Phone: [PHONE_NUMBER]" at bounding box center [341, 394] width 624 height 20
drag, startPoint x: 666, startPoint y: 117, endPoint x: 528, endPoint y: 115, distance: 138.0
click at [543, 117] on div "[PERSON_NAME] Social" at bounding box center [681, 136] width 286 height 66
click at [719, 212] on link "Notes" at bounding box center [746, 205] width 130 height 49
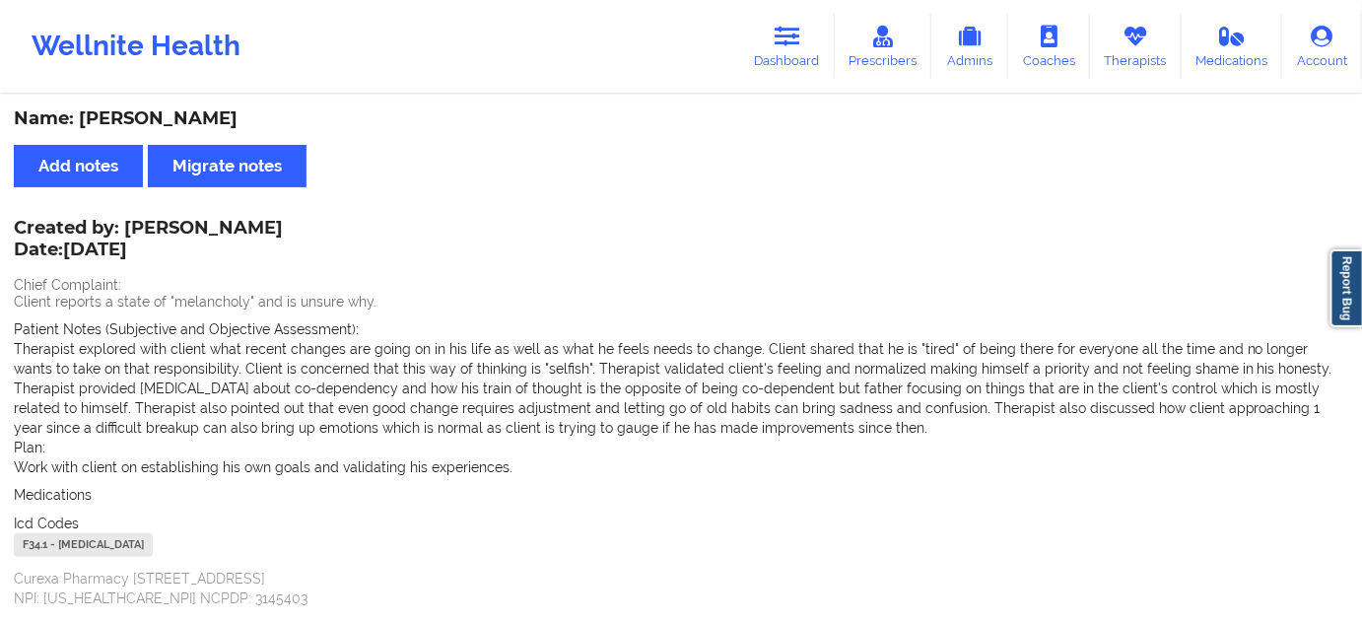
click at [36, 543] on div "F34.1 - [MEDICAL_DATA]" at bounding box center [83, 545] width 139 height 24
click at [160, 121] on div "Name: [PERSON_NAME]" at bounding box center [681, 118] width 1334 height 23
drag, startPoint x: 784, startPoint y: 51, endPoint x: 793, endPoint y: 63, distance: 14.8
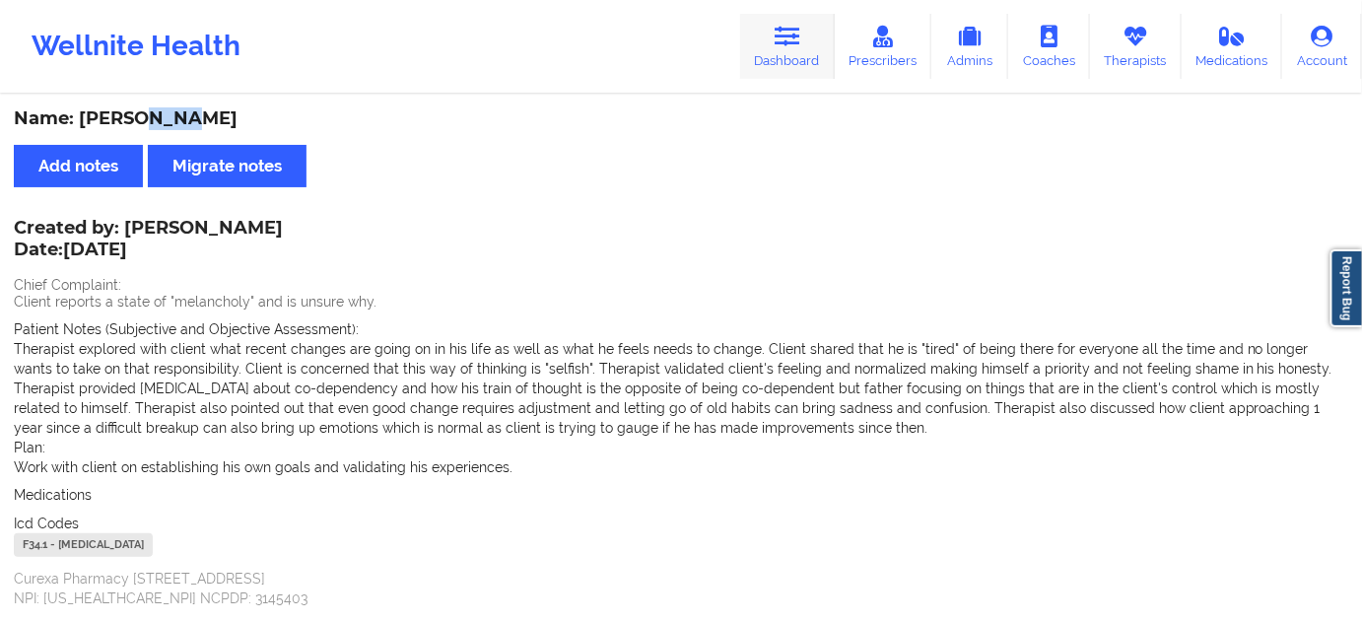
click at [784, 51] on link "Dashboard" at bounding box center [787, 46] width 95 height 65
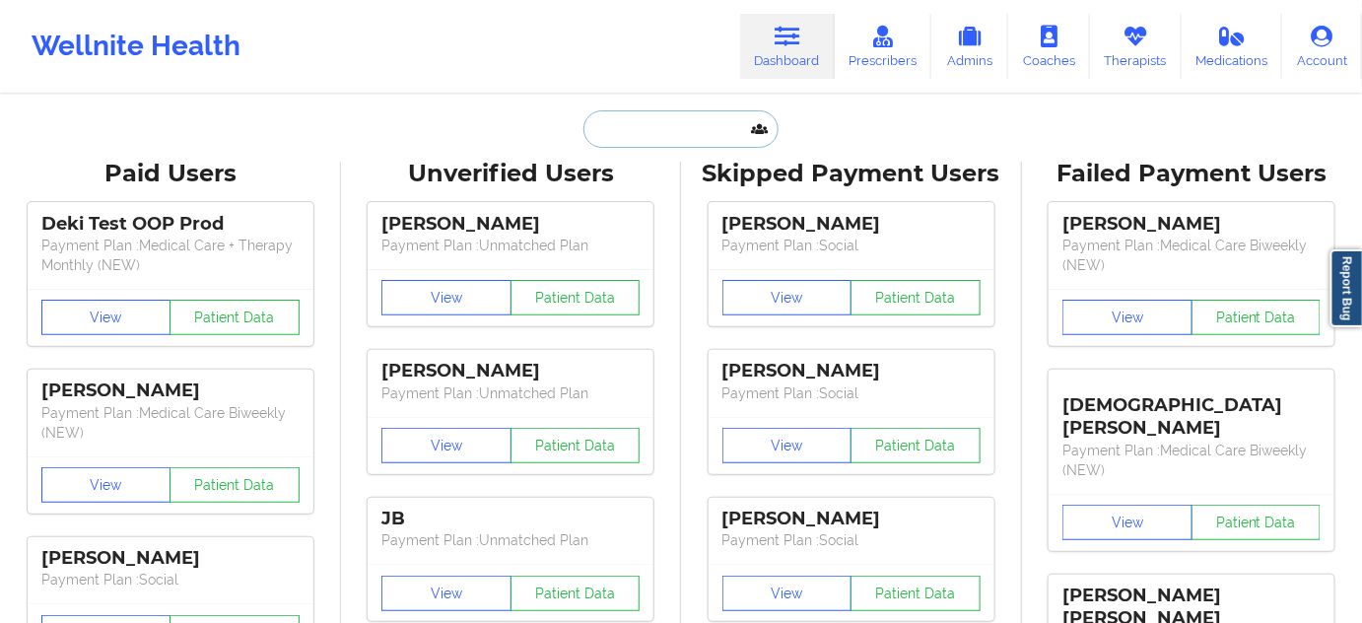
click at [659, 130] on input "text" at bounding box center [680, 128] width 195 height 37
type input "x"
type input "d"
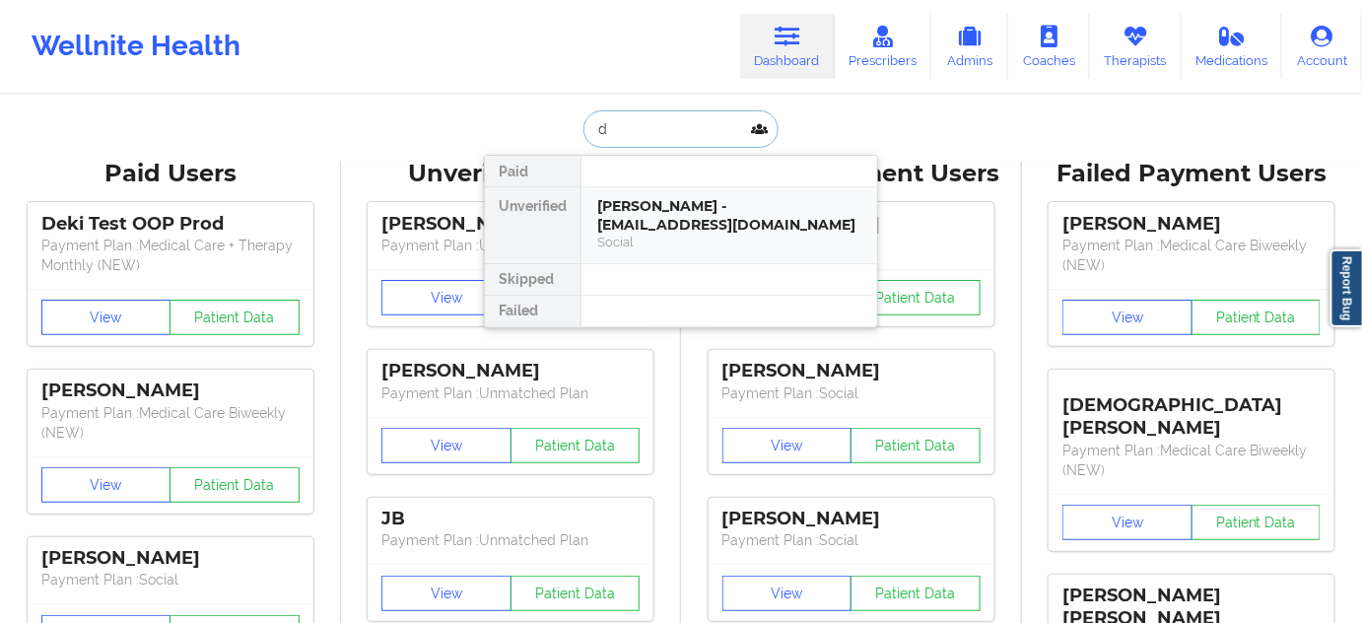
click at [654, 234] on div "Social" at bounding box center [729, 242] width 264 height 17
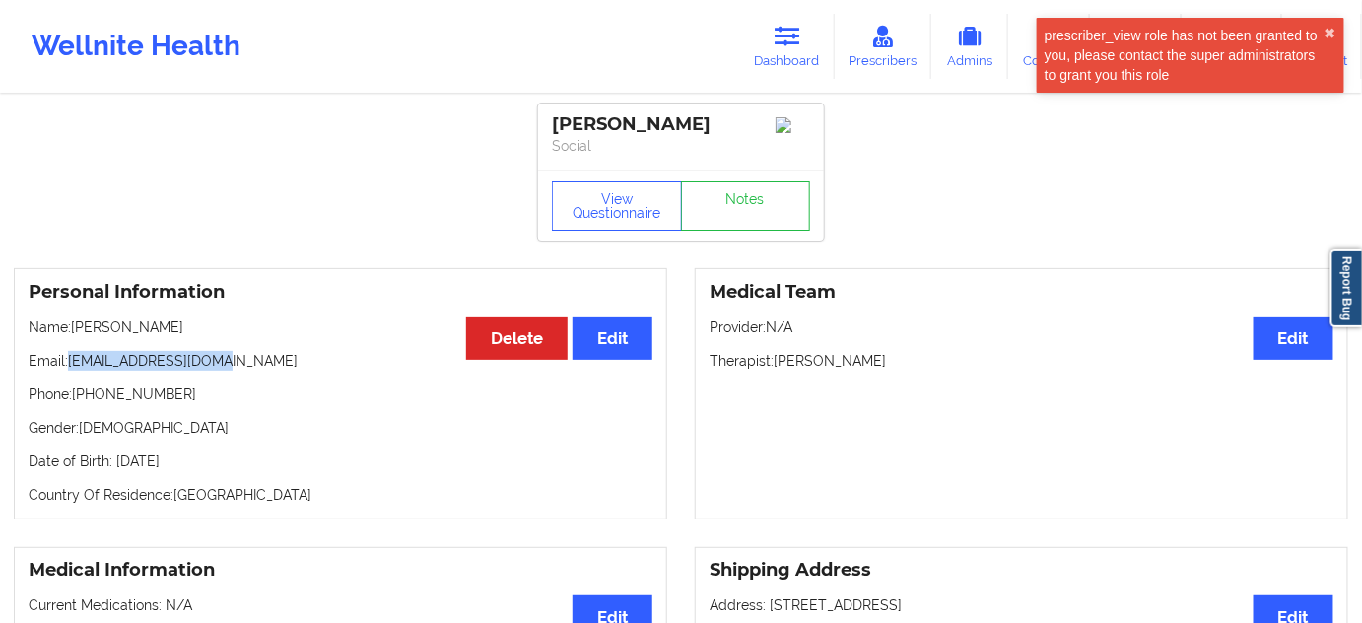
drag, startPoint x: 73, startPoint y: 367, endPoint x: 313, endPoint y: 353, distance: 240.8
click at [268, 371] on p "Email: [EMAIL_ADDRESS][DOMAIN_NAME]" at bounding box center [341, 361] width 624 height 20
click at [585, 128] on div "[PERSON_NAME]" at bounding box center [681, 124] width 258 height 23
click at [646, 131] on div "[PERSON_NAME]" at bounding box center [681, 124] width 258 height 23
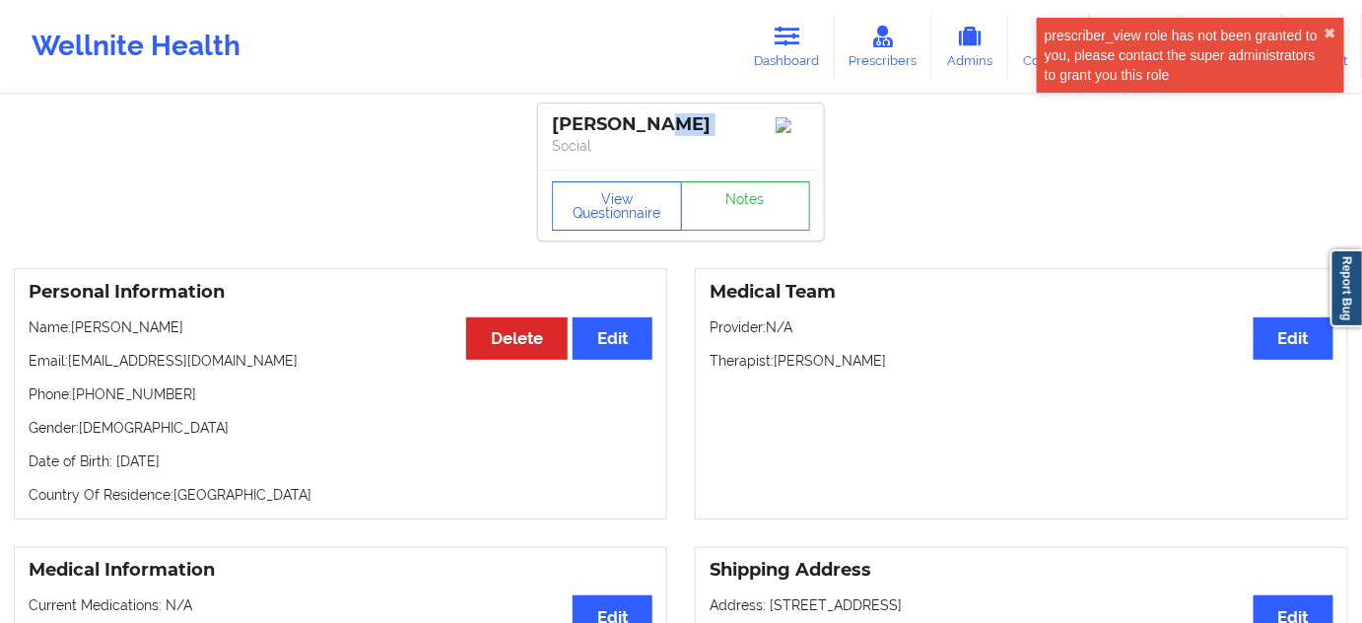
click at [646, 131] on div "[PERSON_NAME]" at bounding box center [681, 124] width 258 height 23
click at [643, 128] on div "[PERSON_NAME]" at bounding box center [681, 124] width 258 height 23
click at [643, 126] on div "[PERSON_NAME]" at bounding box center [681, 124] width 258 height 23
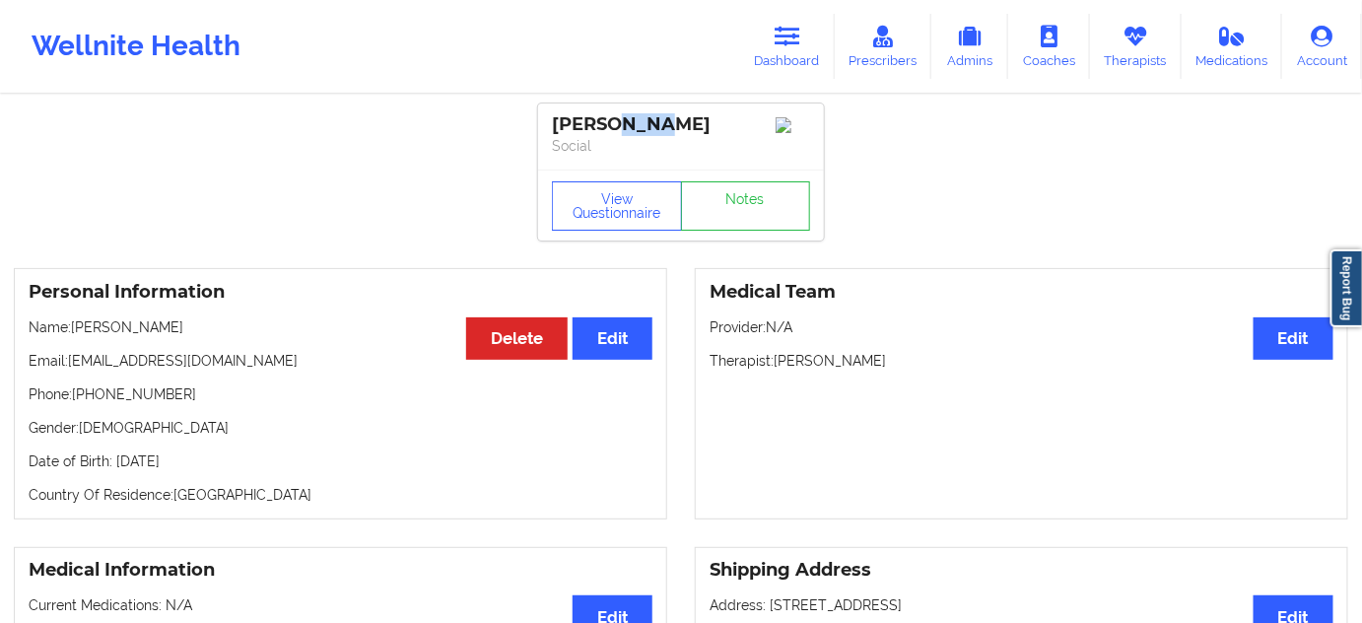
click at [643, 126] on div "[PERSON_NAME]" at bounding box center [681, 124] width 258 height 23
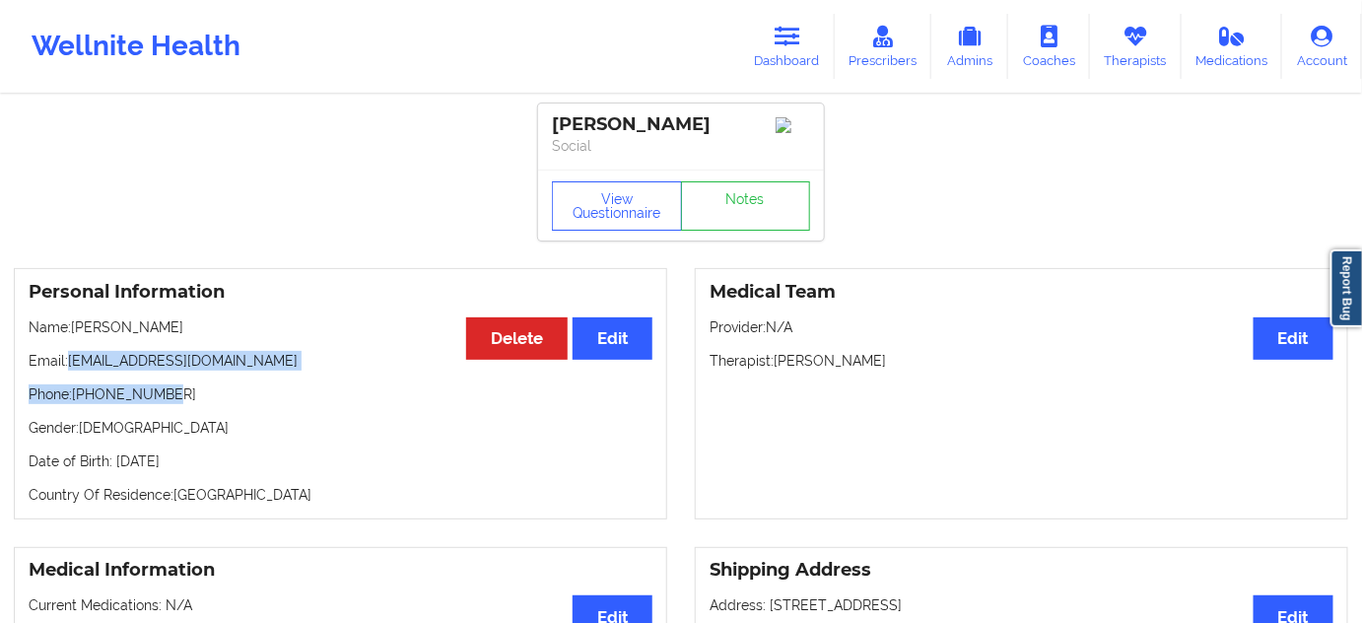
drag, startPoint x: 73, startPoint y: 367, endPoint x: 284, endPoint y: 338, distance: 212.8
click at [263, 378] on div "Personal Information Edit Delete Name: [PERSON_NAME] Email: [EMAIL_ADDRESS][DOM…" at bounding box center [340, 393] width 653 height 251
click at [323, 371] on p "Email: [EMAIL_ADDRESS][DOMAIN_NAME]" at bounding box center [341, 361] width 624 height 20
drag, startPoint x: 69, startPoint y: 367, endPoint x: 305, endPoint y: 217, distance: 279.9
click at [265, 357] on p "Email: [EMAIL_ADDRESS][DOMAIN_NAME]" at bounding box center [341, 361] width 624 height 20
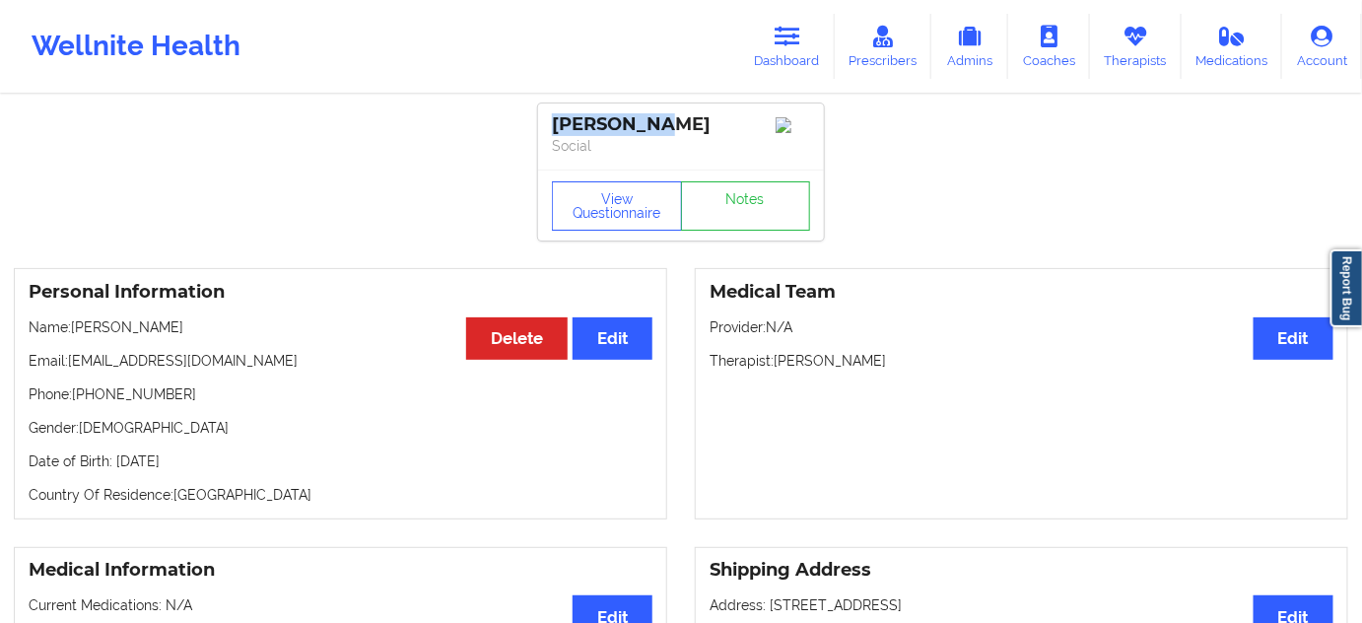
drag, startPoint x: 648, startPoint y: 121, endPoint x: 544, endPoint y: 122, distance: 104.5
click at [544, 122] on div "[PERSON_NAME] Social" at bounding box center [681, 136] width 286 height 66
click at [755, 227] on link "Notes" at bounding box center [746, 205] width 130 height 49
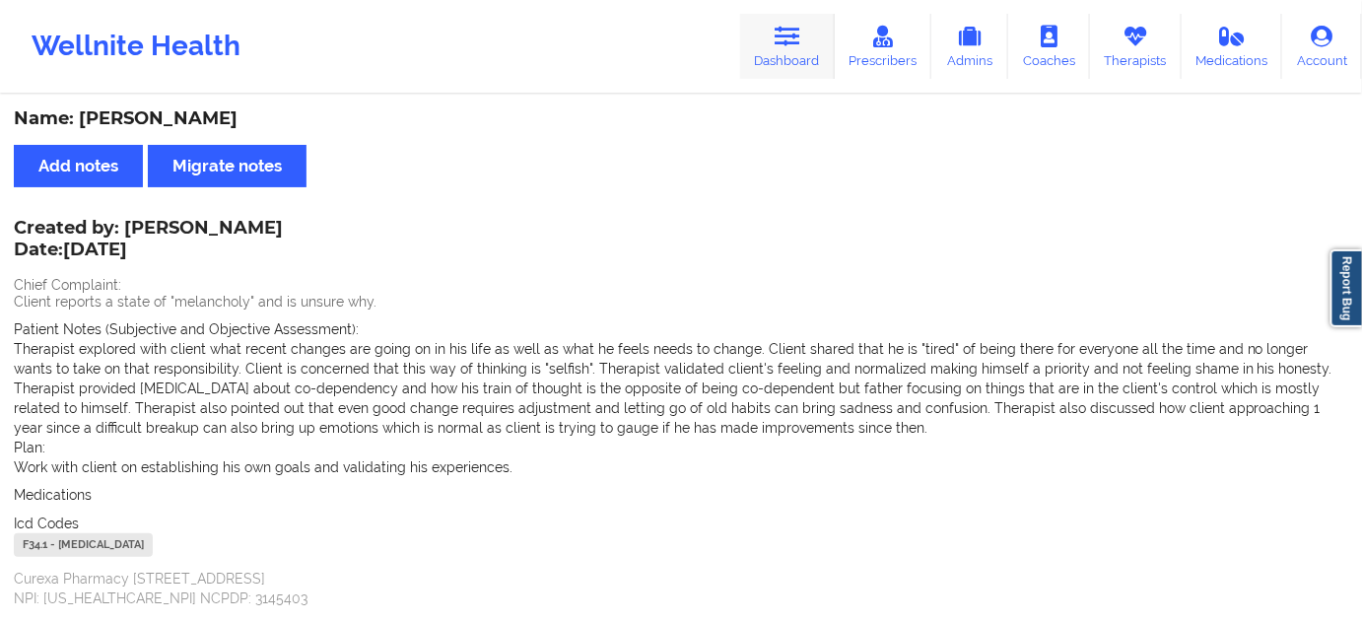
click at [799, 52] on link "Dashboard" at bounding box center [787, 46] width 95 height 65
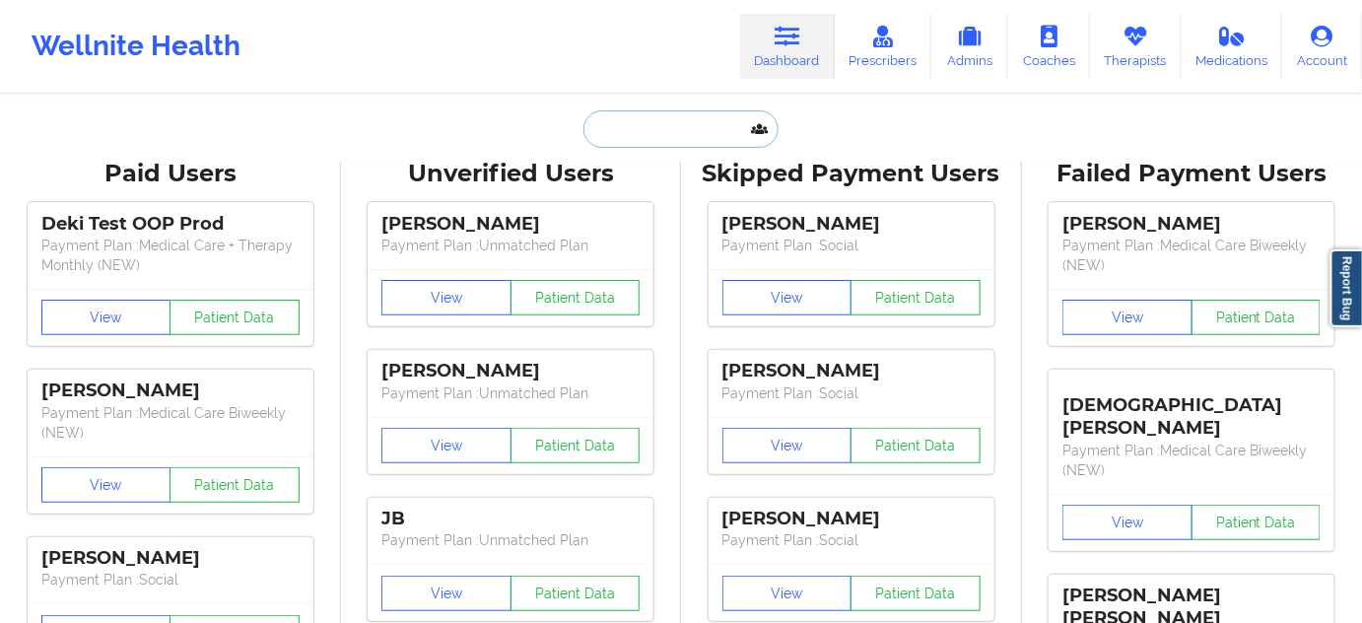
click at [691, 136] on input "text" at bounding box center [680, 128] width 195 height 37
paste input "[EMAIL_ADDRESS][DOMAIN_NAME]"
type input "[EMAIL_ADDRESS][DOMAIN_NAME]"
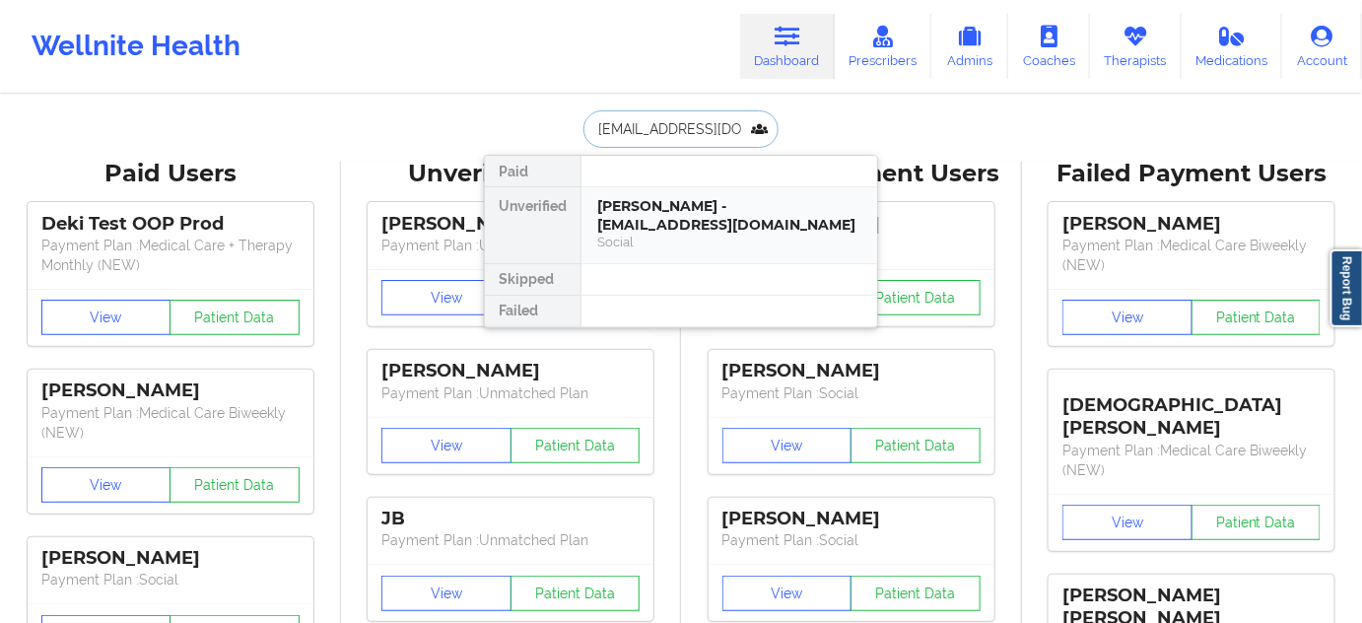
click at [670, 212] on div "[PERSON_NAME] - [EMAIL_ADDRESS][DOMAIN_NAME]" at bounding box center [729, 215] width 264 height 36
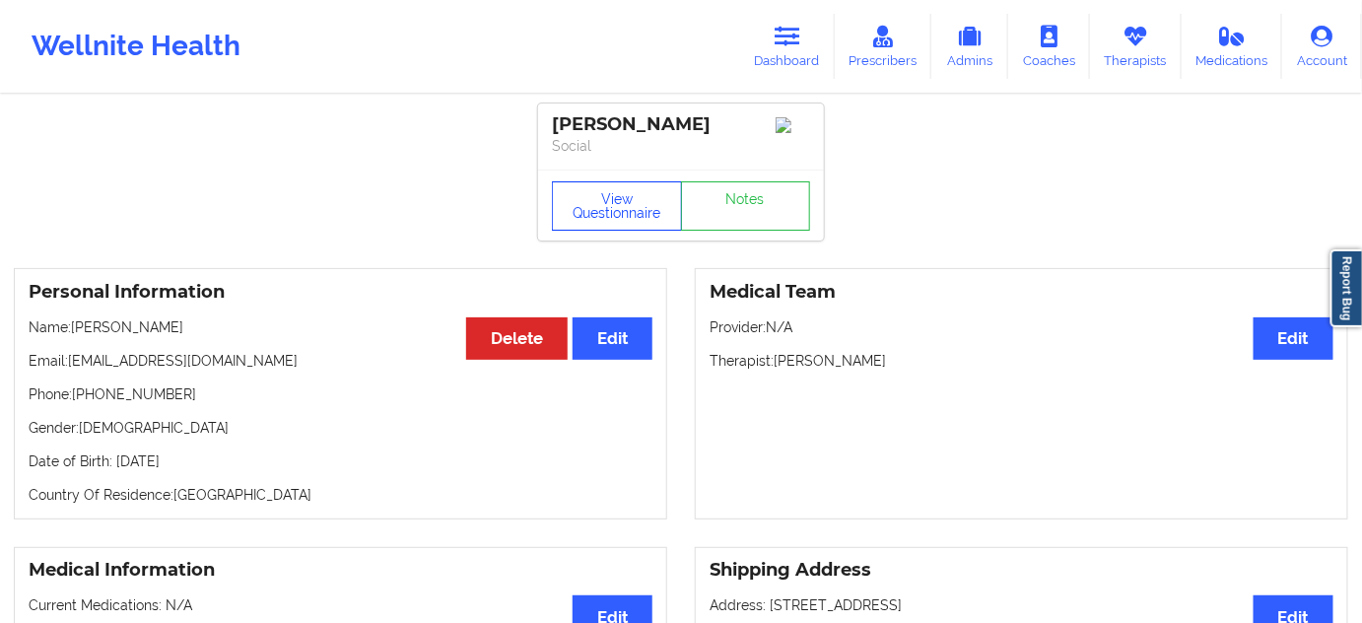
click at [607, 206] on button "View Questionnaire" at bounding box center [617, 205] width 130 height 49
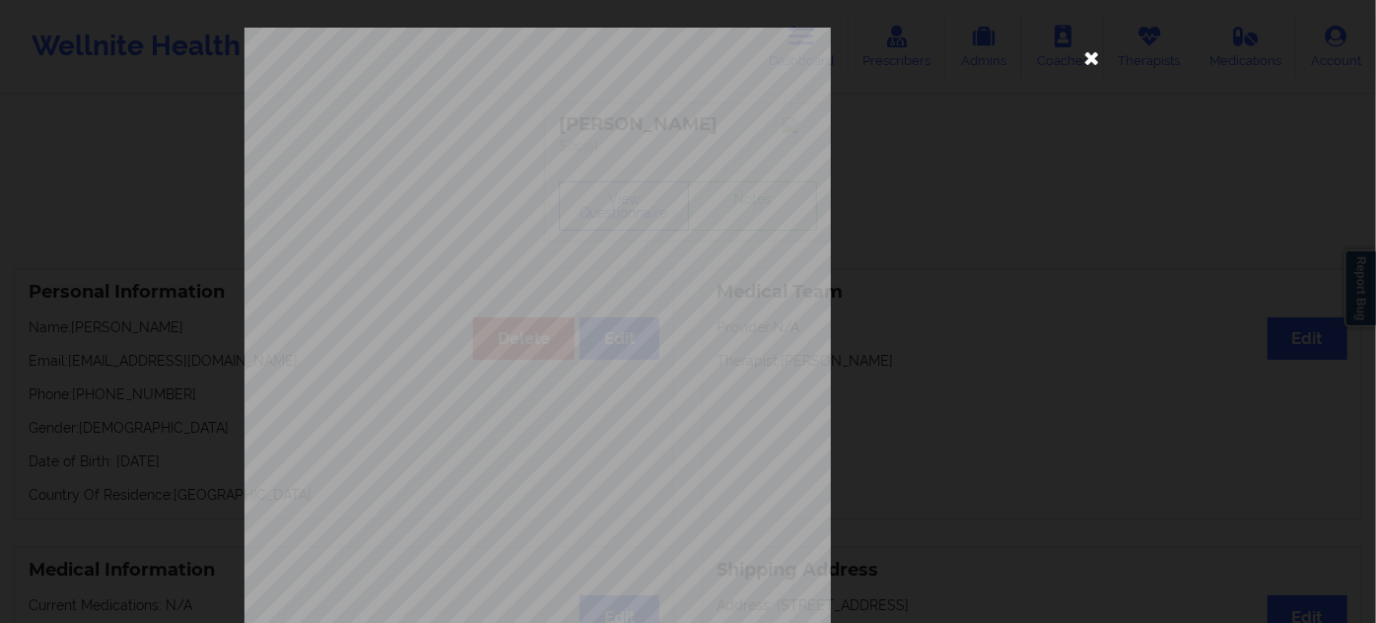
click at [1096, 65] on icon at bounding box center [1092, 57] width 32 height 32
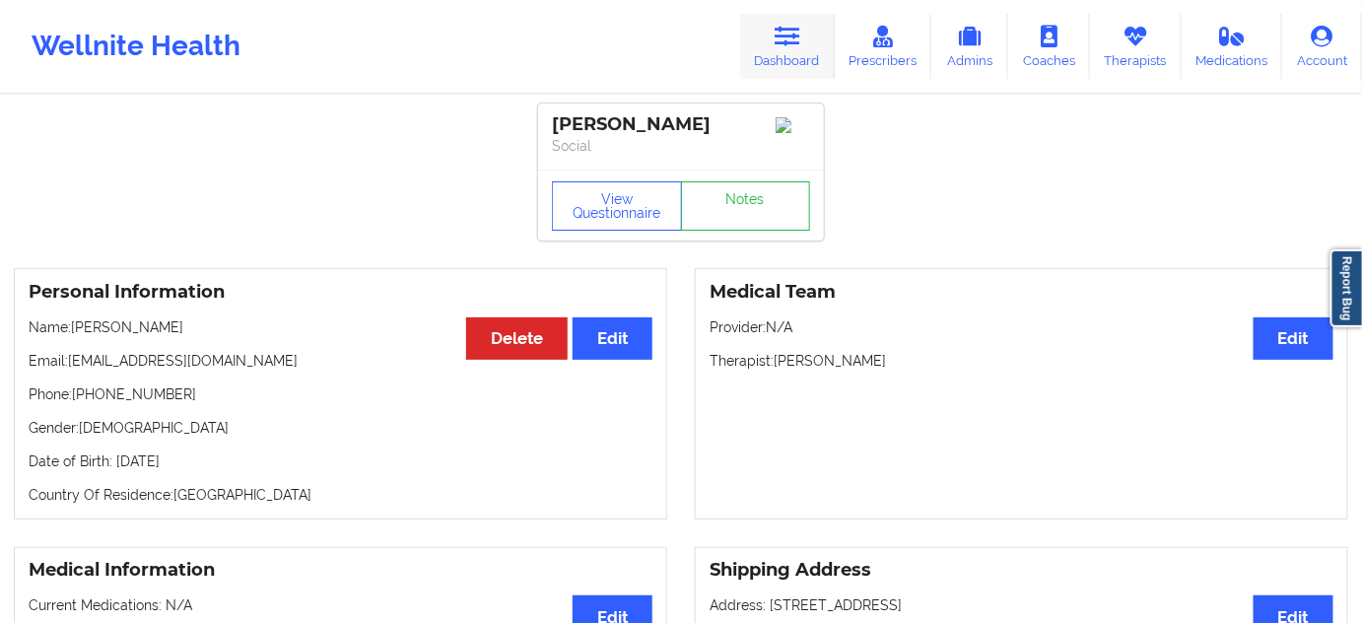
click at [791, 48] on link "Dashboard" at bounding box center [787, 46] width 95 height 65
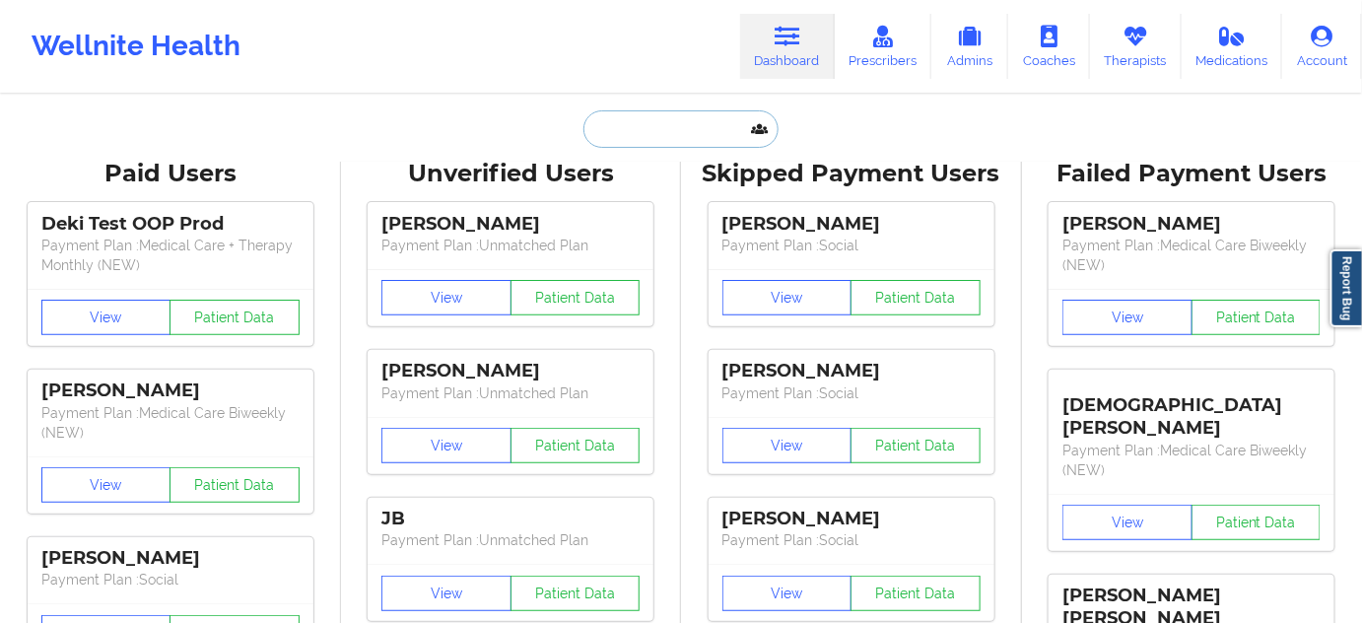
click at [654, 125] on input "text" at bounding box center [680, 128] width 195 height 37
paste input "[PERSON_NAME]"
type input "[PERSON_NAME]"
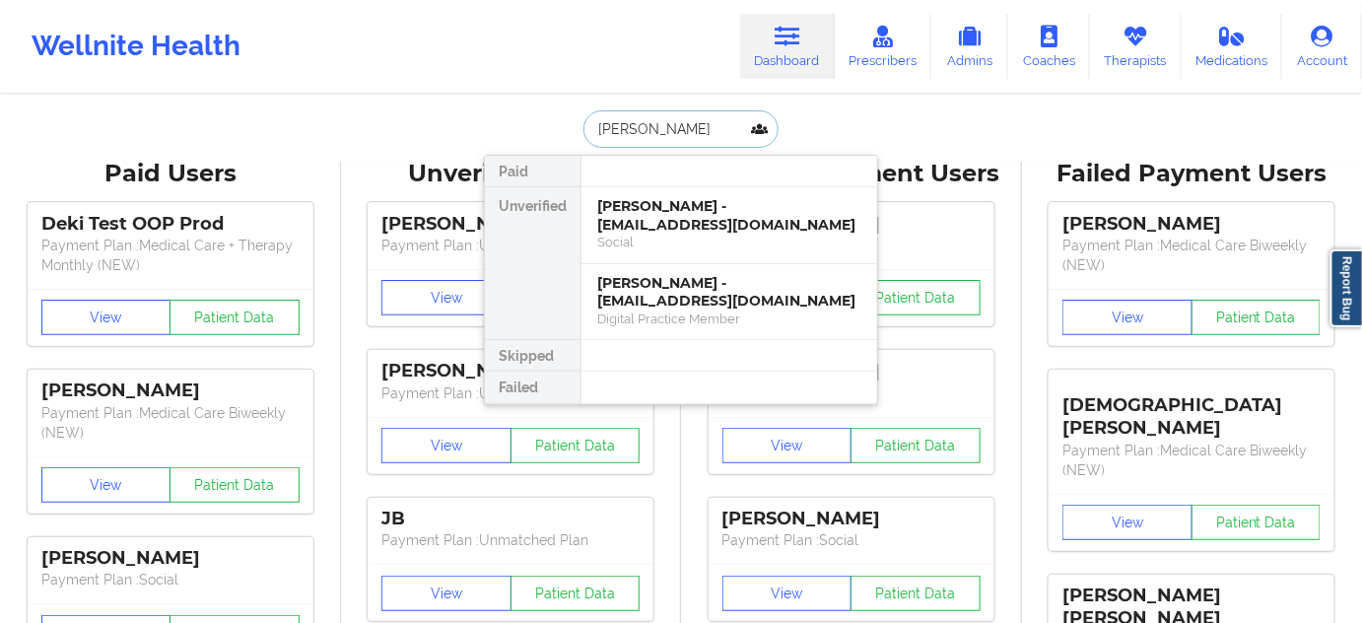
click at [646, 209] on div "[PERSON_NAME] - [EMAIL_ADDRESS][DOMAIN_NAME]" at bounding box center [729, 215] width 264 height 36
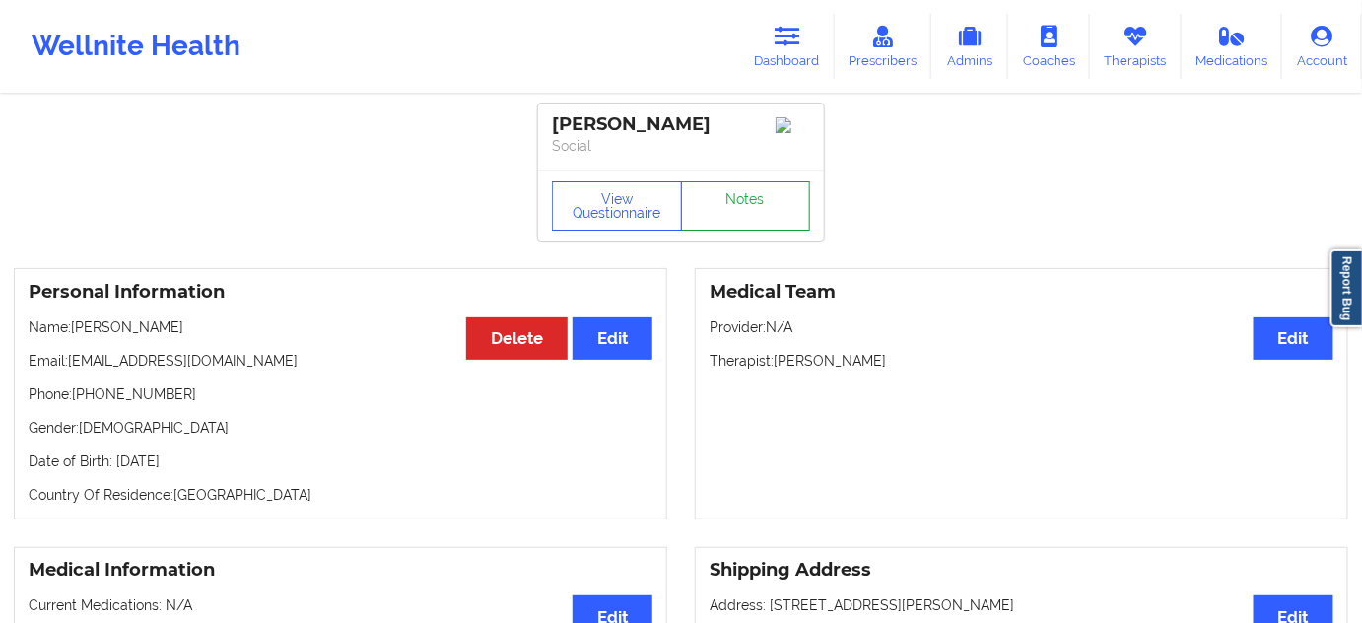
click at [717, 221] on link "Notes" at bounding box center [746, 205] width 130 height 49
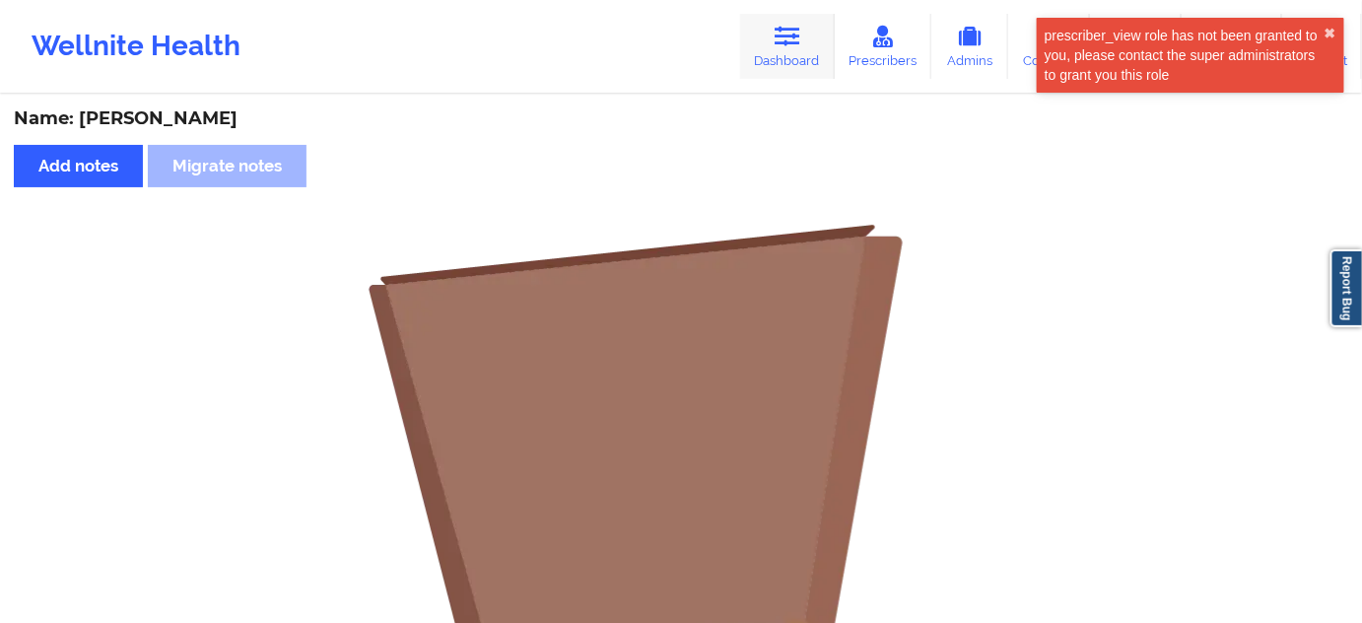
click at [800, 43] on icon at bounding box center [788, 37] width 26 height 22
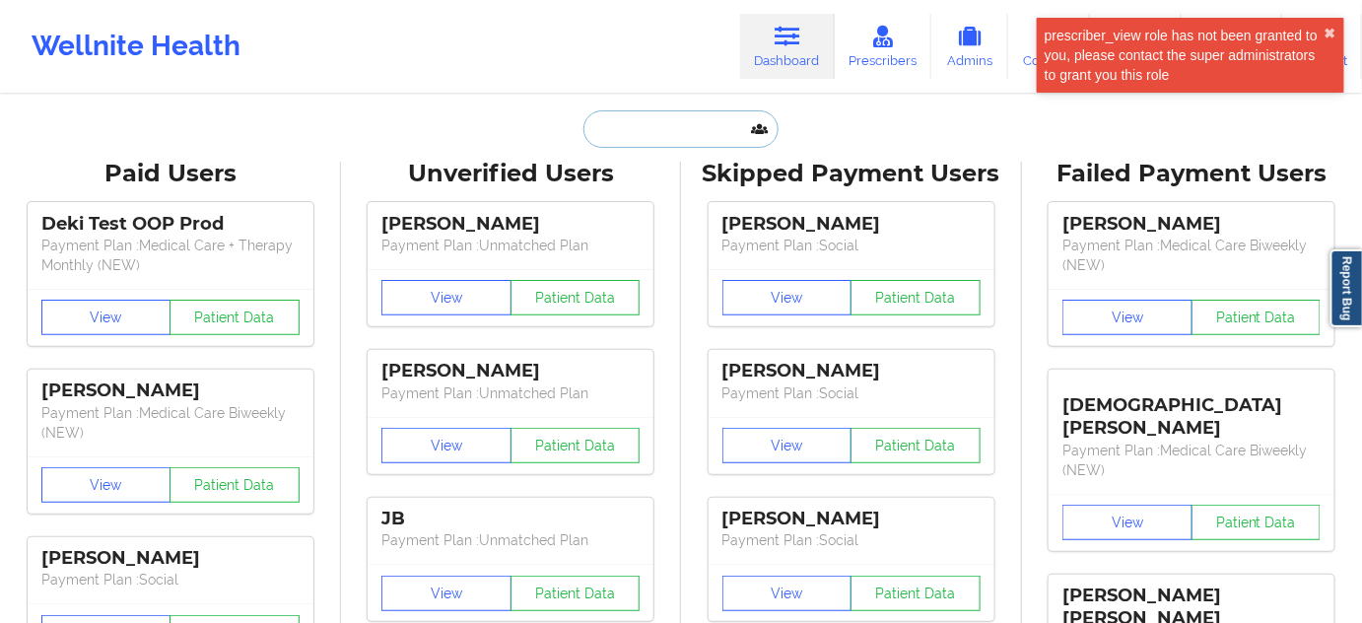
click at [712, 131] on input "text" at bounding box center [680, 128] width 195 height 37
paste input "[PERSON_NAME]"
type input "[PERSON_NAME]"
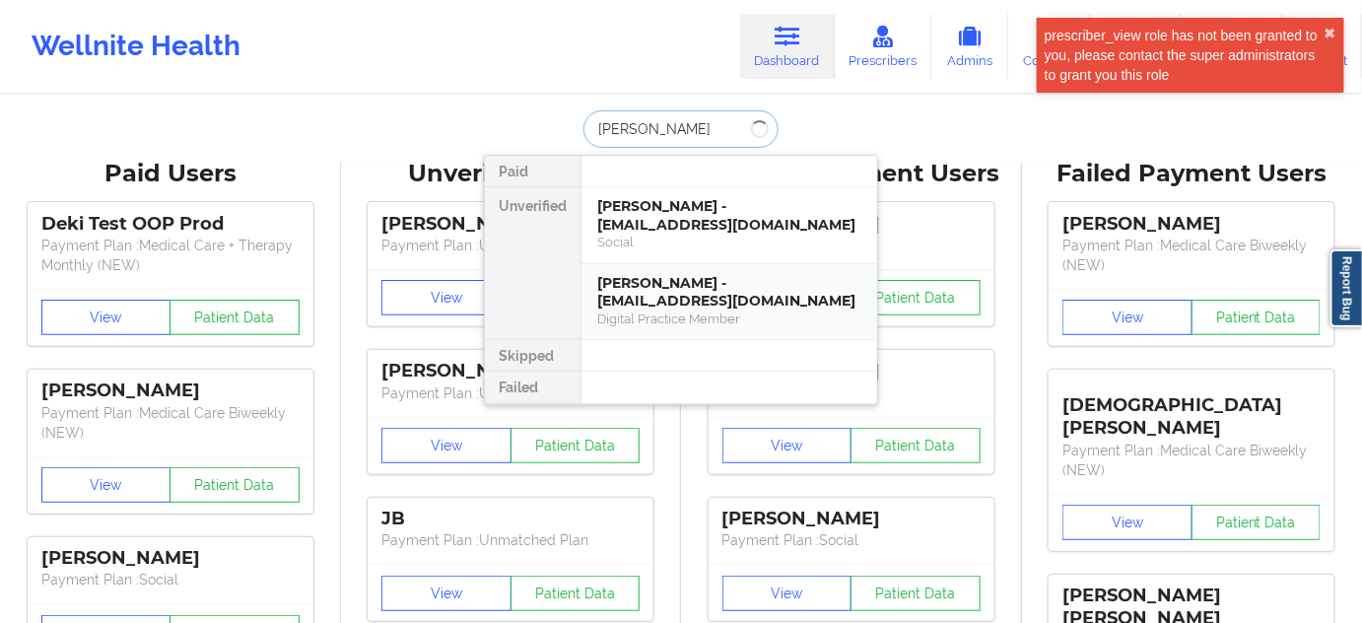
click at [654, 281] on div "[PERSON_NAME] - [EMAIL_ADDRESS][DOMAIN_NAME]" at bounding box center [729, 292] width 264 height 36
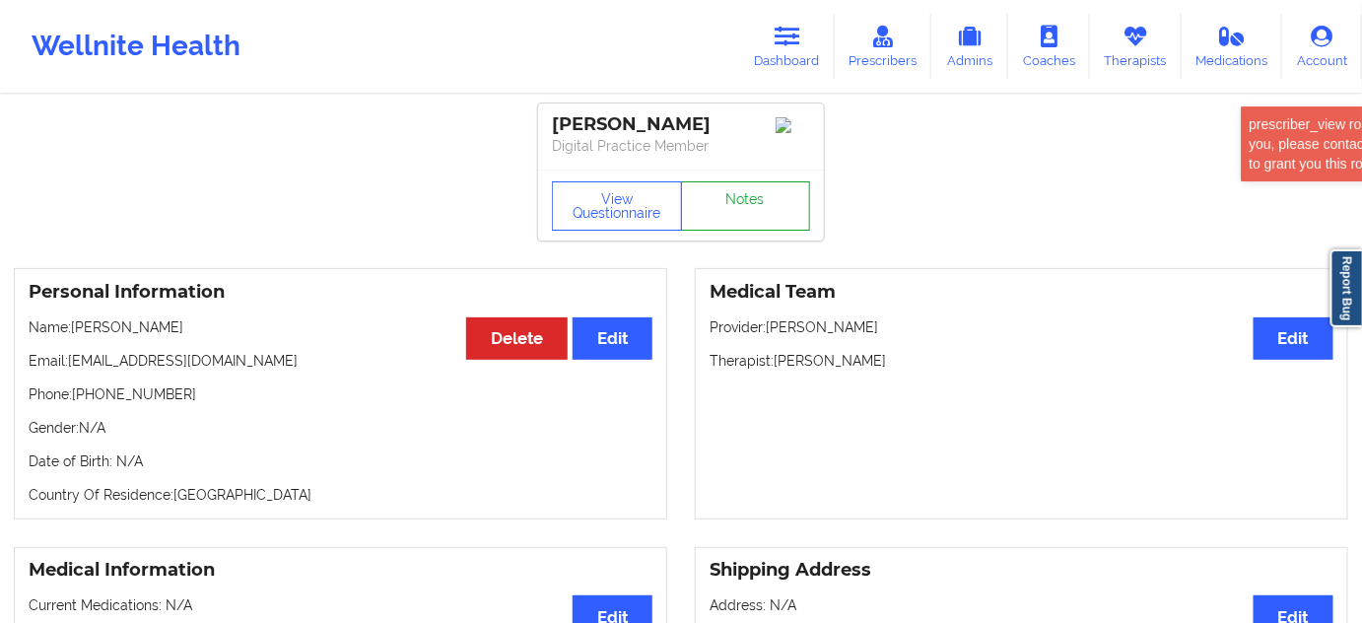
click at [734, 213] on link "Notes" at bounding box center [746, 205] width 130 height 49
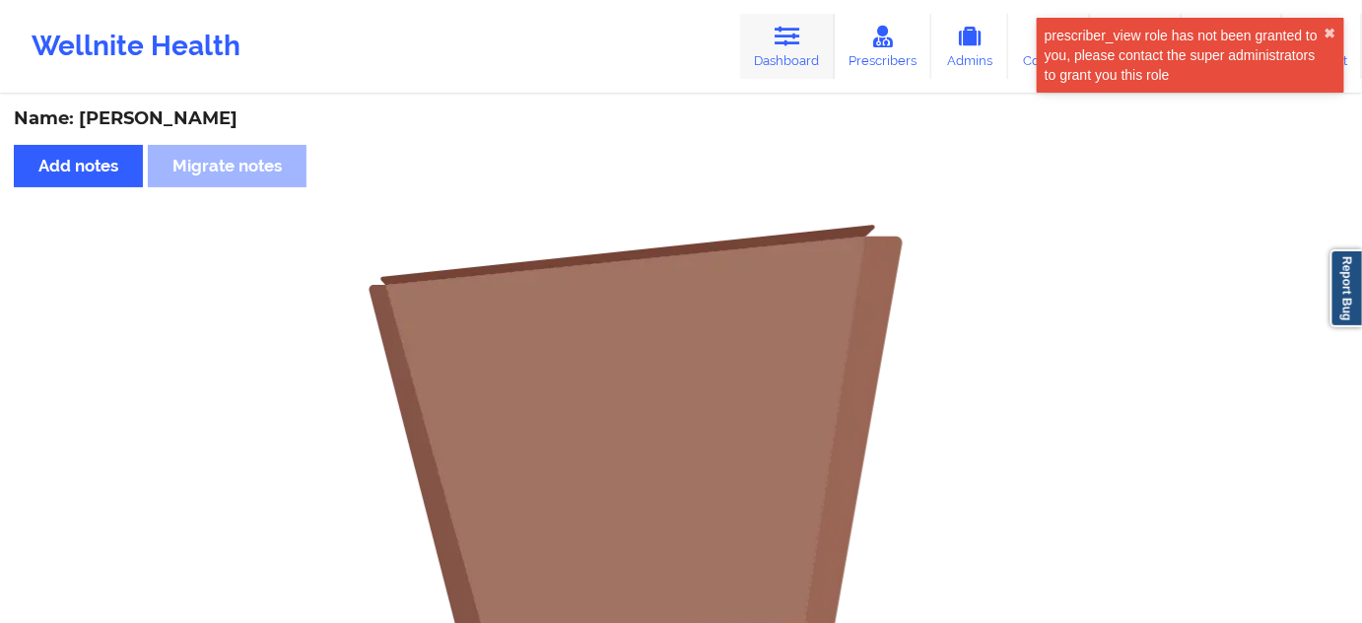
click at [790, 35] on icon at bounding box center [788, 37] width 26 height 22
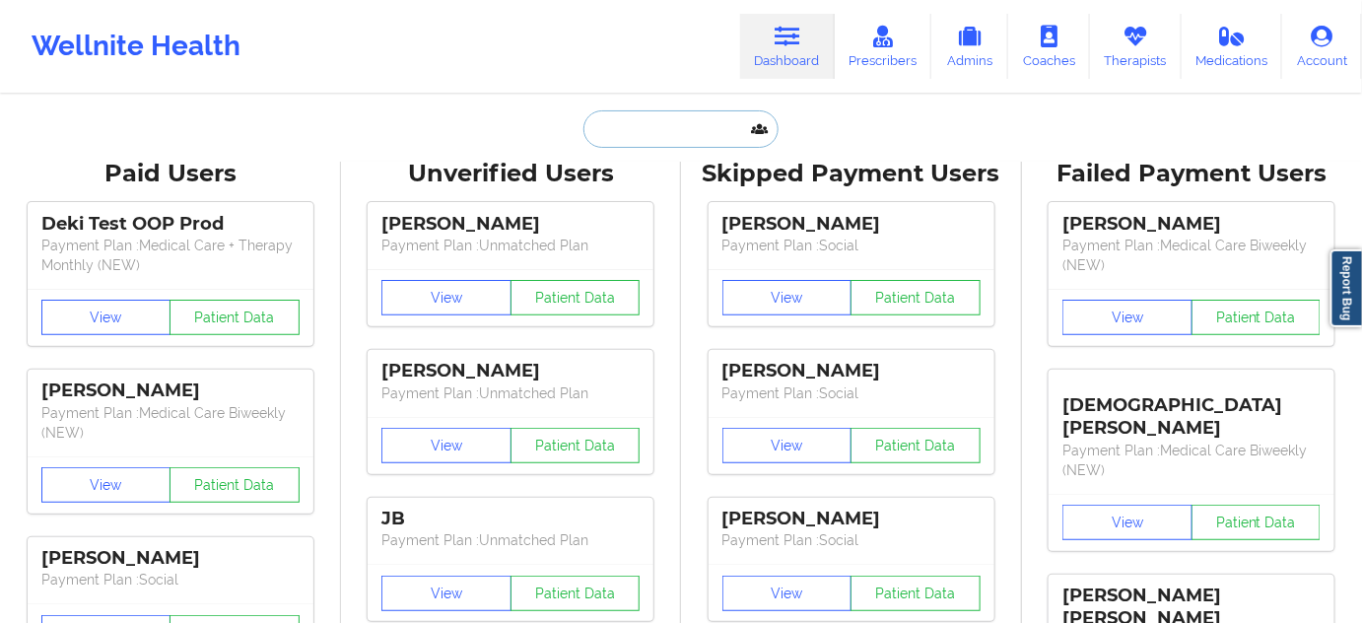
click at [727, 117] on input "text" at bounding box center [680, 128] width 195 height 37
type input "s"
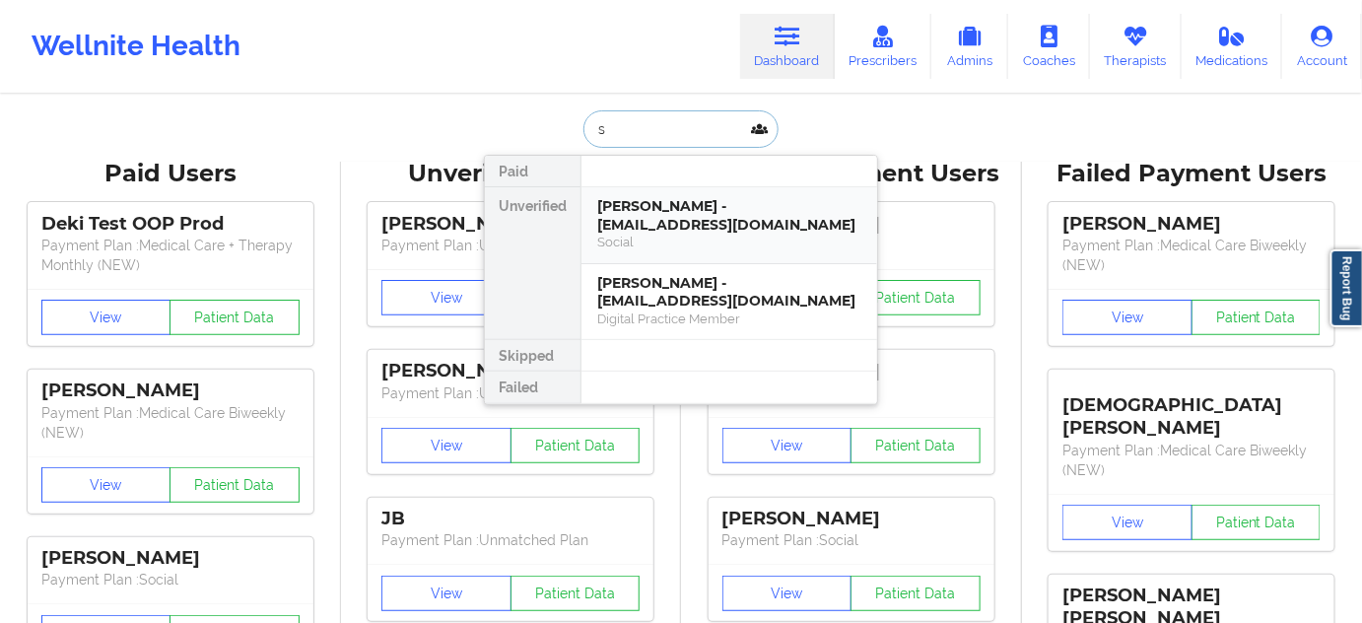
click at [656, 207] on div "[PERSON_NAME] - [EMAIL_ADDRESS][DOMAIN_NAME]" at bounding box center [729, 215] width 264 height 36
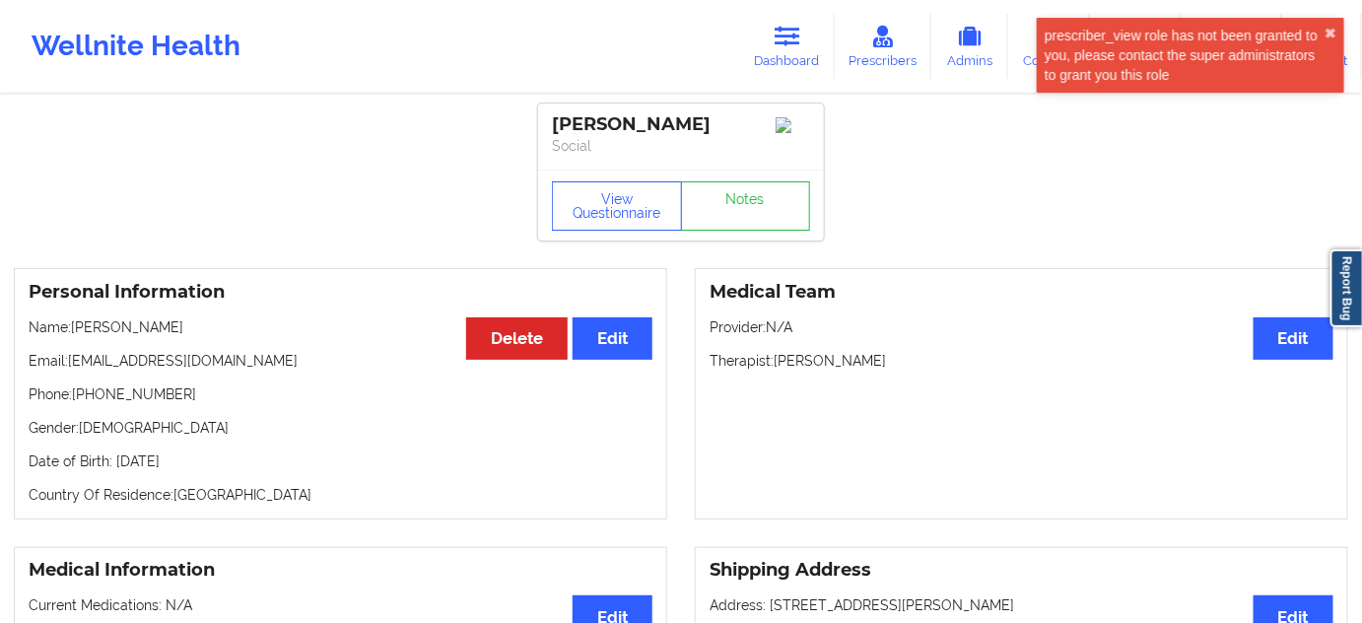
click at [659, 128] on div "[PERSON_NAME]" at bounding box center [681, 124] width 258 height 23
